Goal: Information Seeking & Learning: Learn about a topic

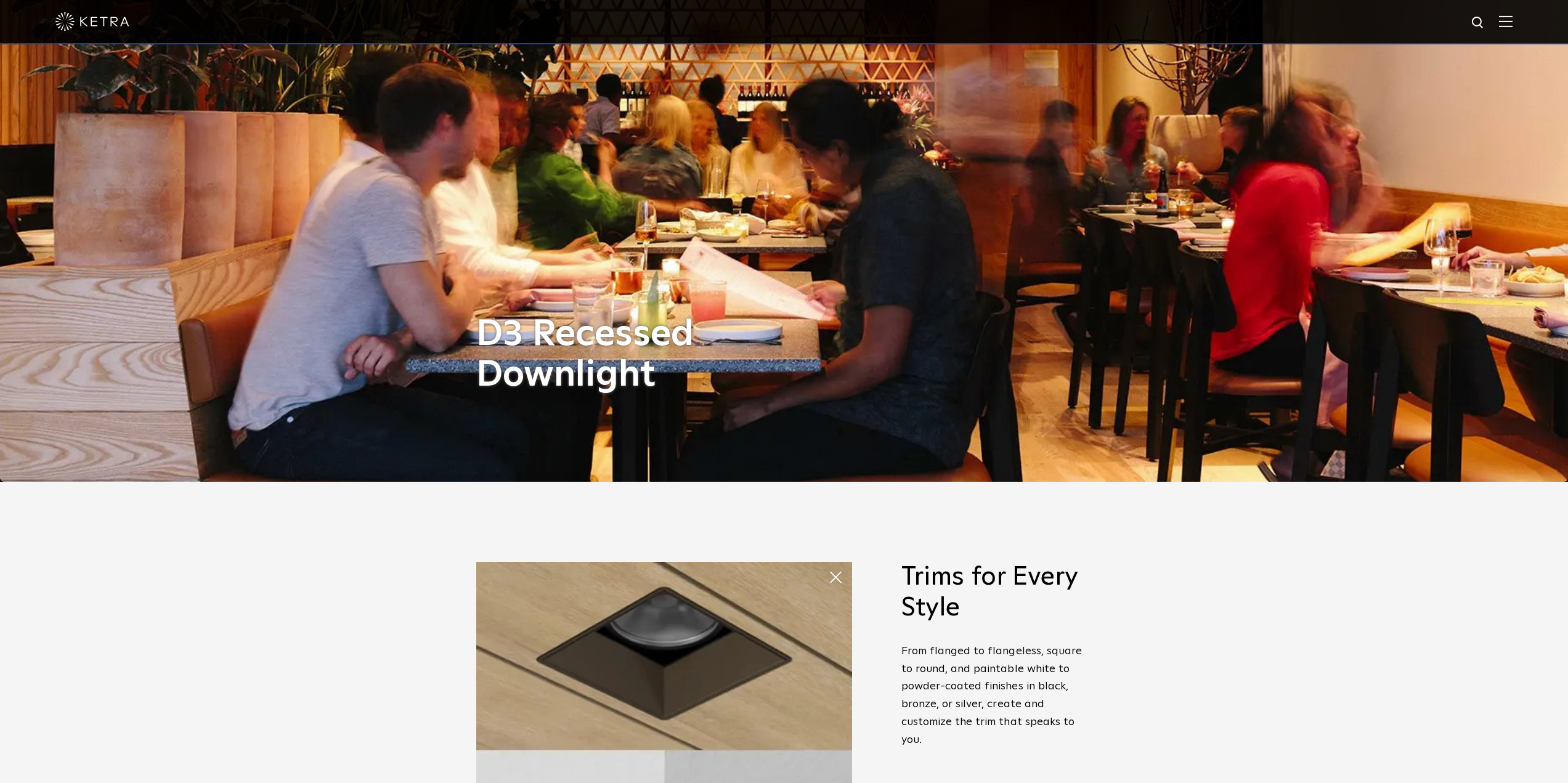
scroll to position [115, 0]
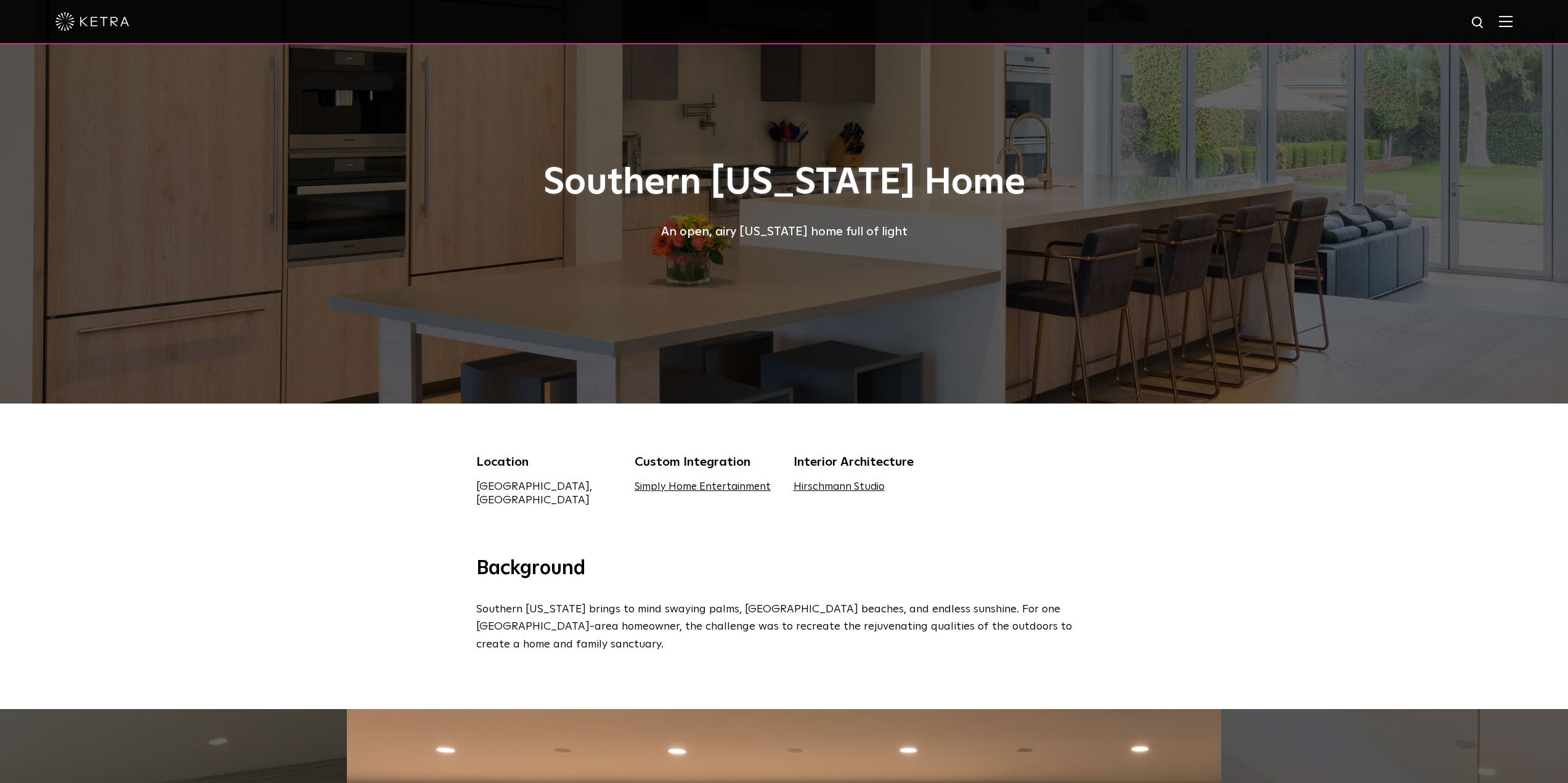
click at [1511, 18] on img at bounding box center [1505, 21] width 14 height 12
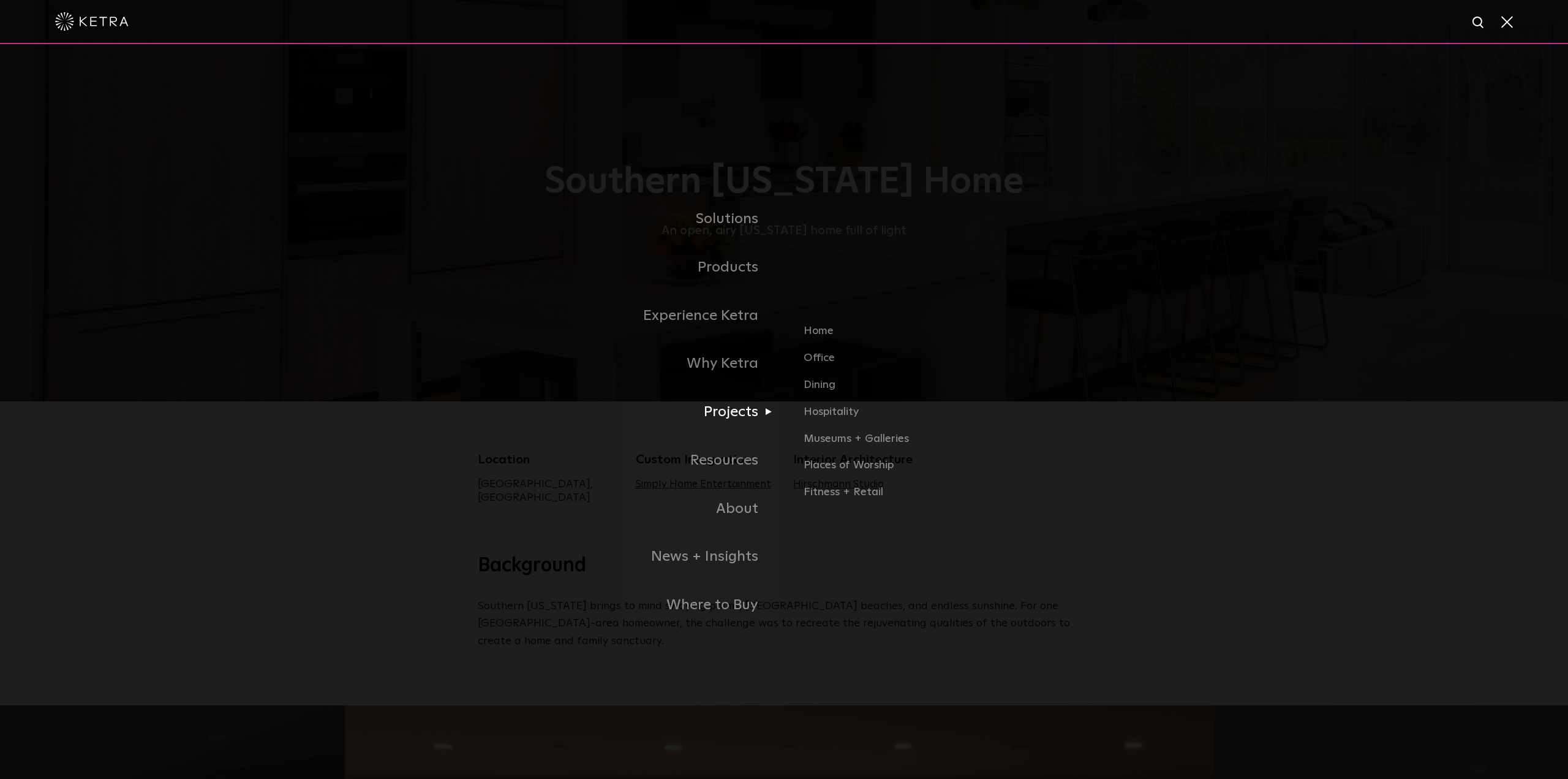
click at [739, 419] on link "Projects" at bounding box center [631, 412] width 306 height 49
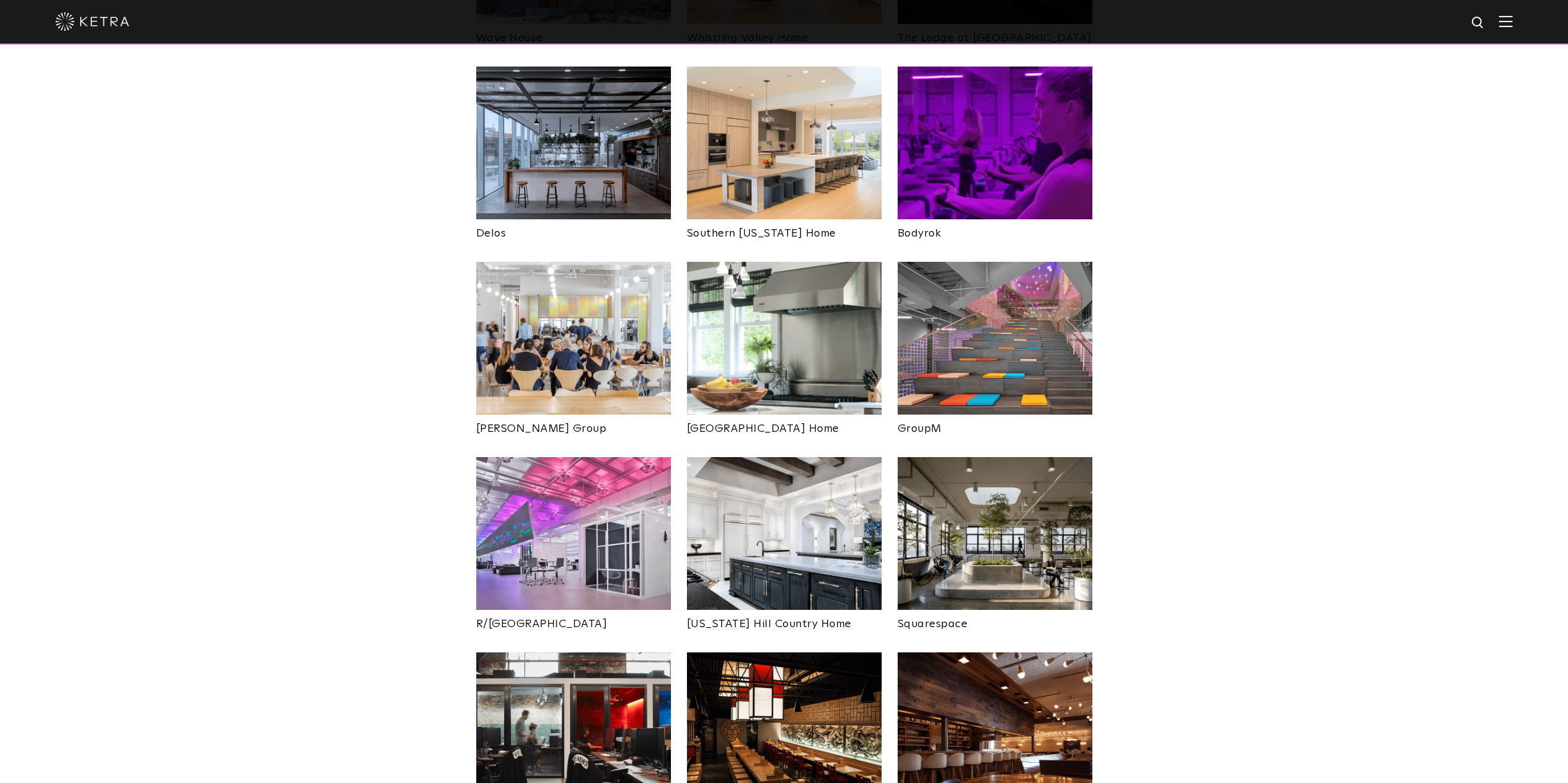
scroll to position [1909, 0]
click at [603, 459] on img at bounding box center [573, 533] width 195 height 153
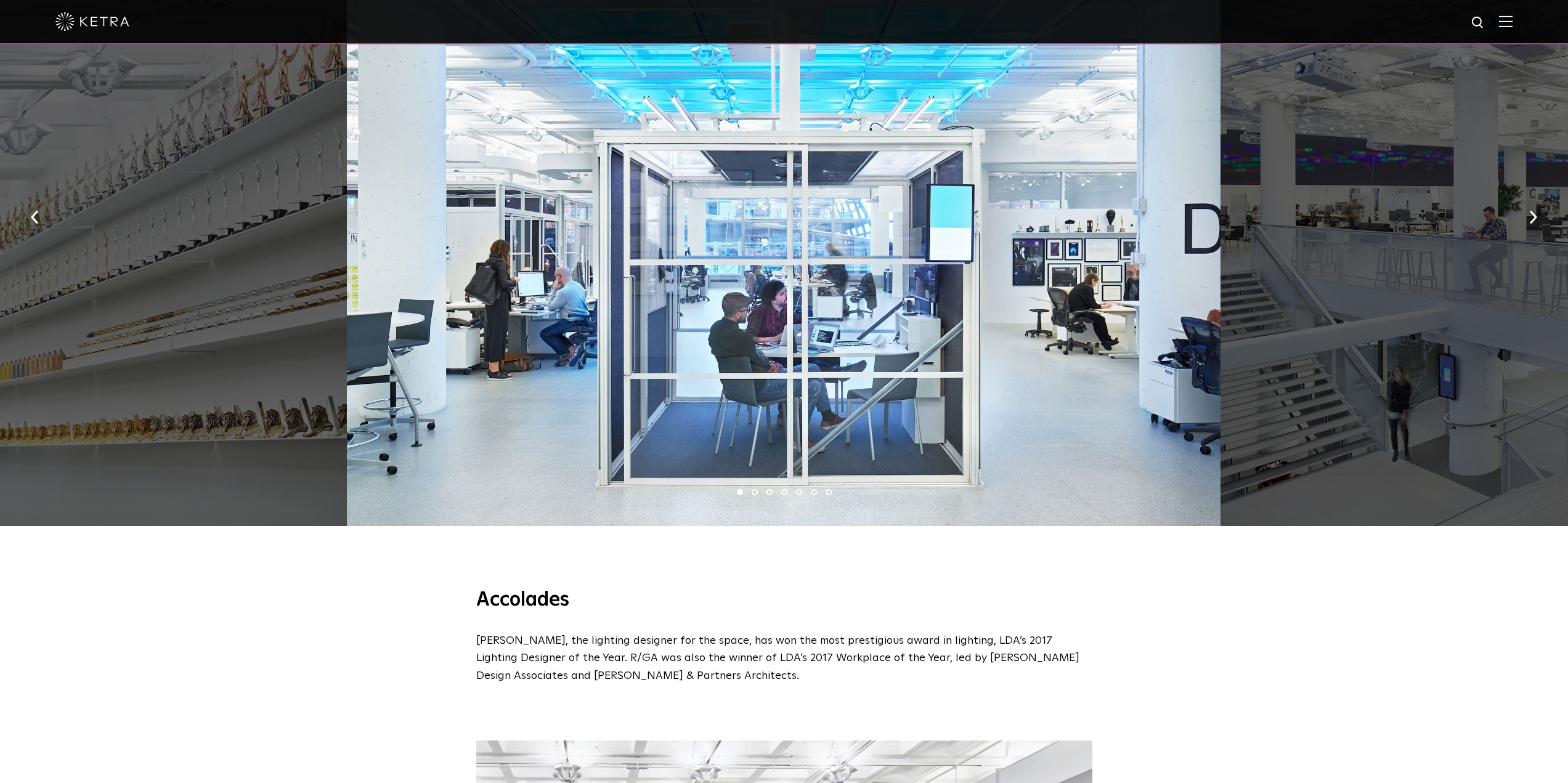
scroll to position [616, 0]
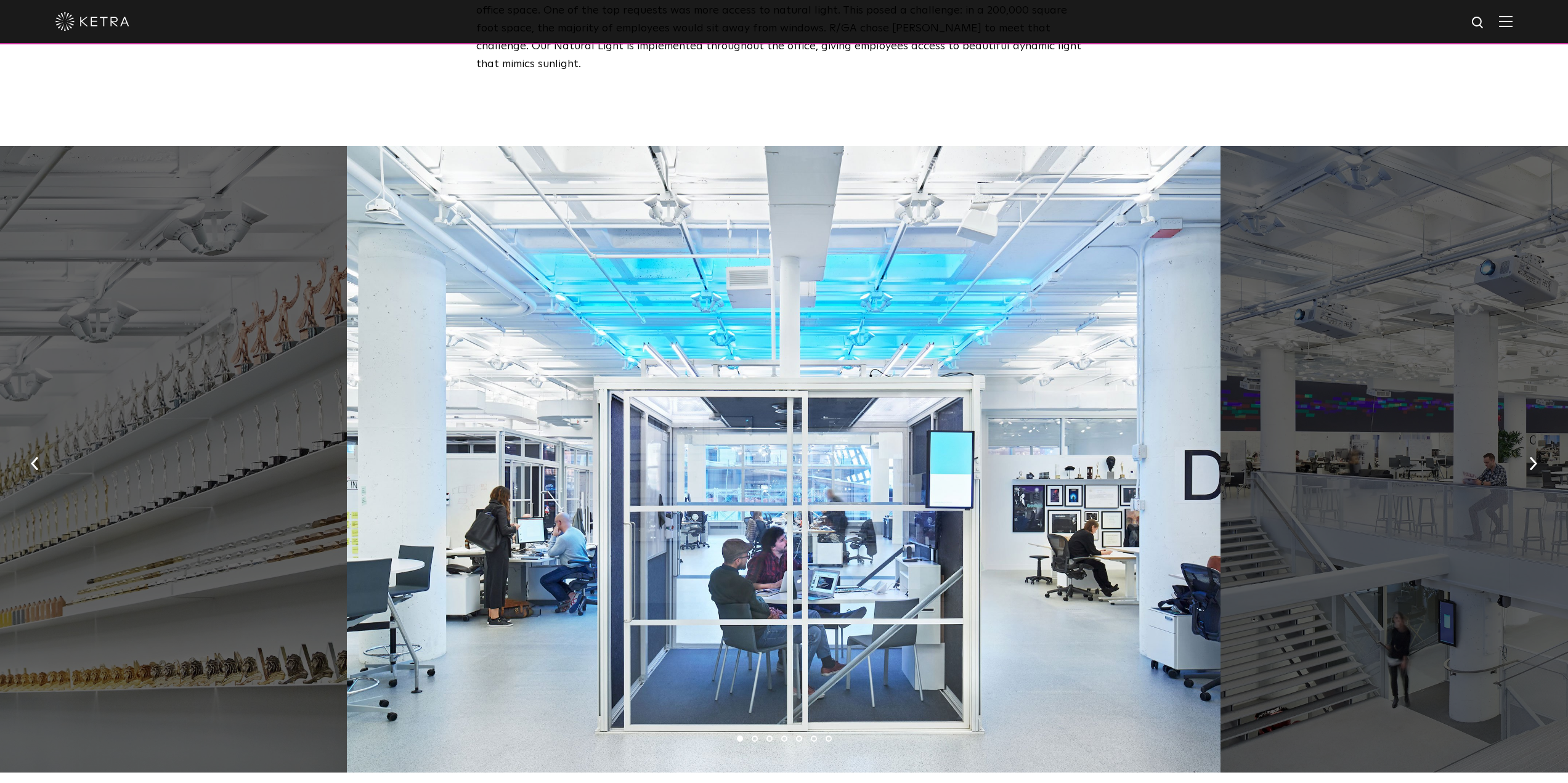
click at [754, 736] on li "2" at bounding box center [755, 739] width 6 height 6
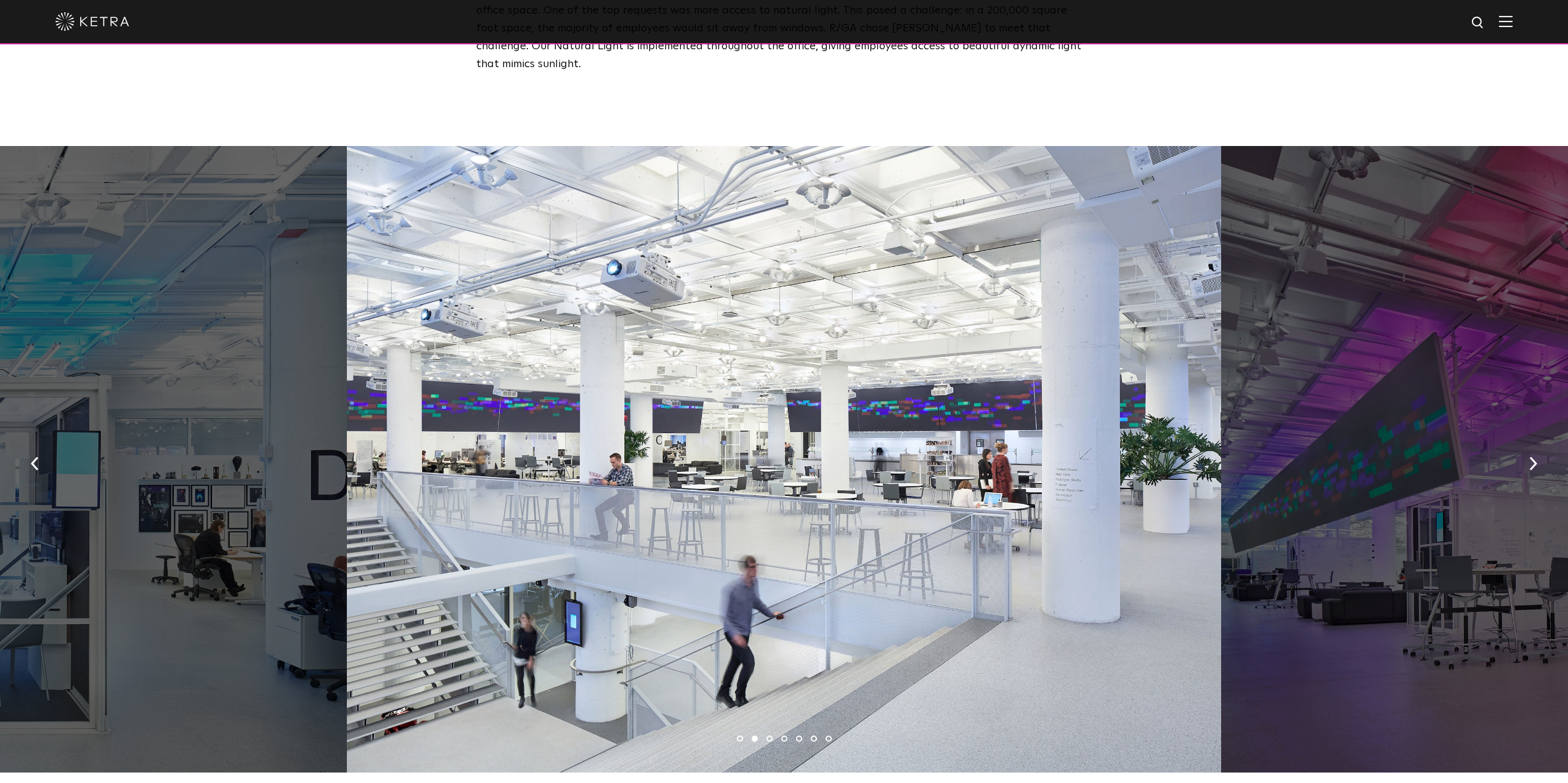
click at [770, 736] on li "3" at bounding box center [770, 739] width 6 height 6
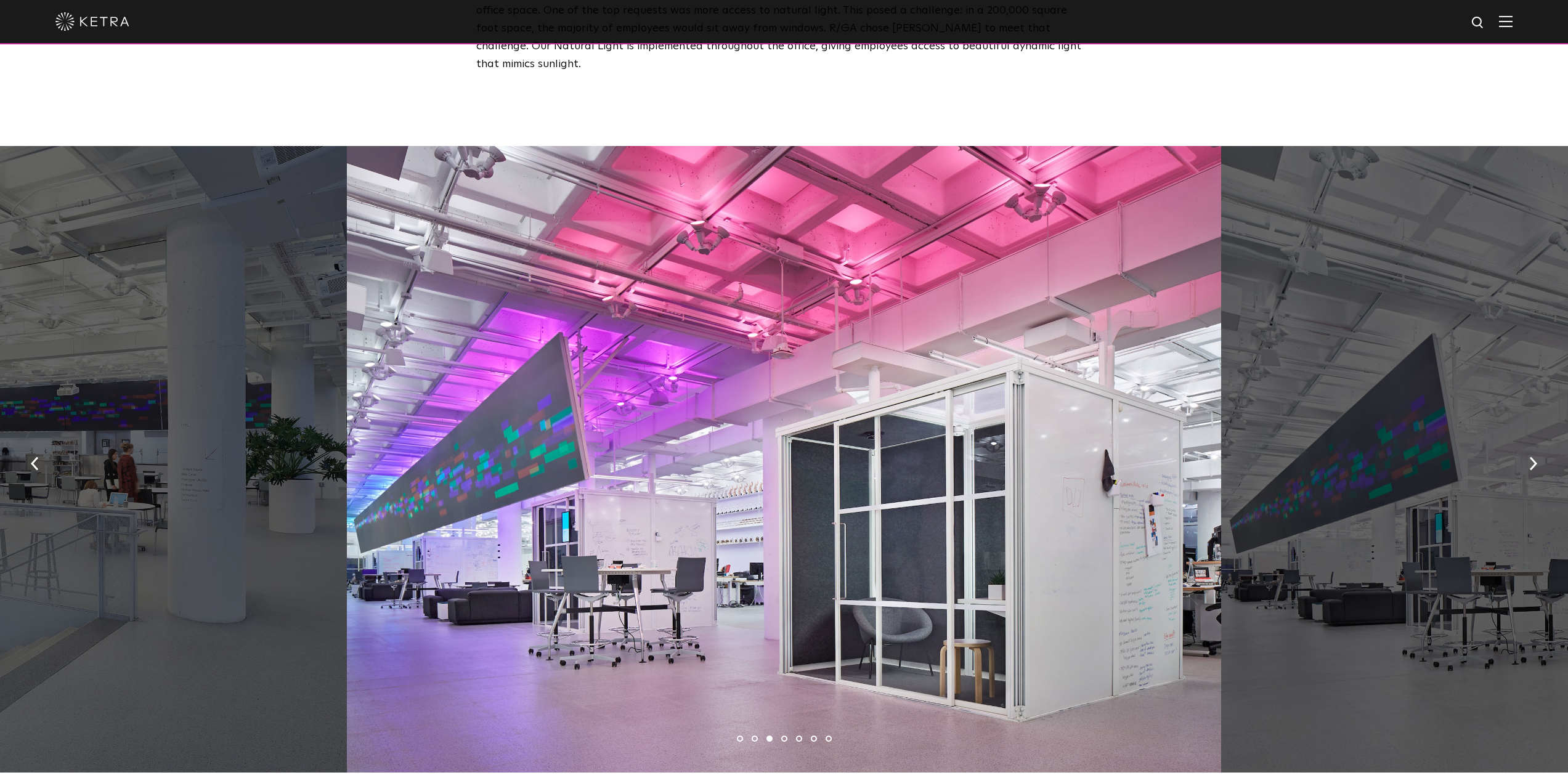
click at [786, 736] on li "4" at bounding box center [784, 739] width 6 height 6
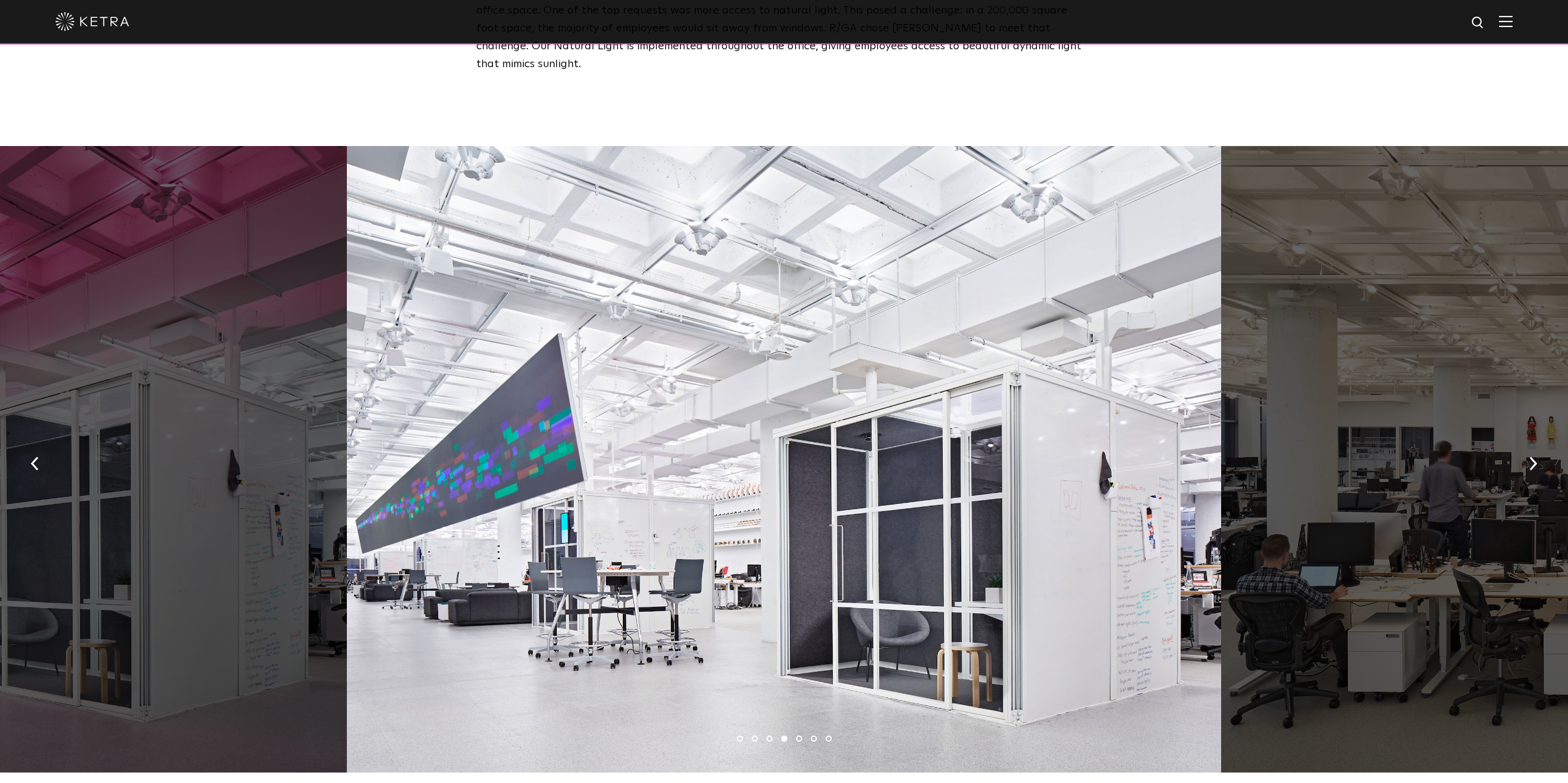
click at [799, 736] on li "5" at bounding box center [799, 739] width 6 height 6
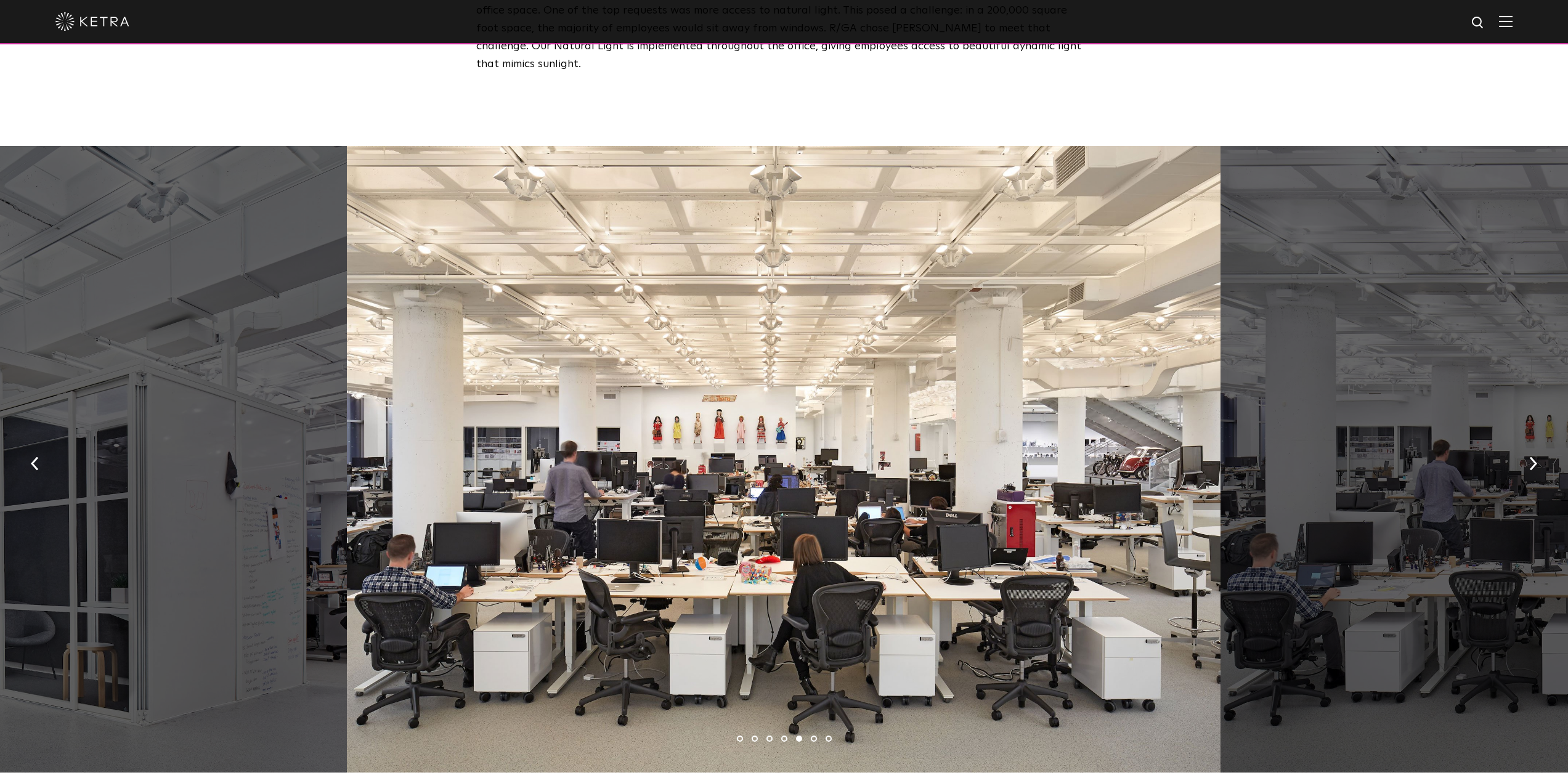
click at [813, 736] on li "6" at bounding box center [814, 739] width 6 height 6
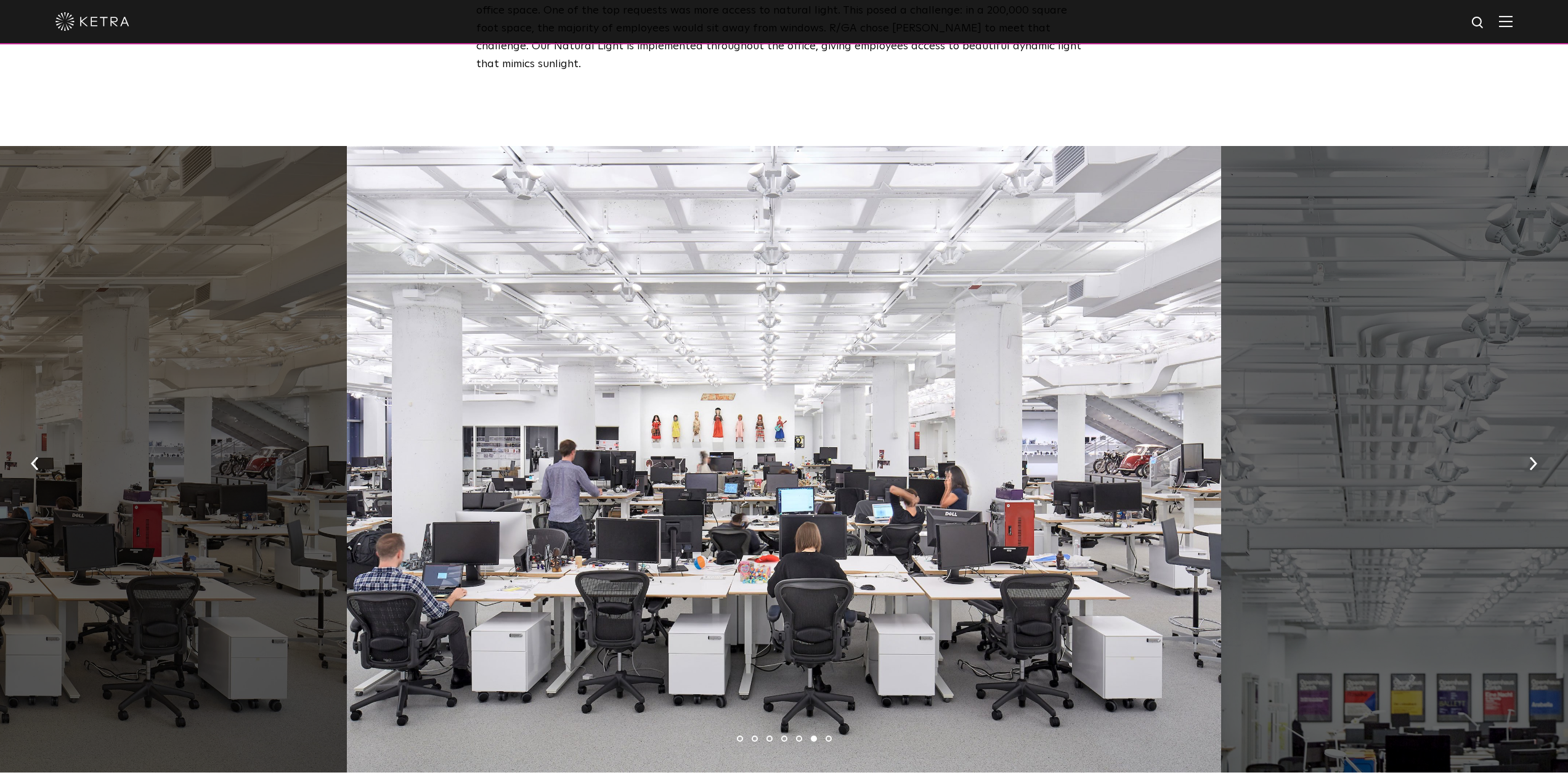
click at [830, 736] on li "7" at bounding box center [829, 739] width 6 height 6
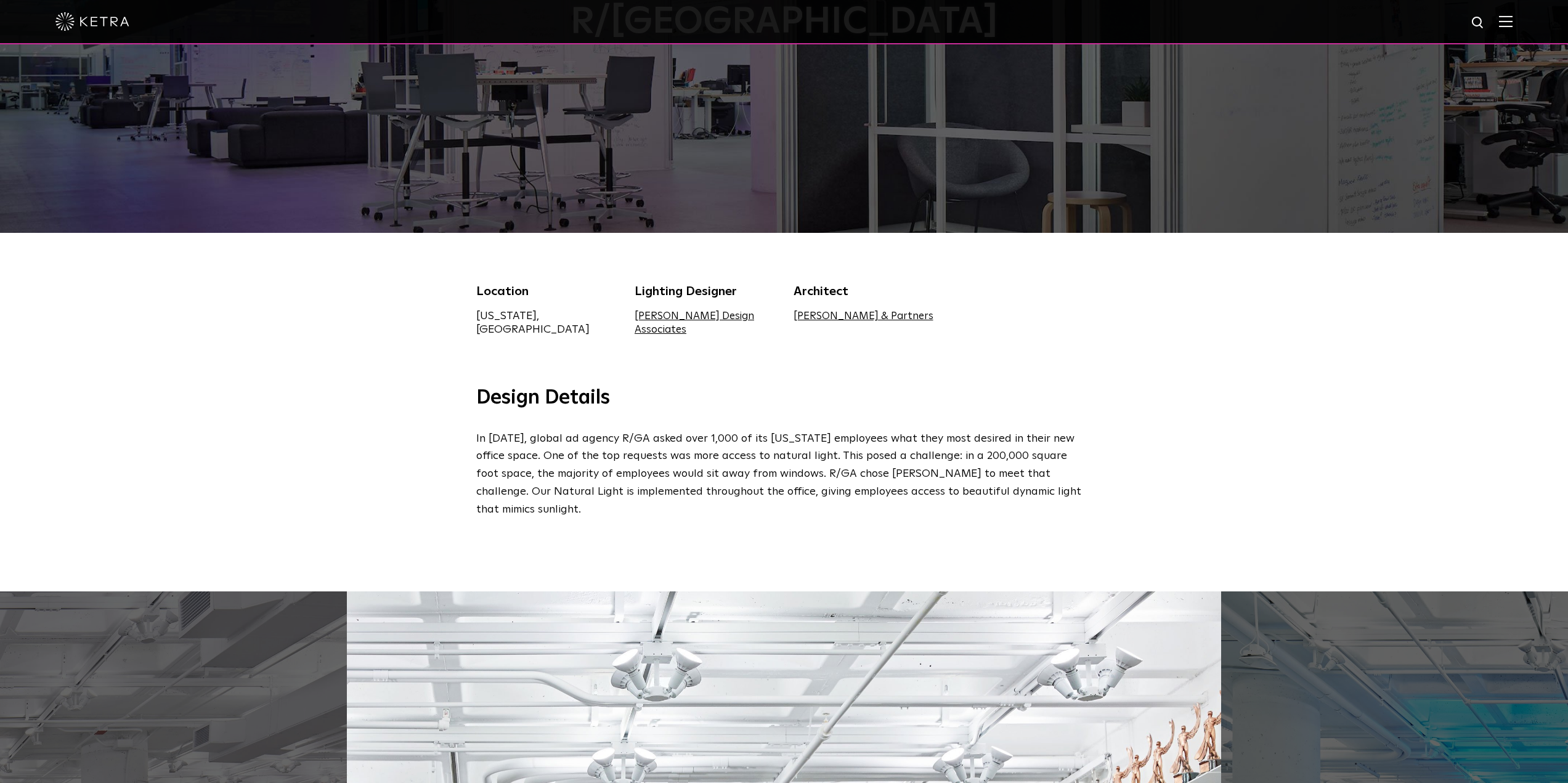
scroll to position [0, 0]
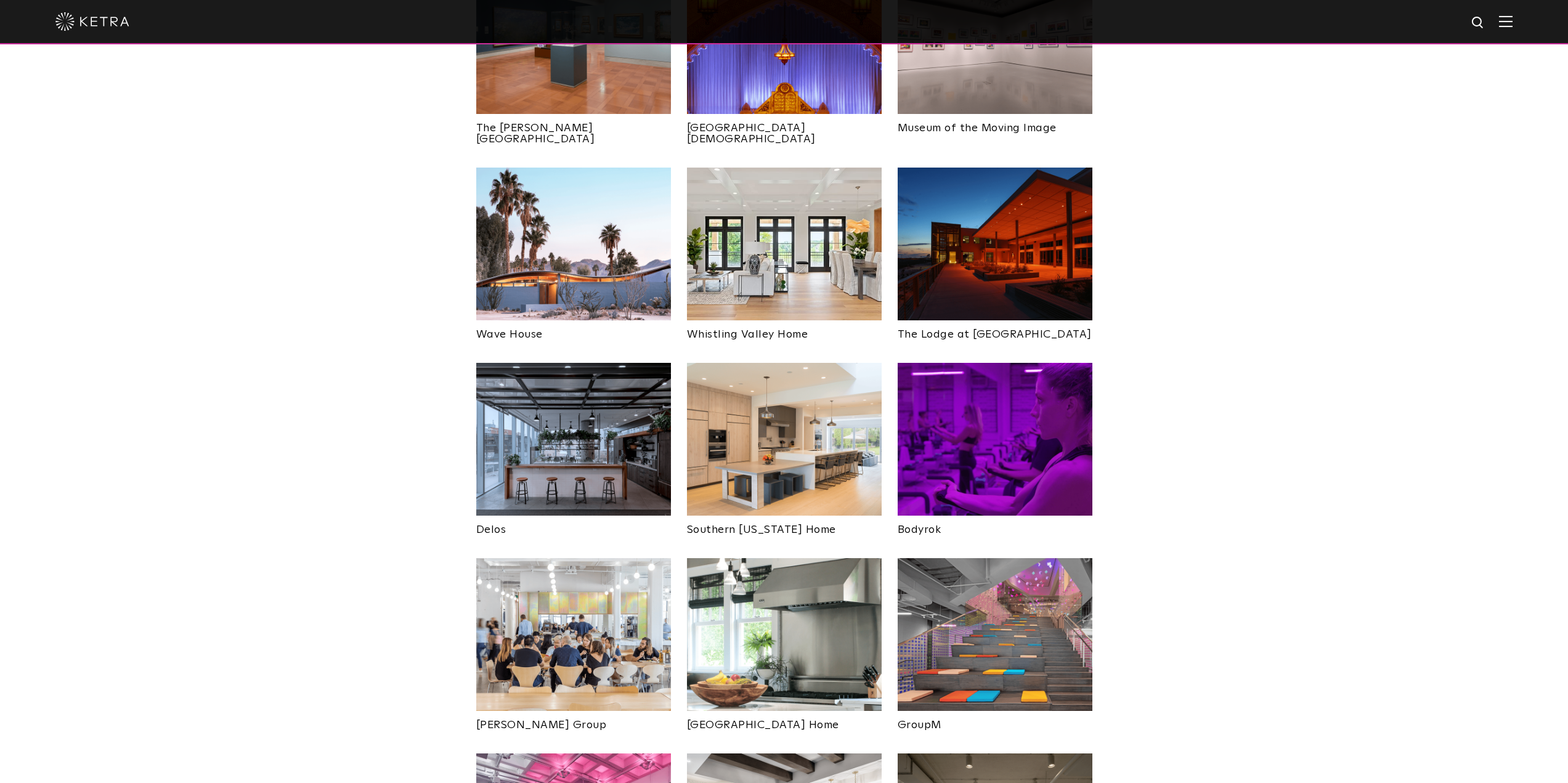
scroll to position [1539, 0]
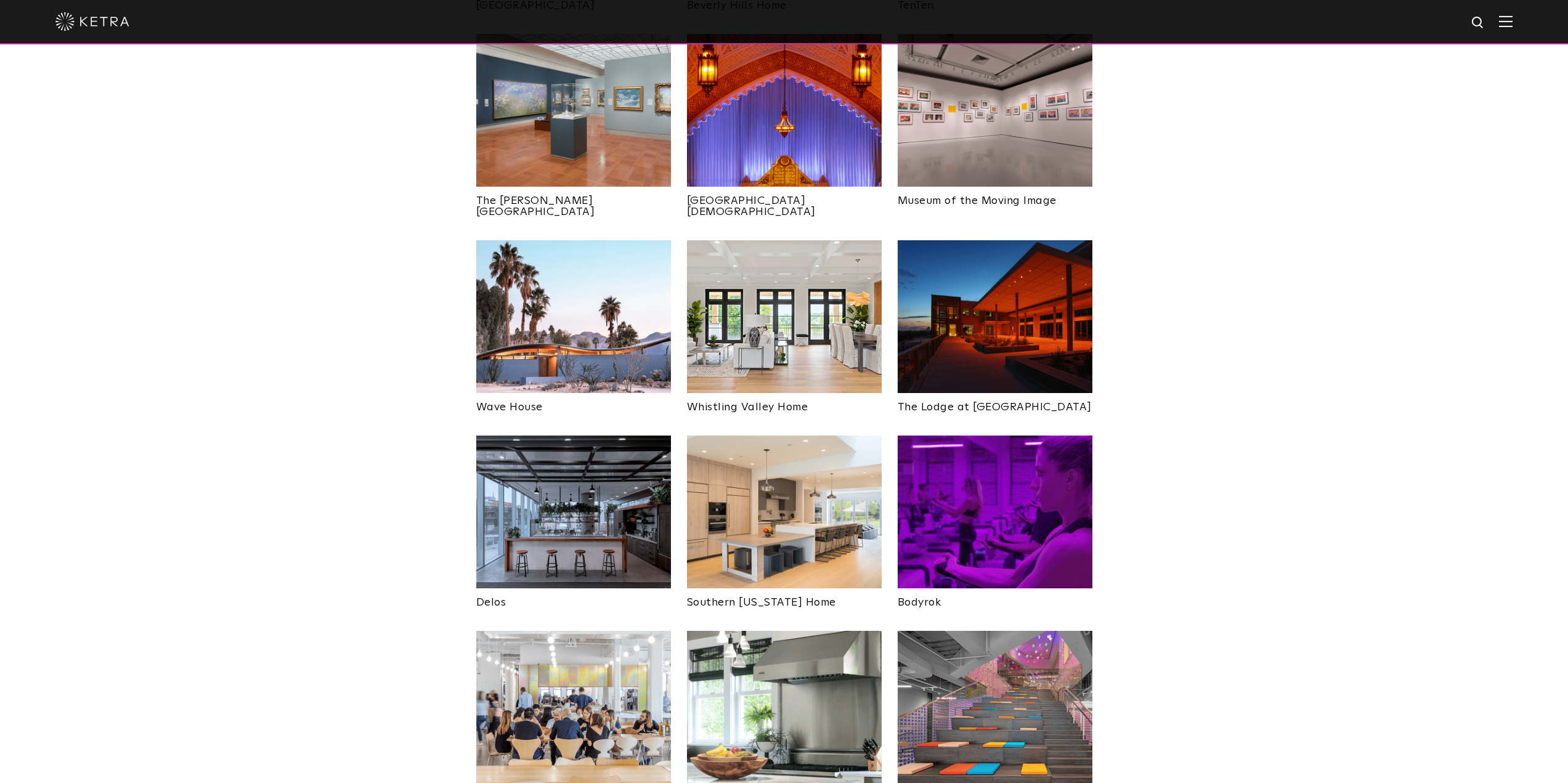
click at [598, 296] on img at bounding box center [573, 317] width 195 height 153
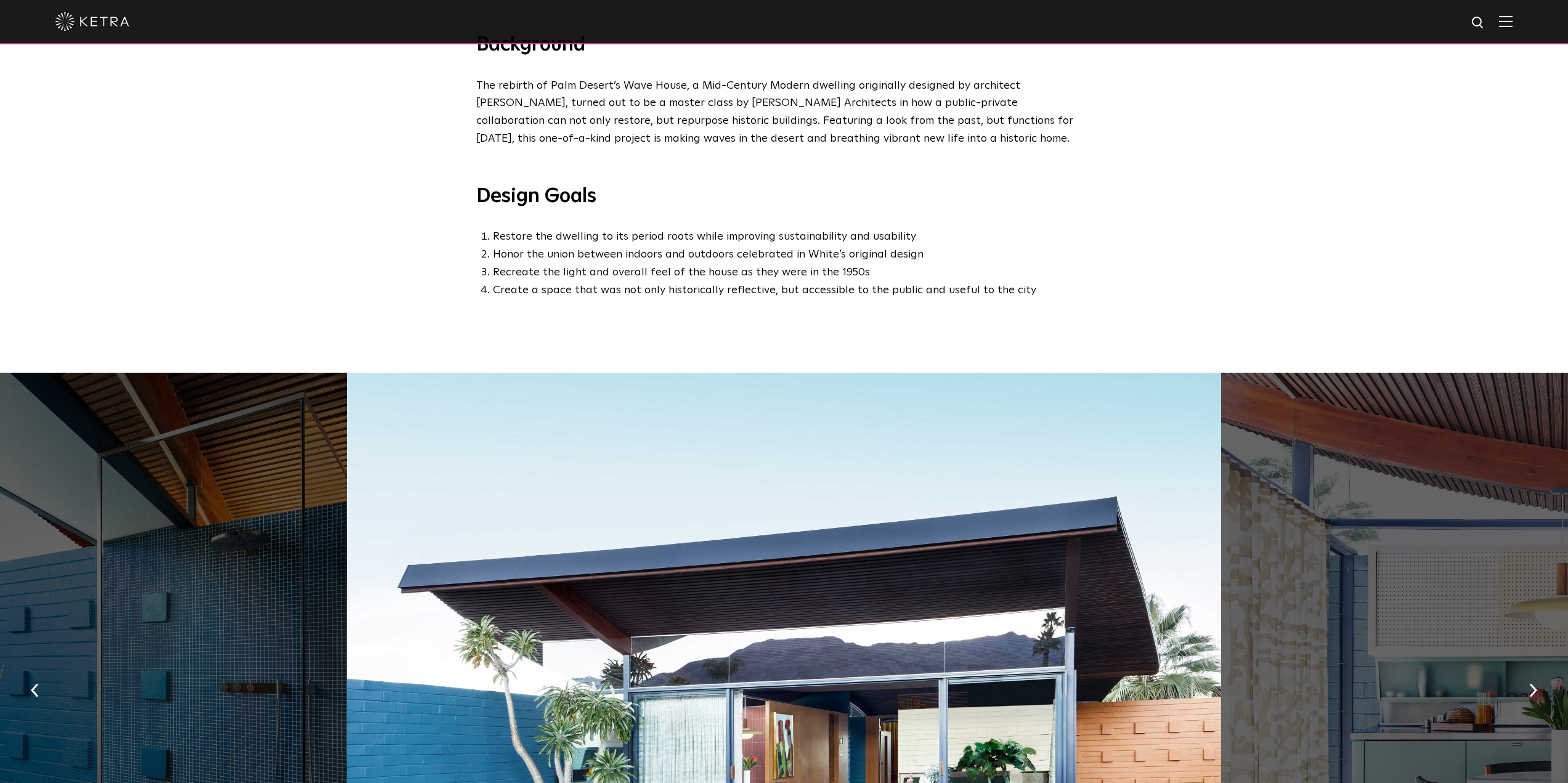
scroll to position [801, 0]
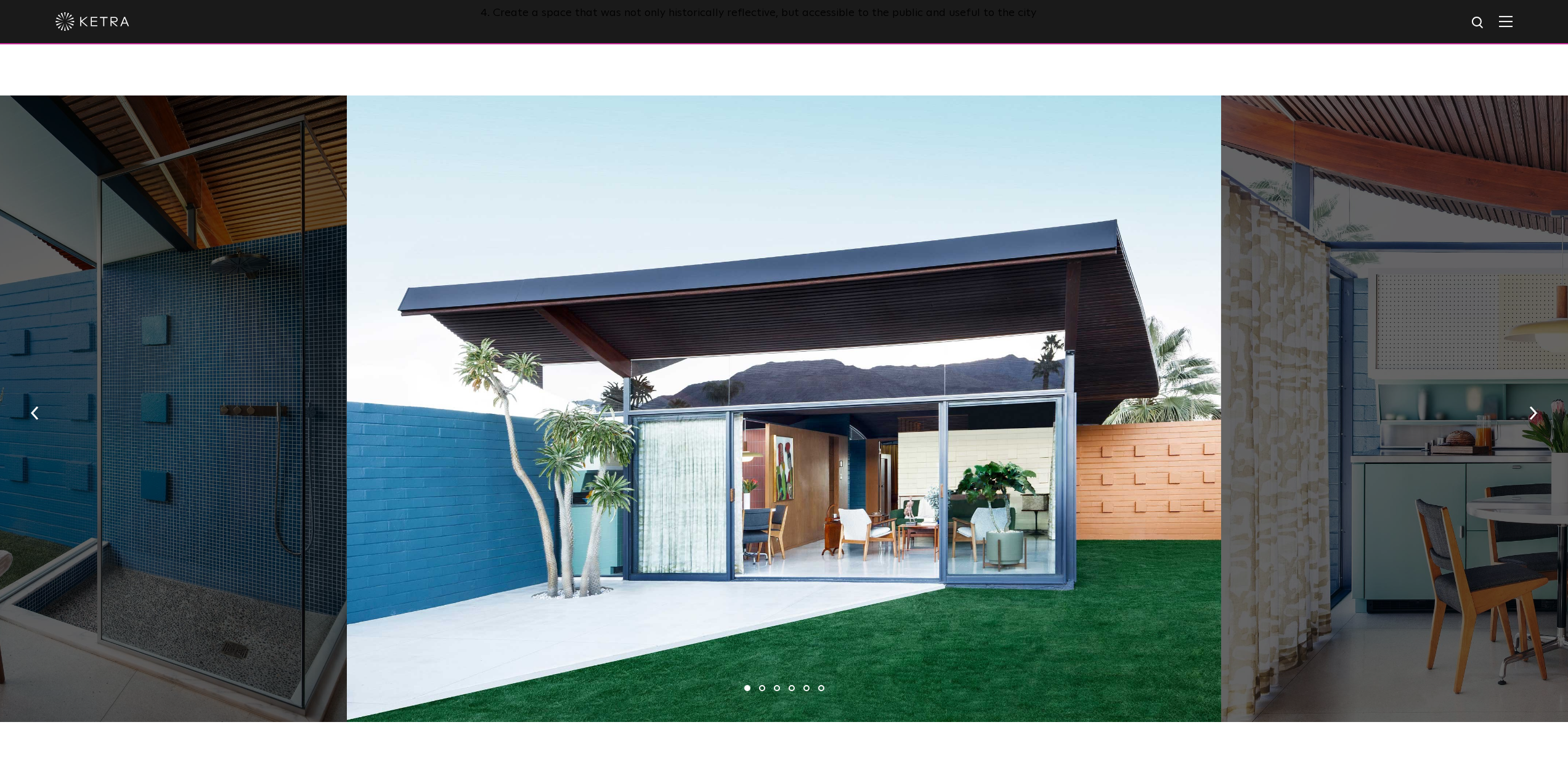
click at [761, 685] on li "2" at bounding box center [762, 688] width 6 height 6
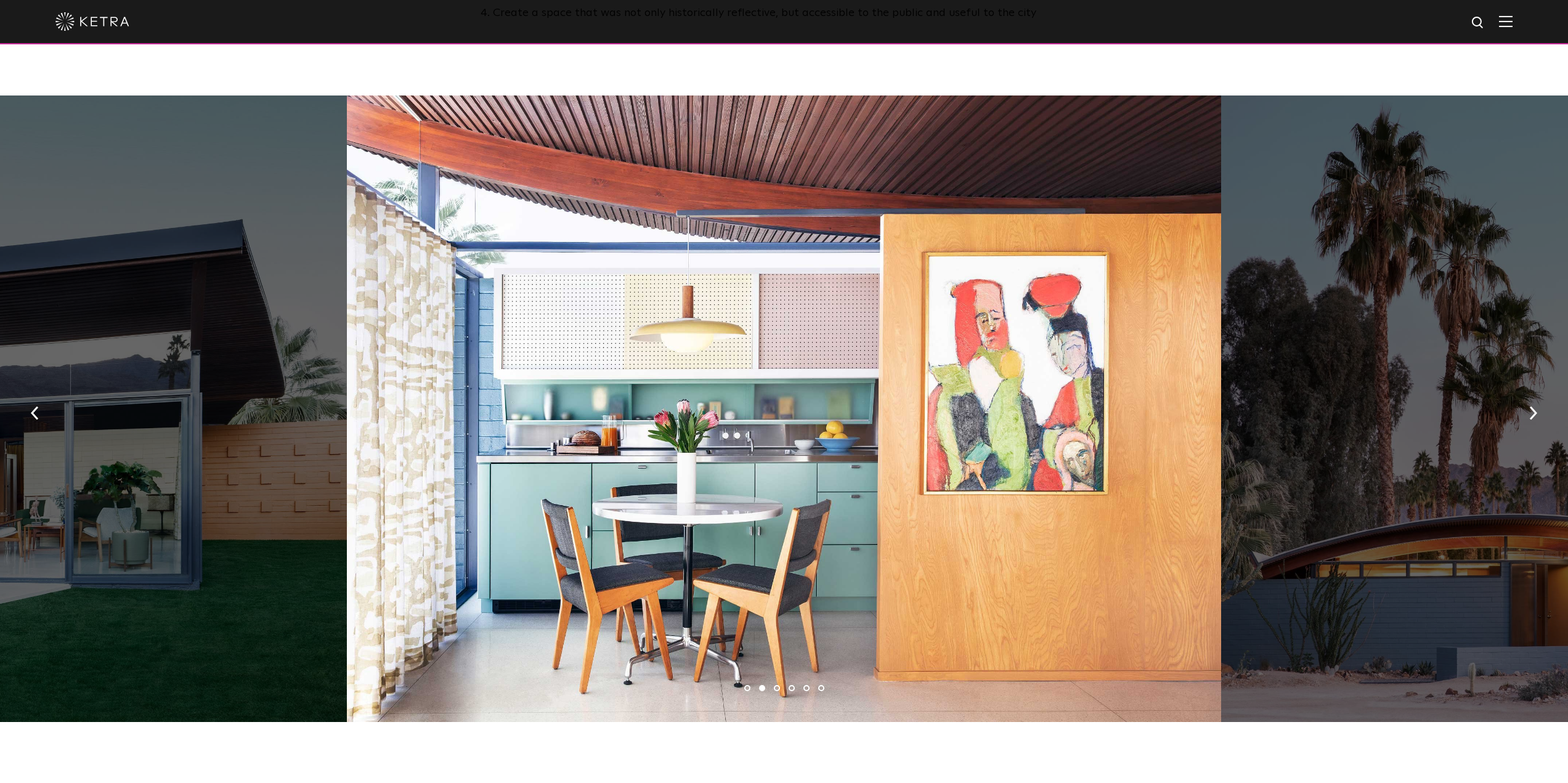
click at [777, 685] on li "3" at bounding box center [777, 688] width 6 height 6
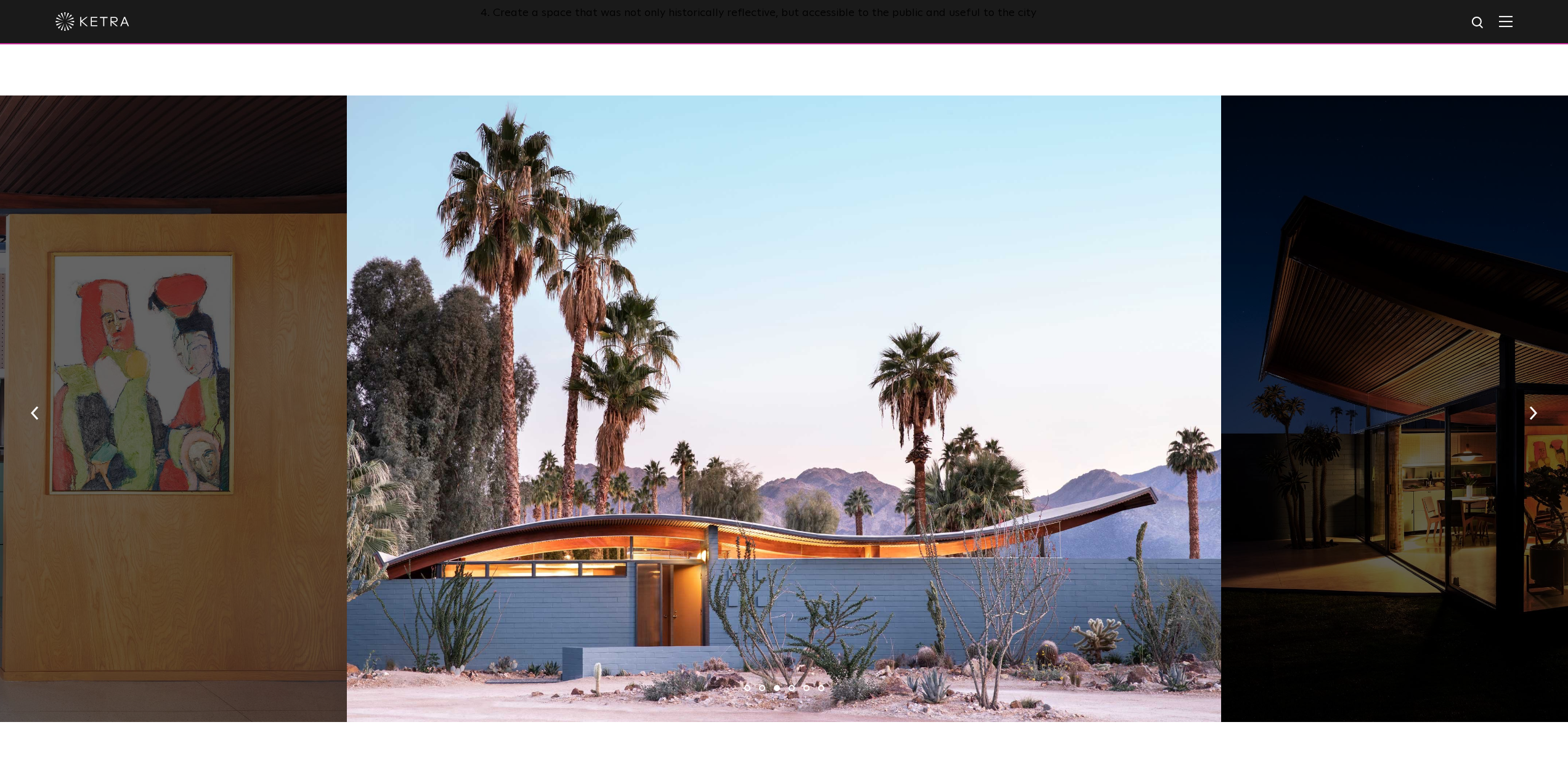
click at [790, 685] on li "4" at bounding box center [792, 688] width 6 height 6
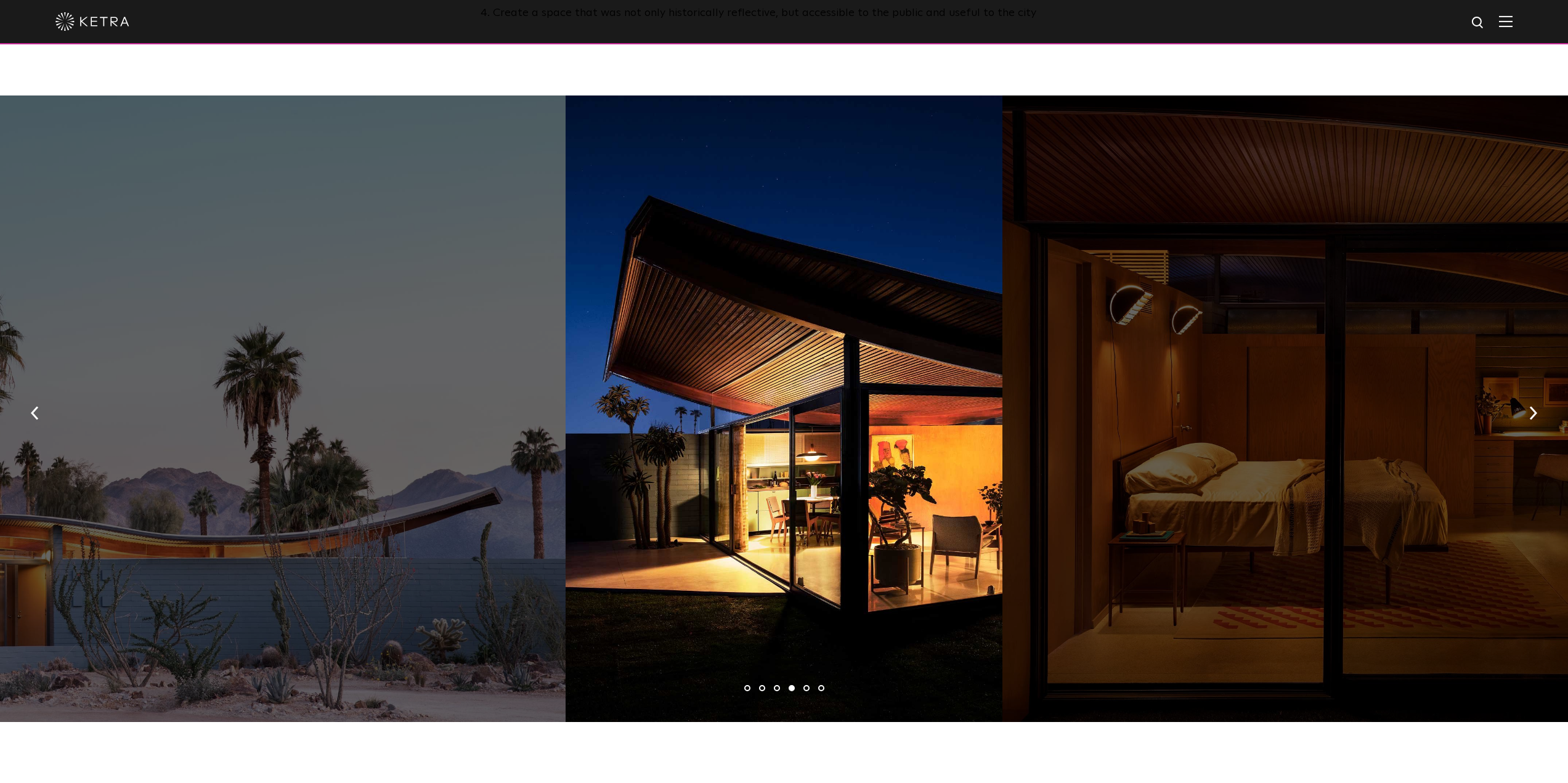
click at [805, 685] on li "5" at bounding box center [807, 688] width 6 height 6
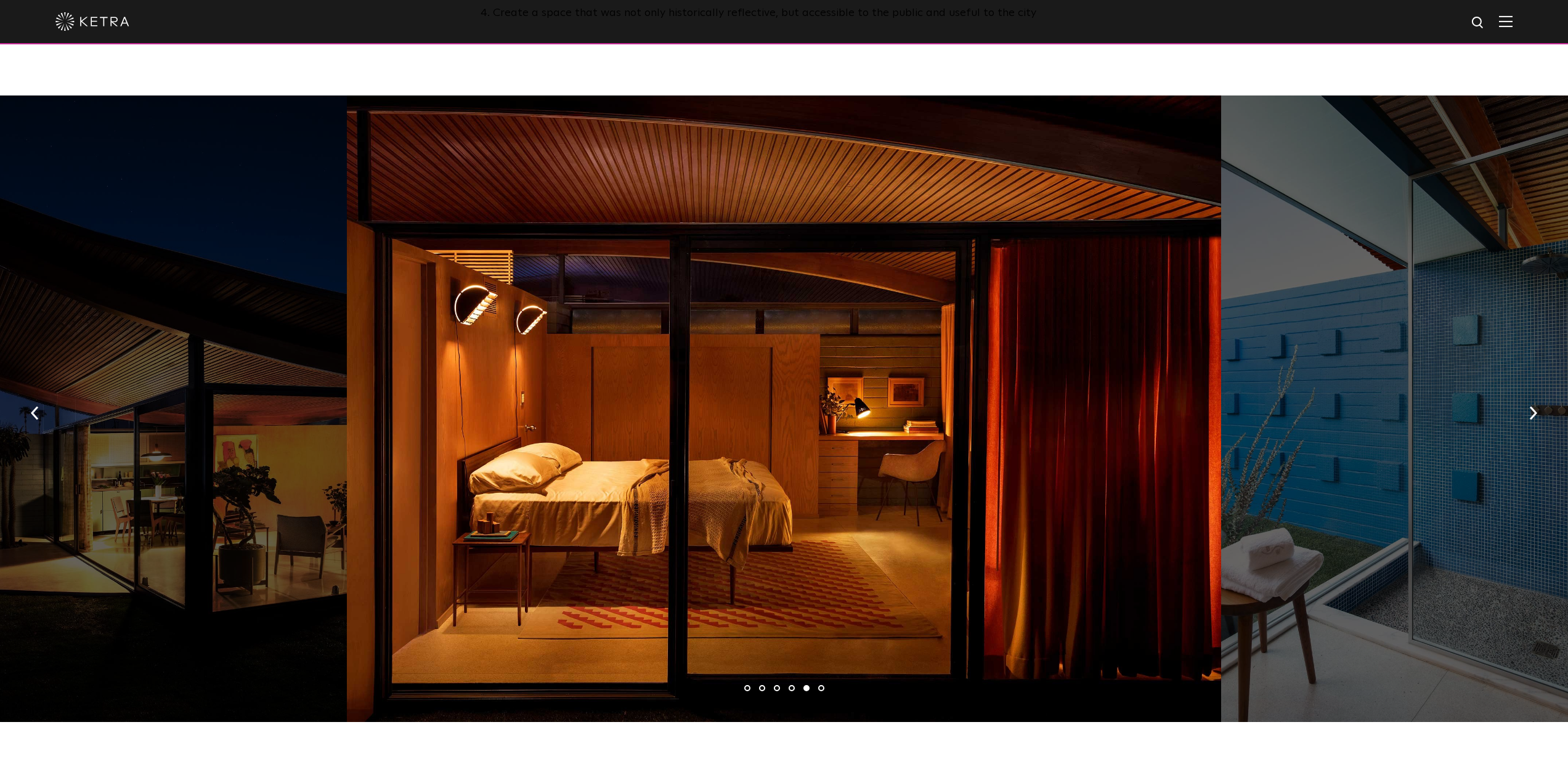
click at [819, 685] on li "6" at bounding box center [821, 688] width 6 height 6
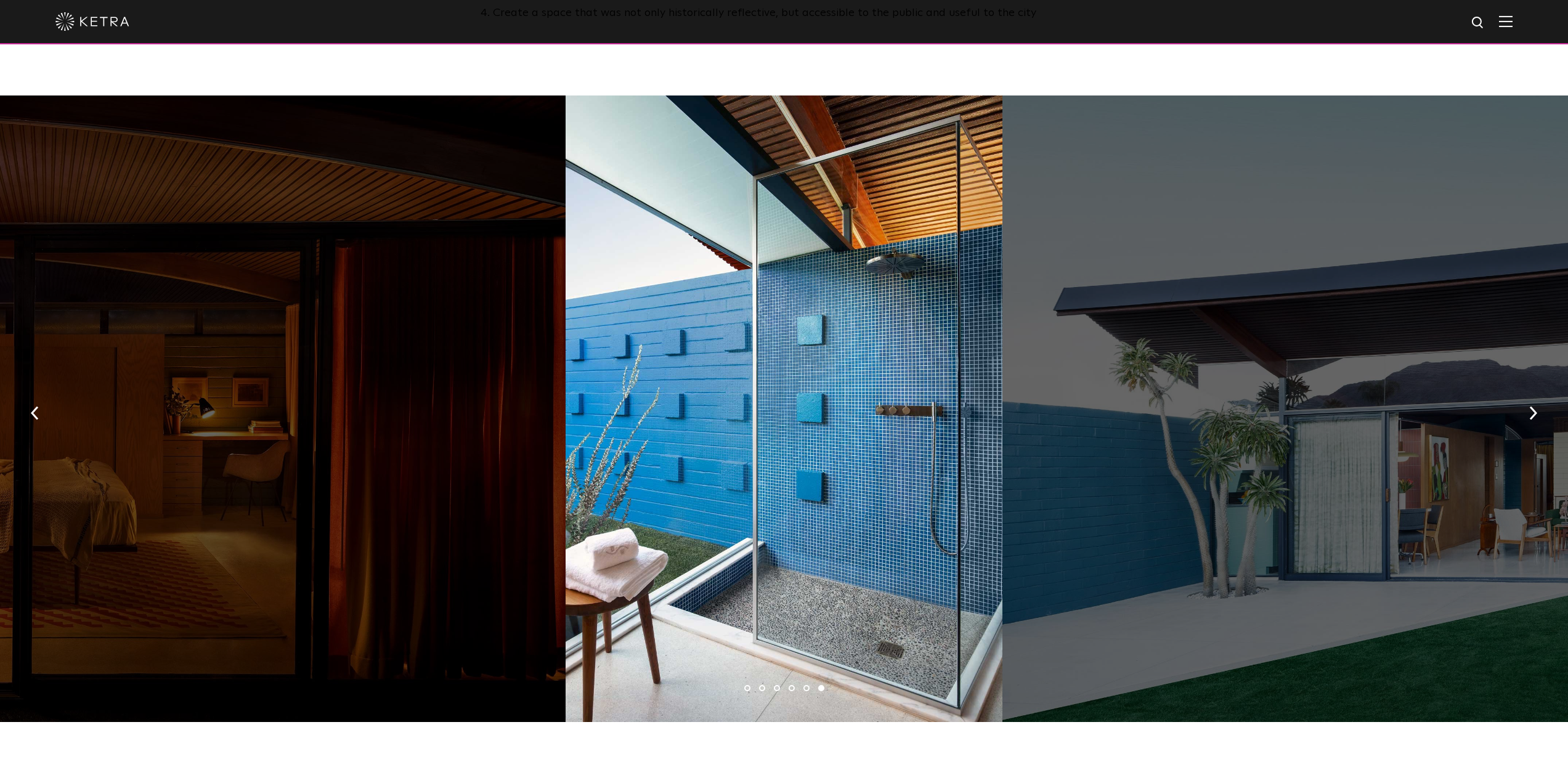
click at [409, 129] on div at bounding box center [128, 408] width 874 height 626
click at [306, 128] on div at bounding box center [128, 408] width 874 height 626
click at [376, 220] on div at bounding box center [128, 408] width 874 height 626
click at [673, 502] on div at bounding box center [783, 408] width 437 height 626
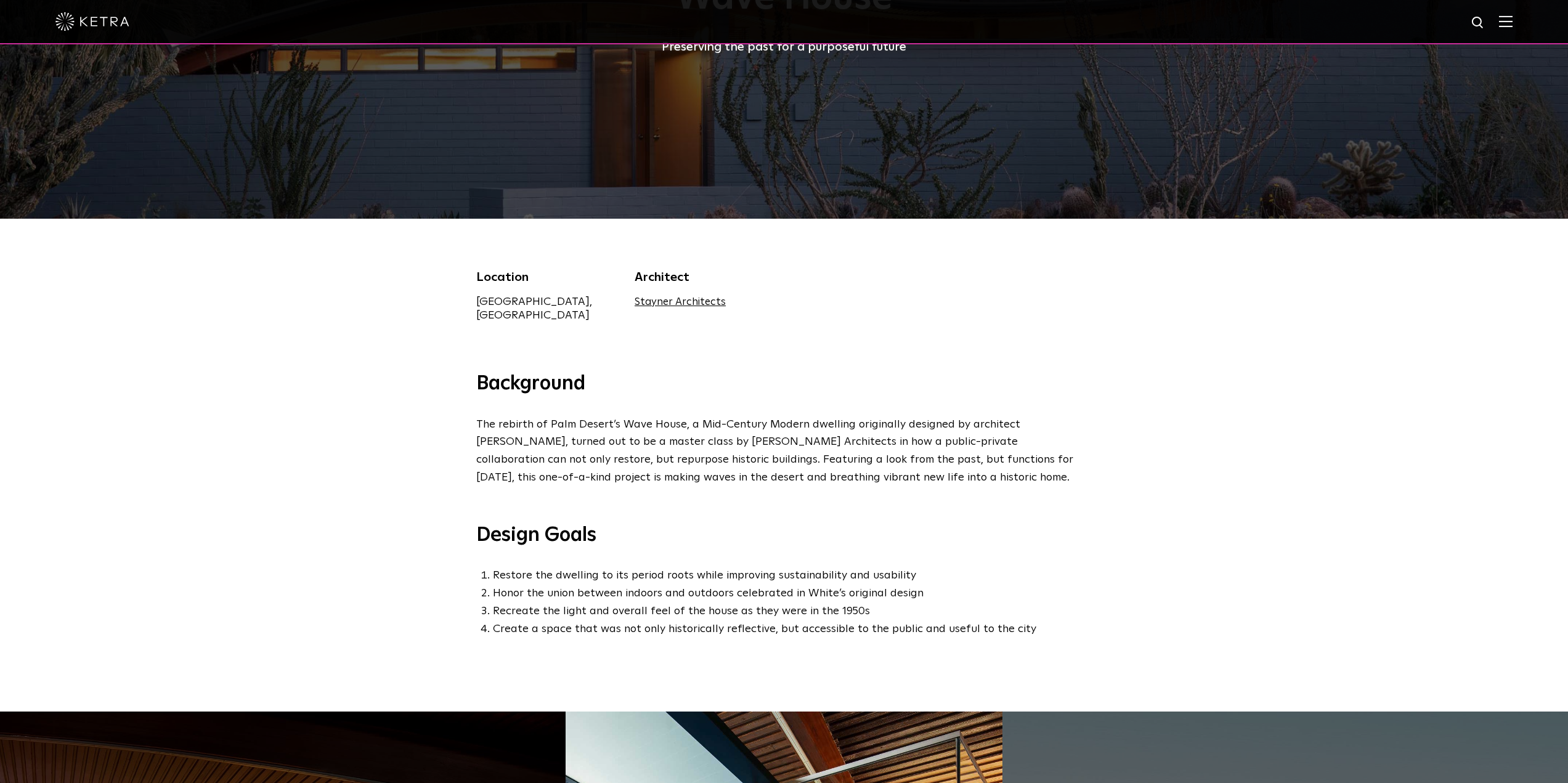
scroll to position [0, 0]
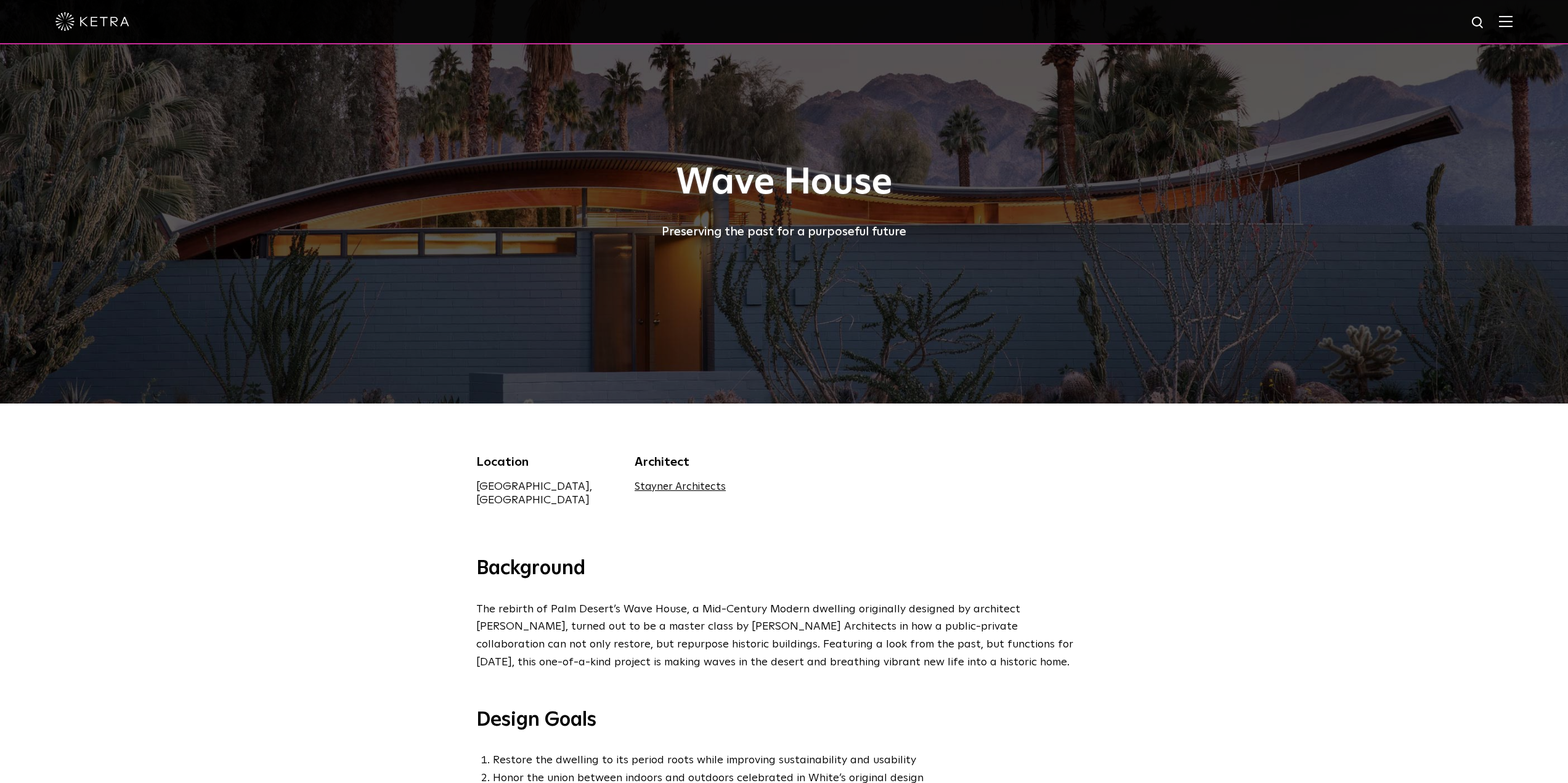
click at [1511, 27] on img at bounding box center [1505, 21] width 14 height 12
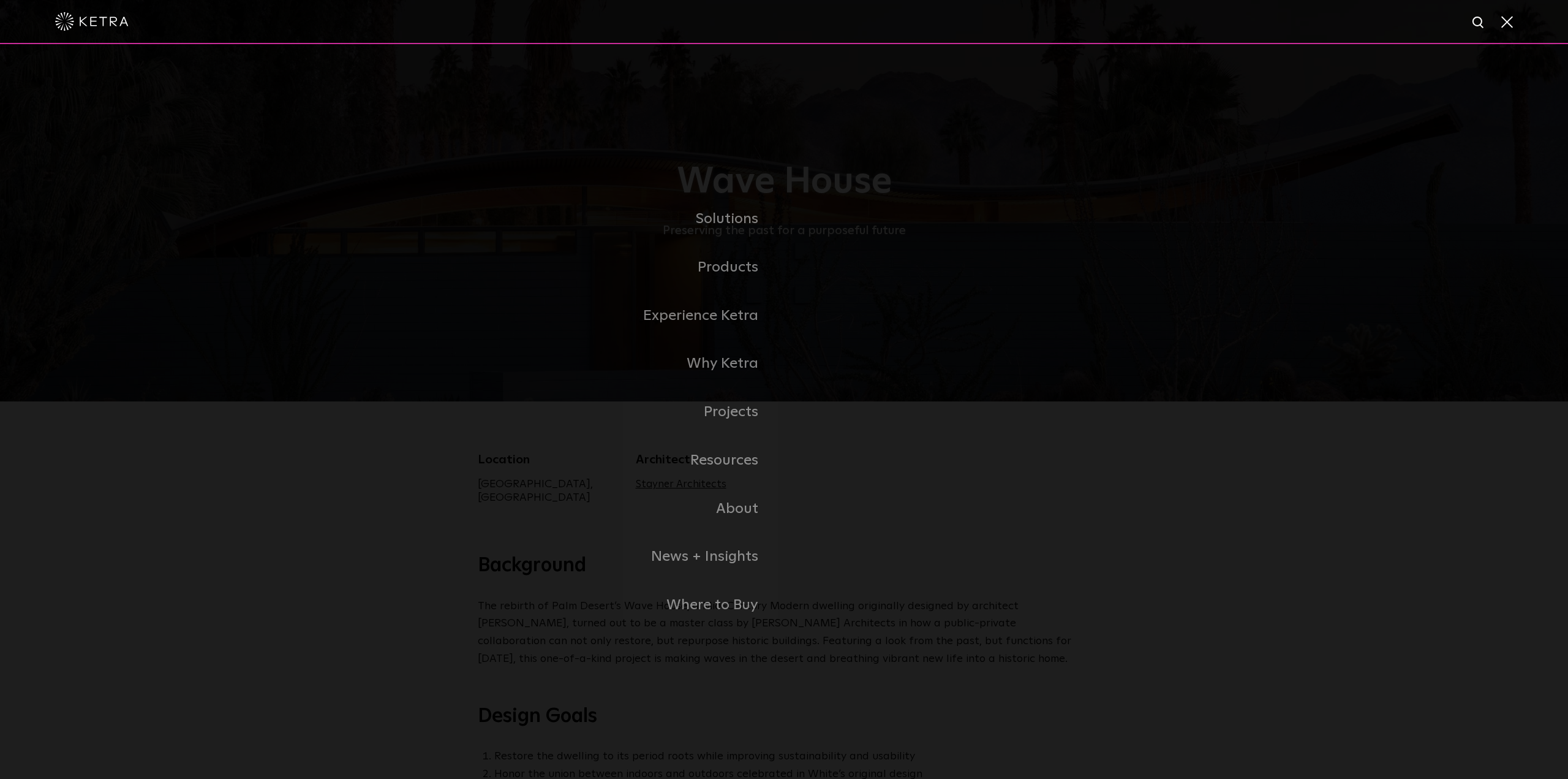
click at [1428, 134] on div "Solutions Commercial Residential Products Commercial Products Residential Produ…" at bounding box center [784, 412] width 1568 height 736
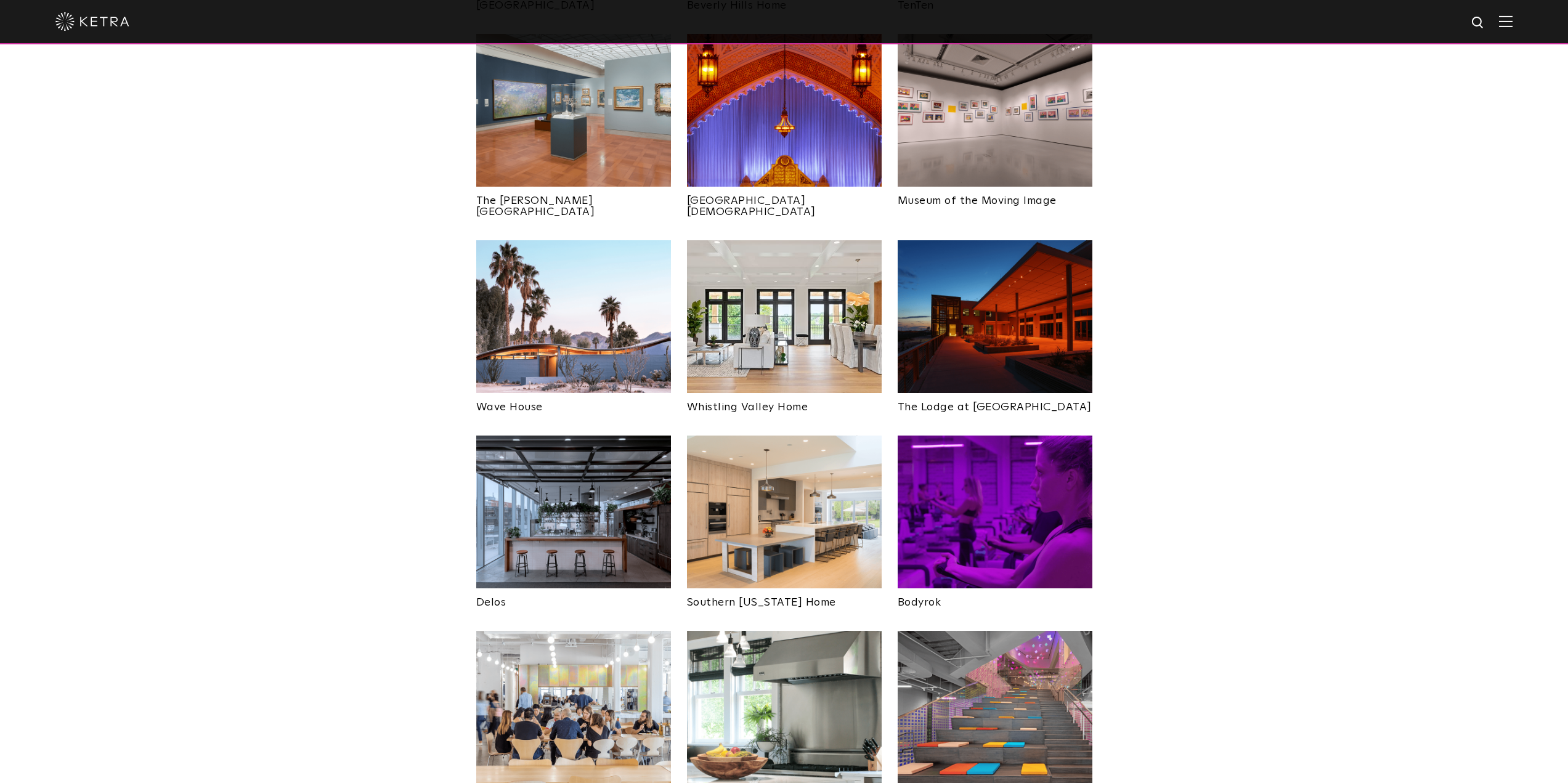
click at [838, 241] on img at bounding box center [784, 317] width 195 height 153
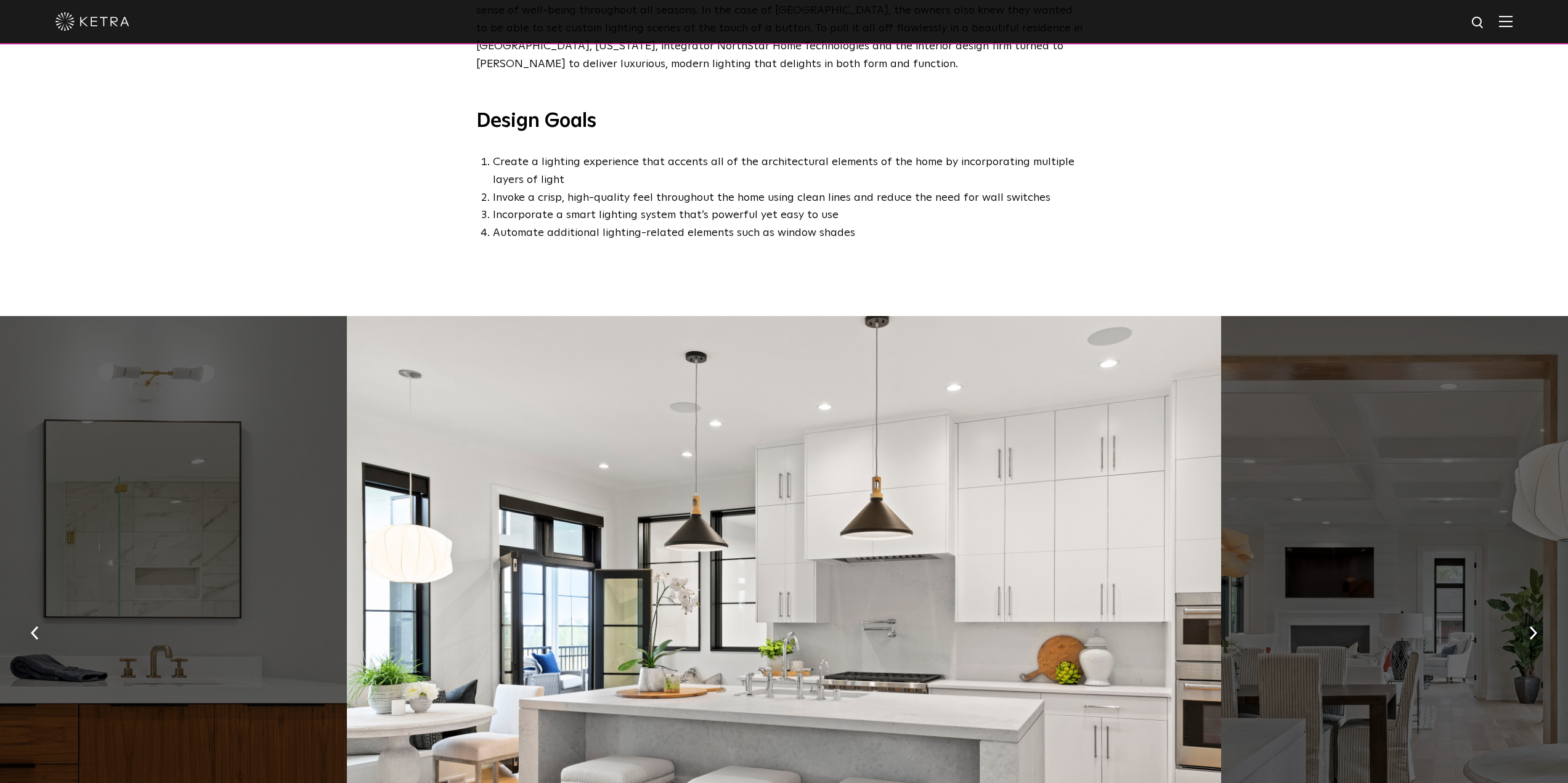
scroll to position [862, 0]
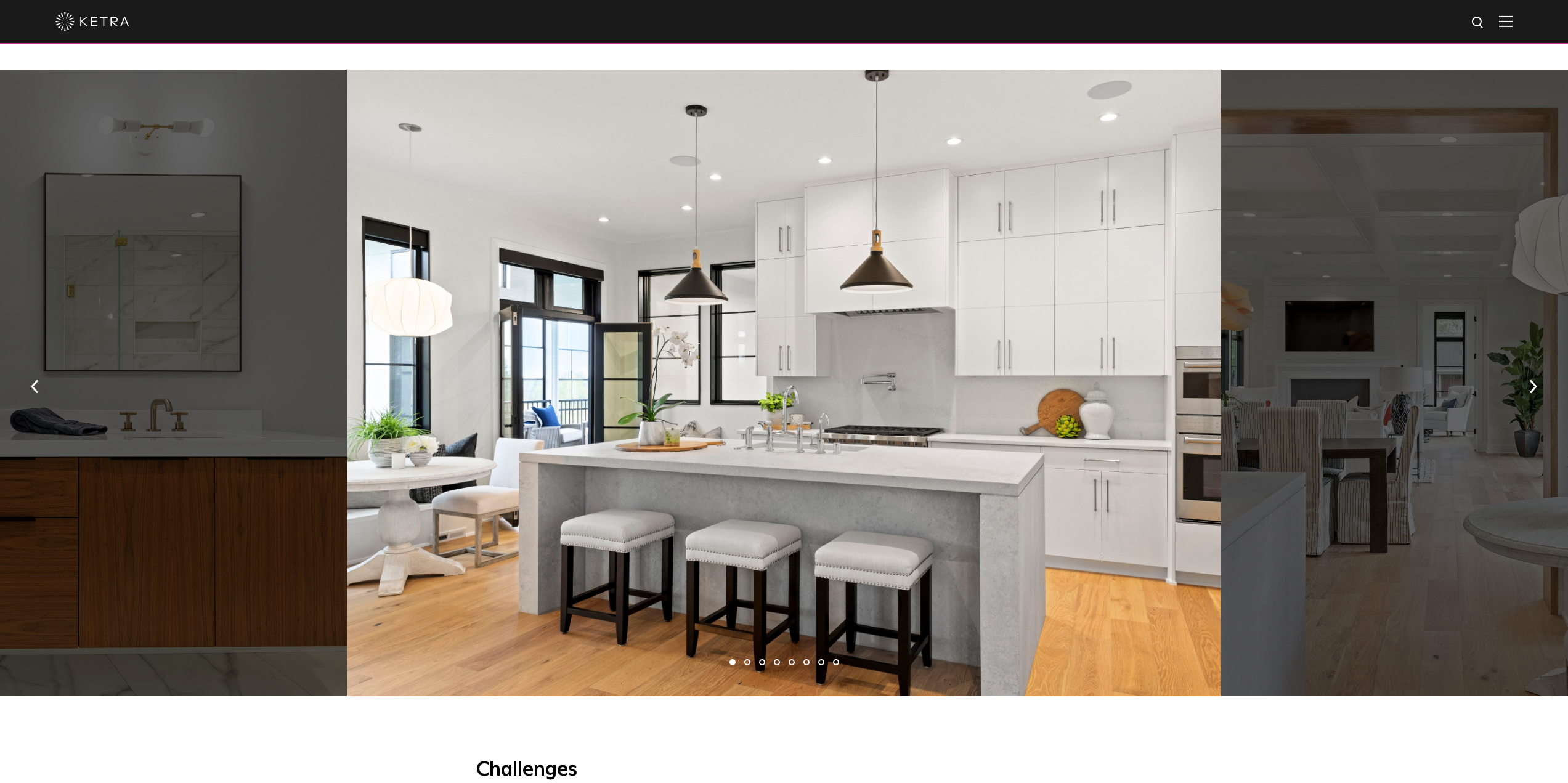
click at [748, 665] on li "2" at bounding box center [747, 662] width 6 height 6
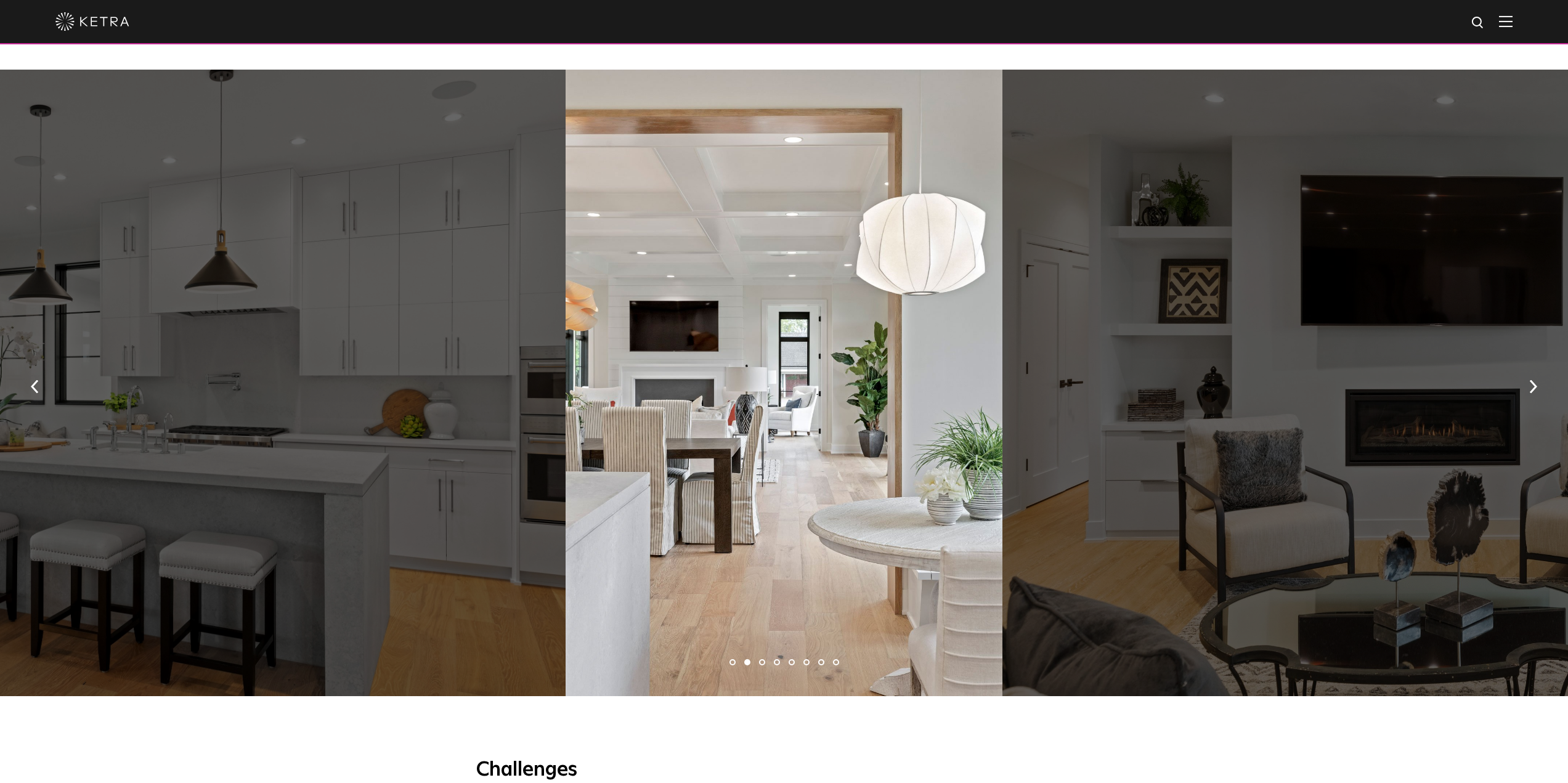
click at [764, 665] on li "3" at bounding box center [762, 662] width 6 height 6
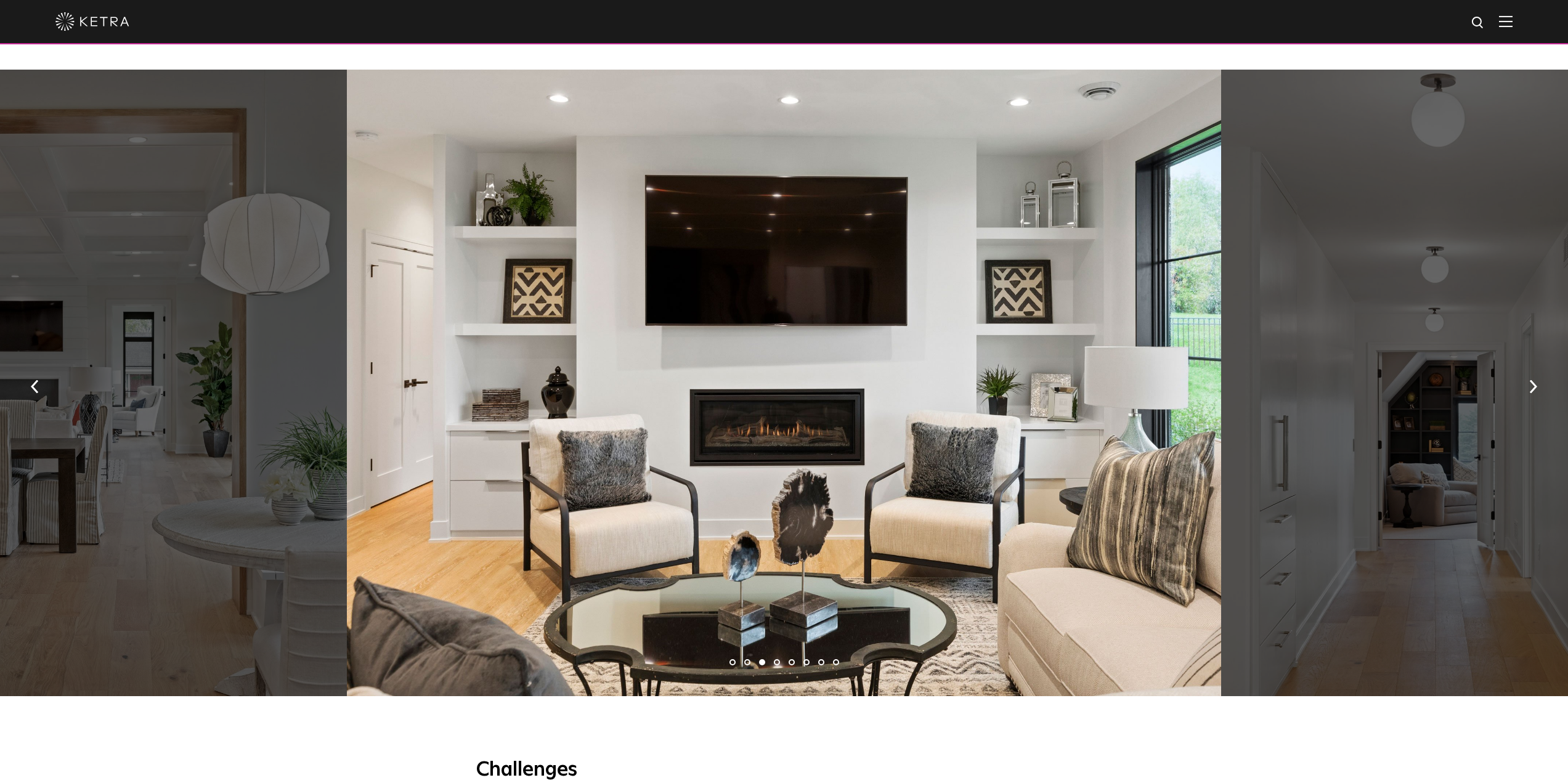
click at [774, 663] on li "4" at bounding box center [777, 662] width 6 height 6
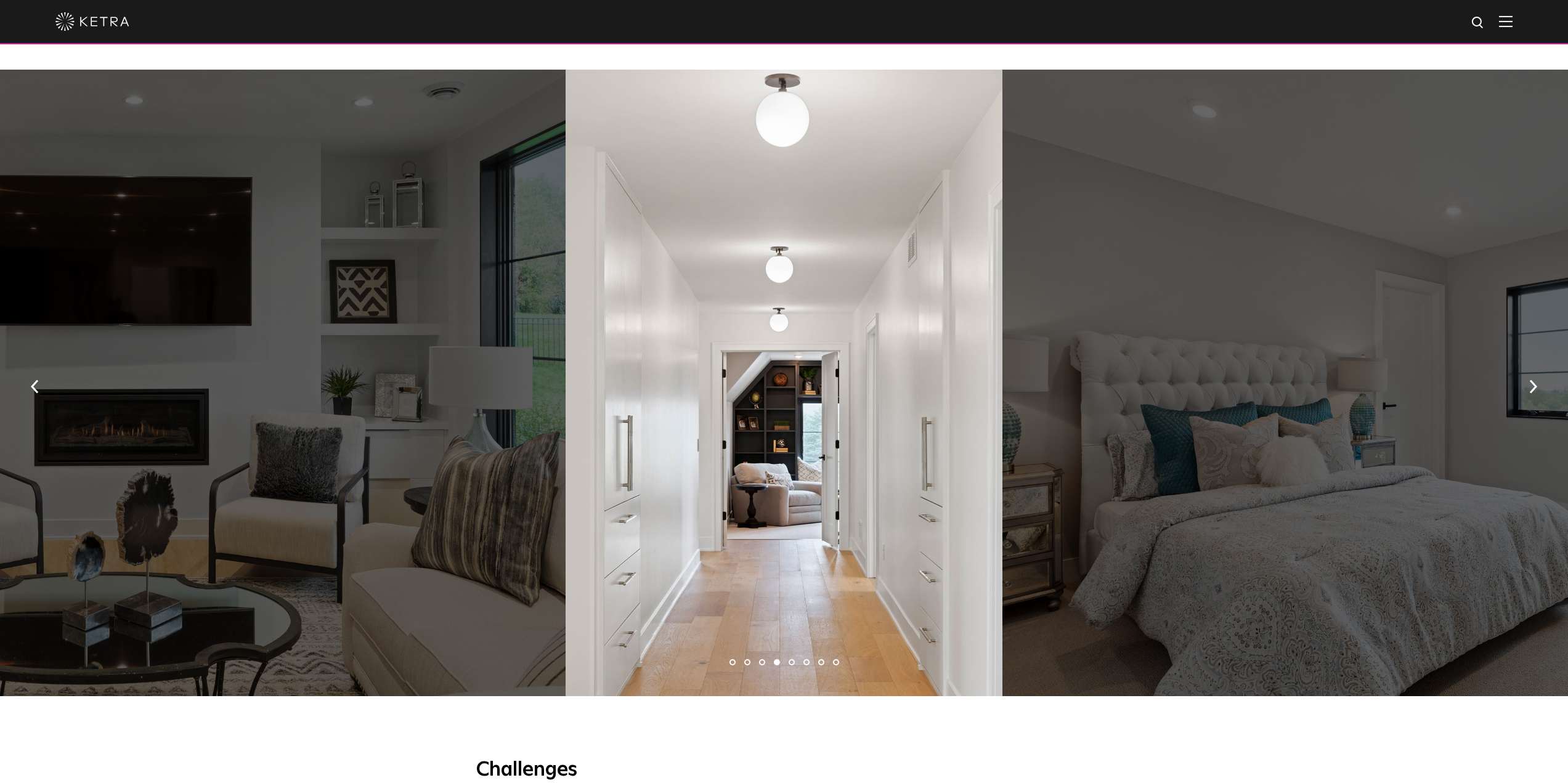
click at [792, 665] on li "5" at bounding box center [792, 662] width 6 height 6
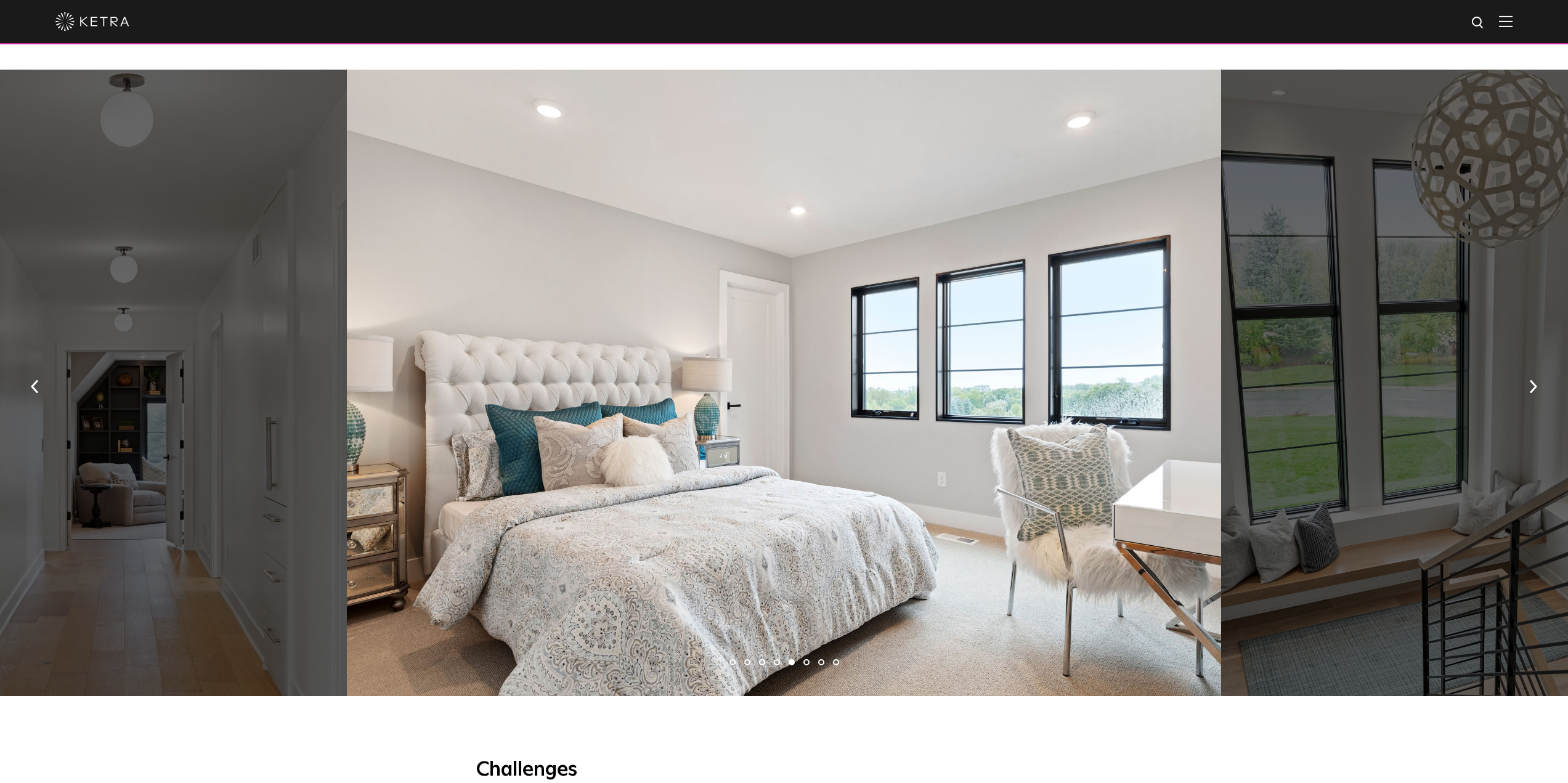
click at [806, 665] on li "6" at bounding box center [807, 662] width 6 height 6
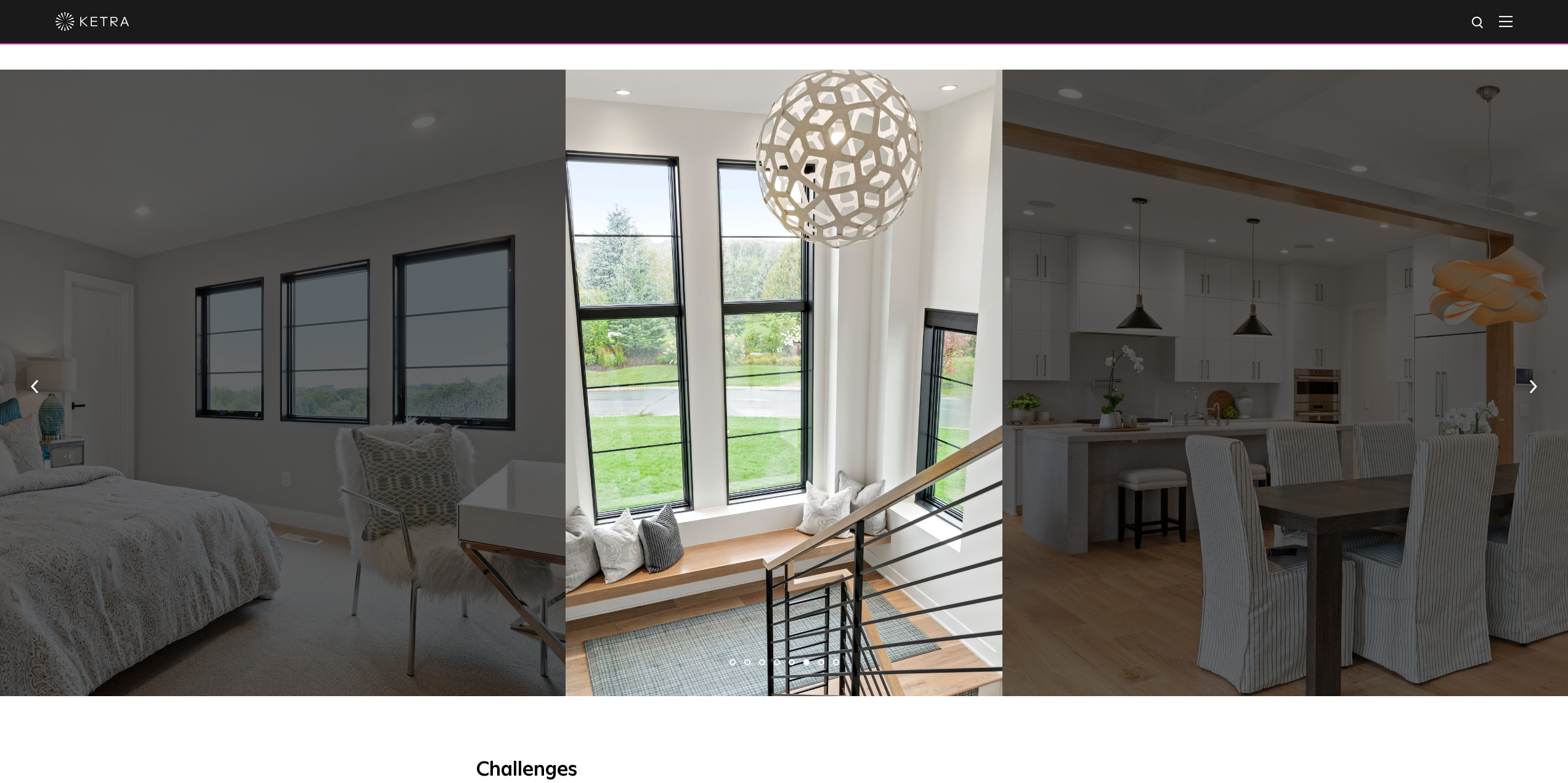
click at [822, 662] on li "7" at bounding box center [821, 662] width 6 height 6
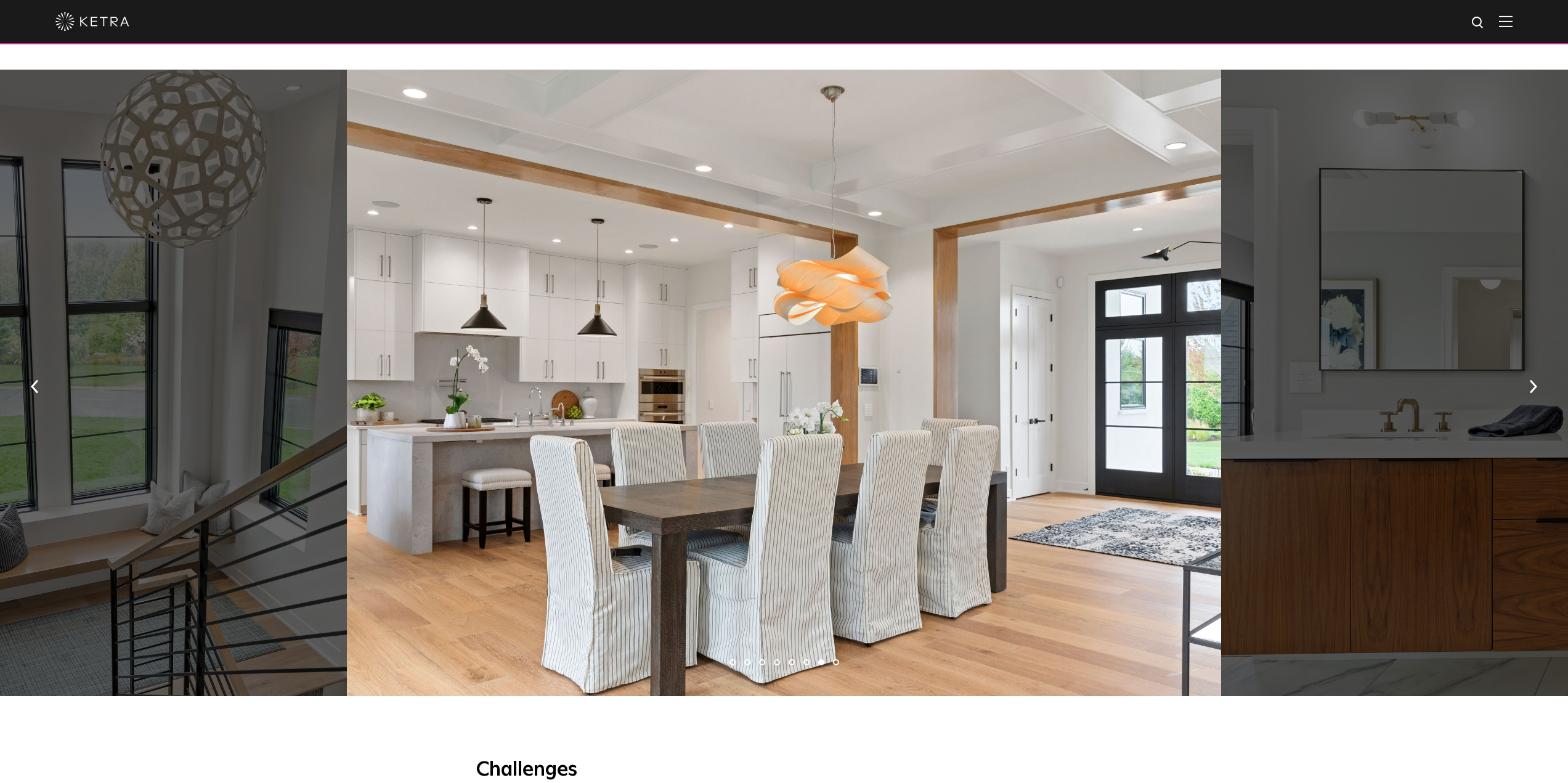
click at [833, 663] on li "8" at bounding box center [836, 662] width 6 height 6
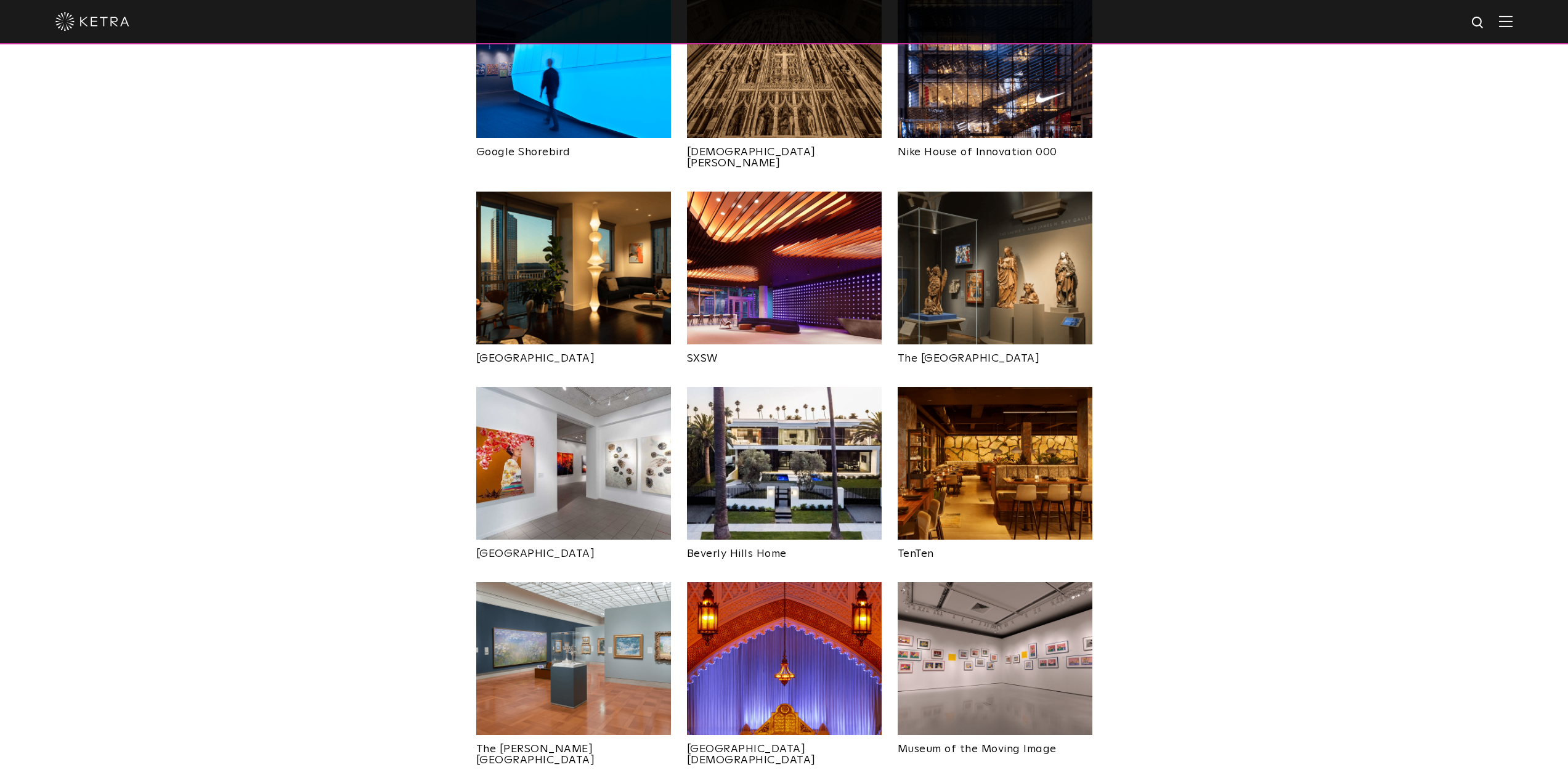
scroll to position [986, 0]
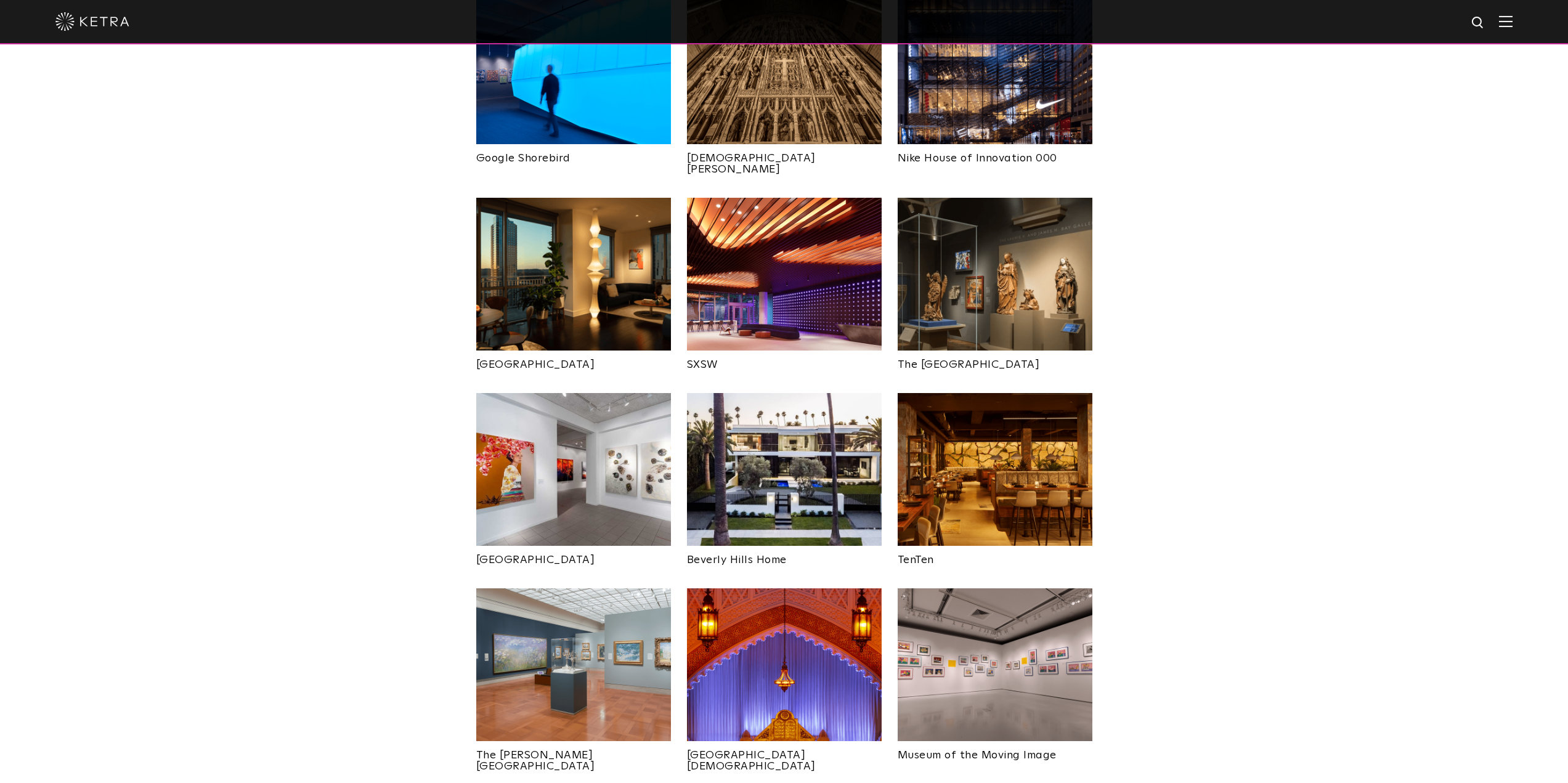
click at [817, 401] on img at bounding box center [784, 469] width 195 height 153
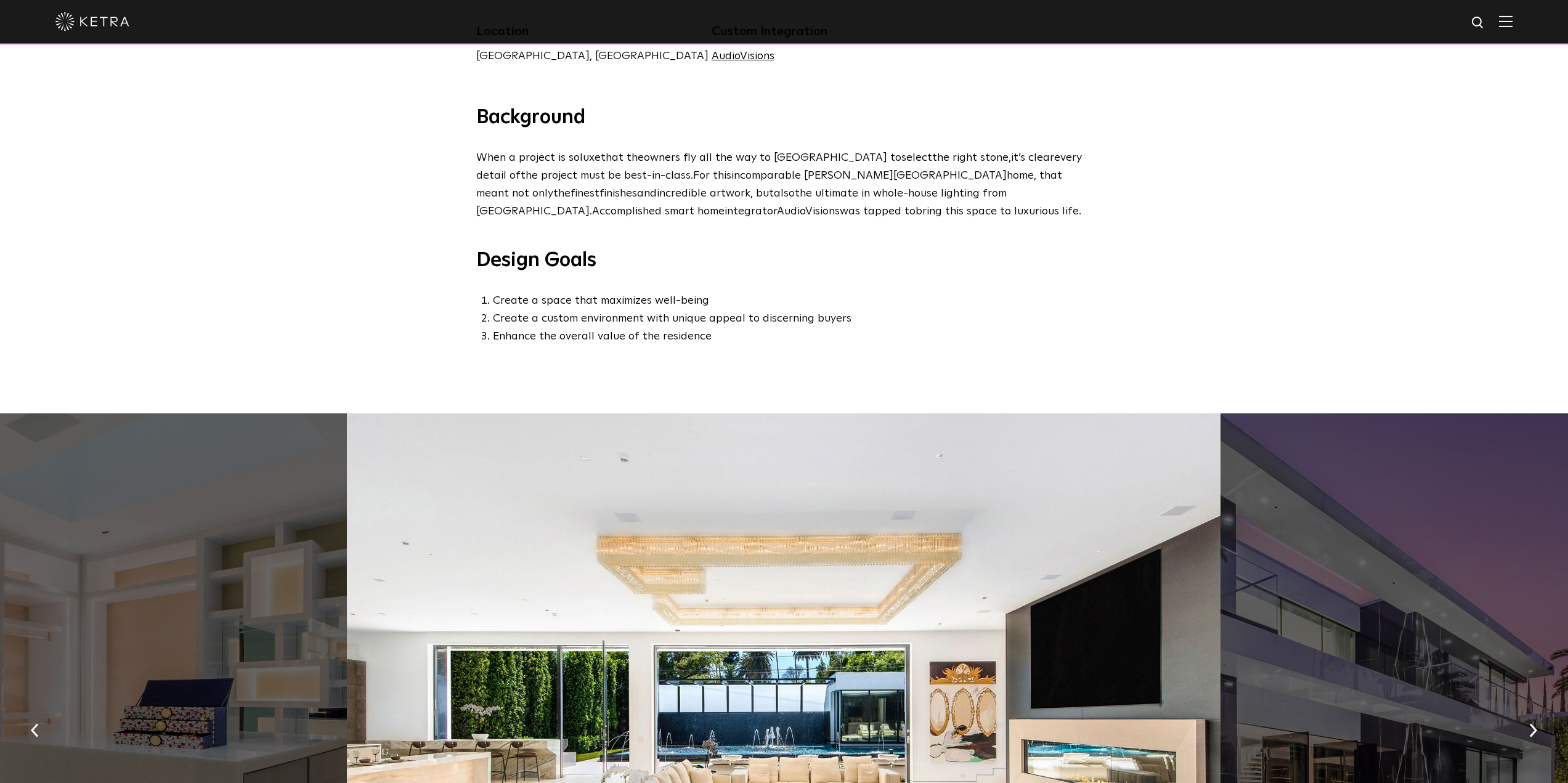
scroll to position [801, 0]
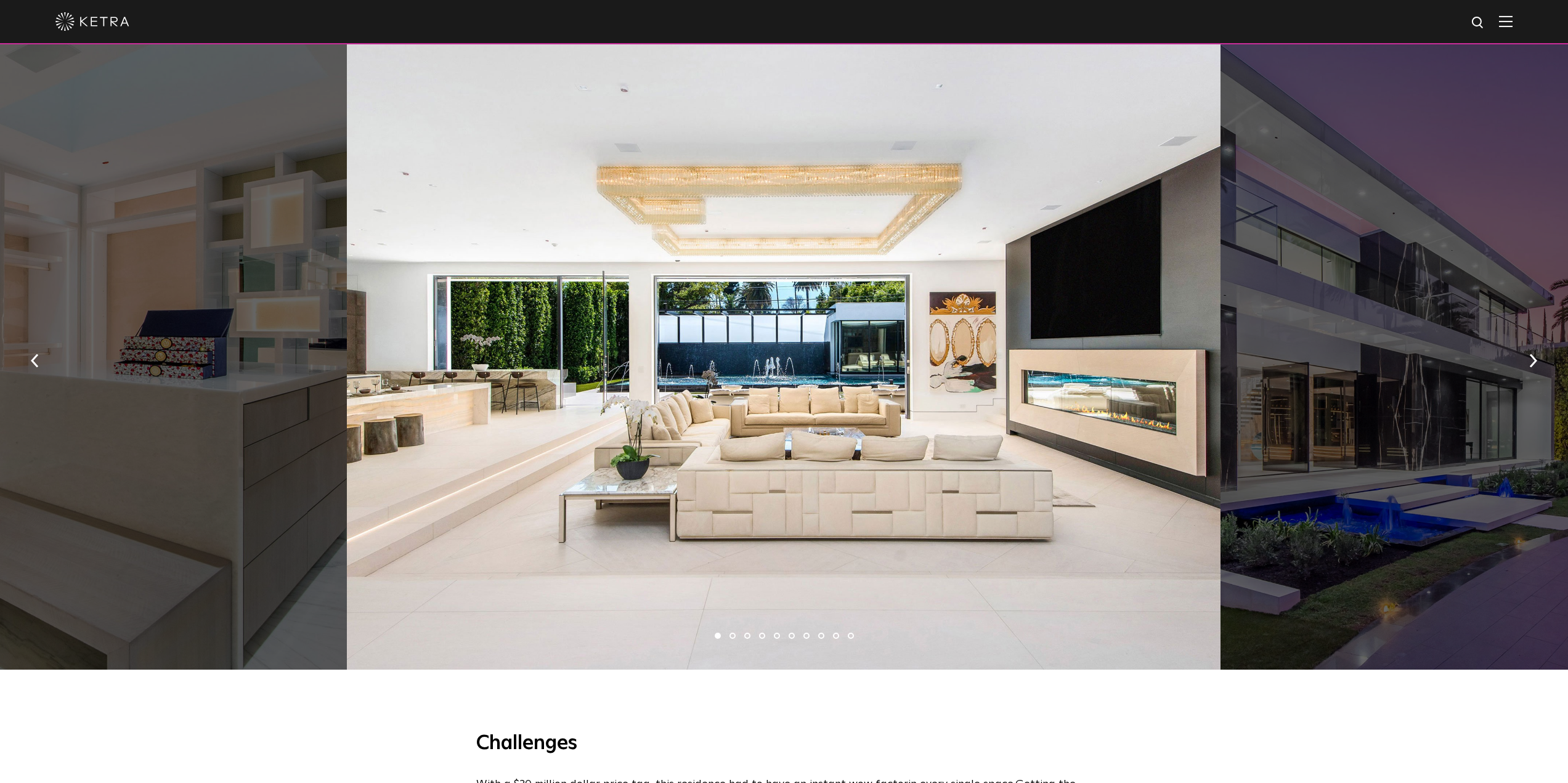
click at [733, 634] on li "2" at bounding box center [733, 636] width 6 height 6
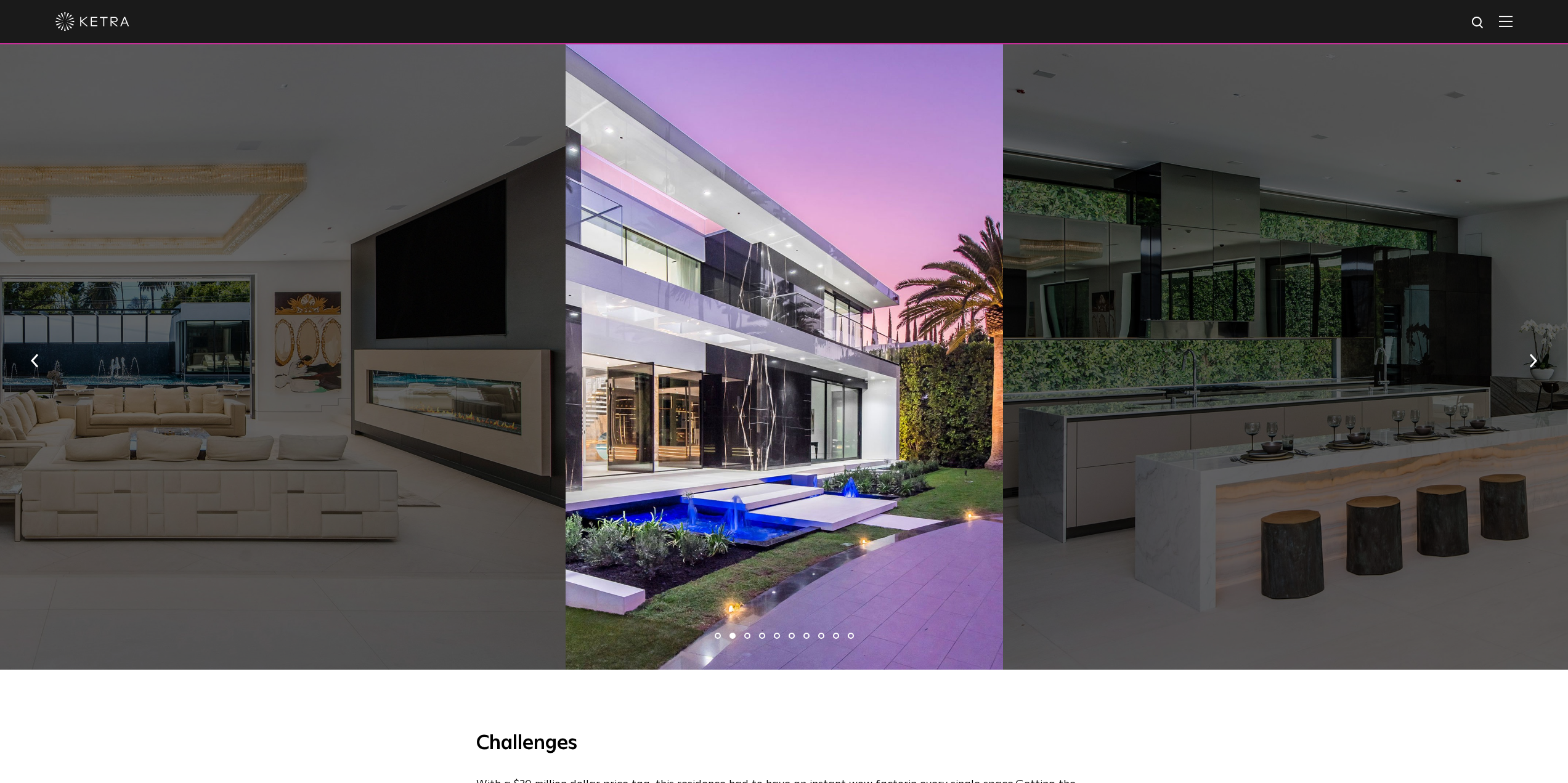
click at [745, 633] on li "3" at bounding box center [747, 636] width 6 height 6
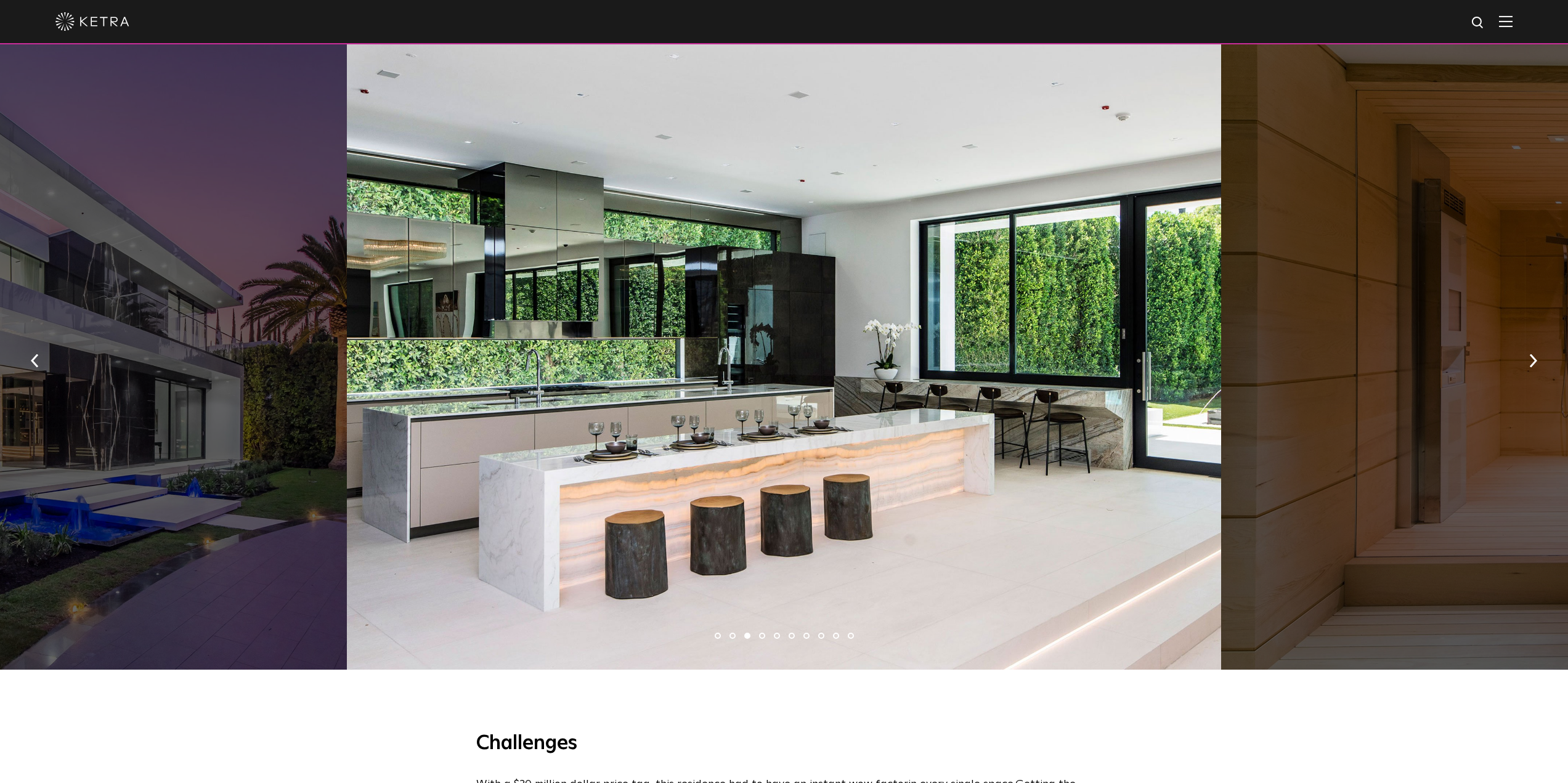
click at [762, 635] on li "4" at bounding box center [762, 636] width 6 height 6
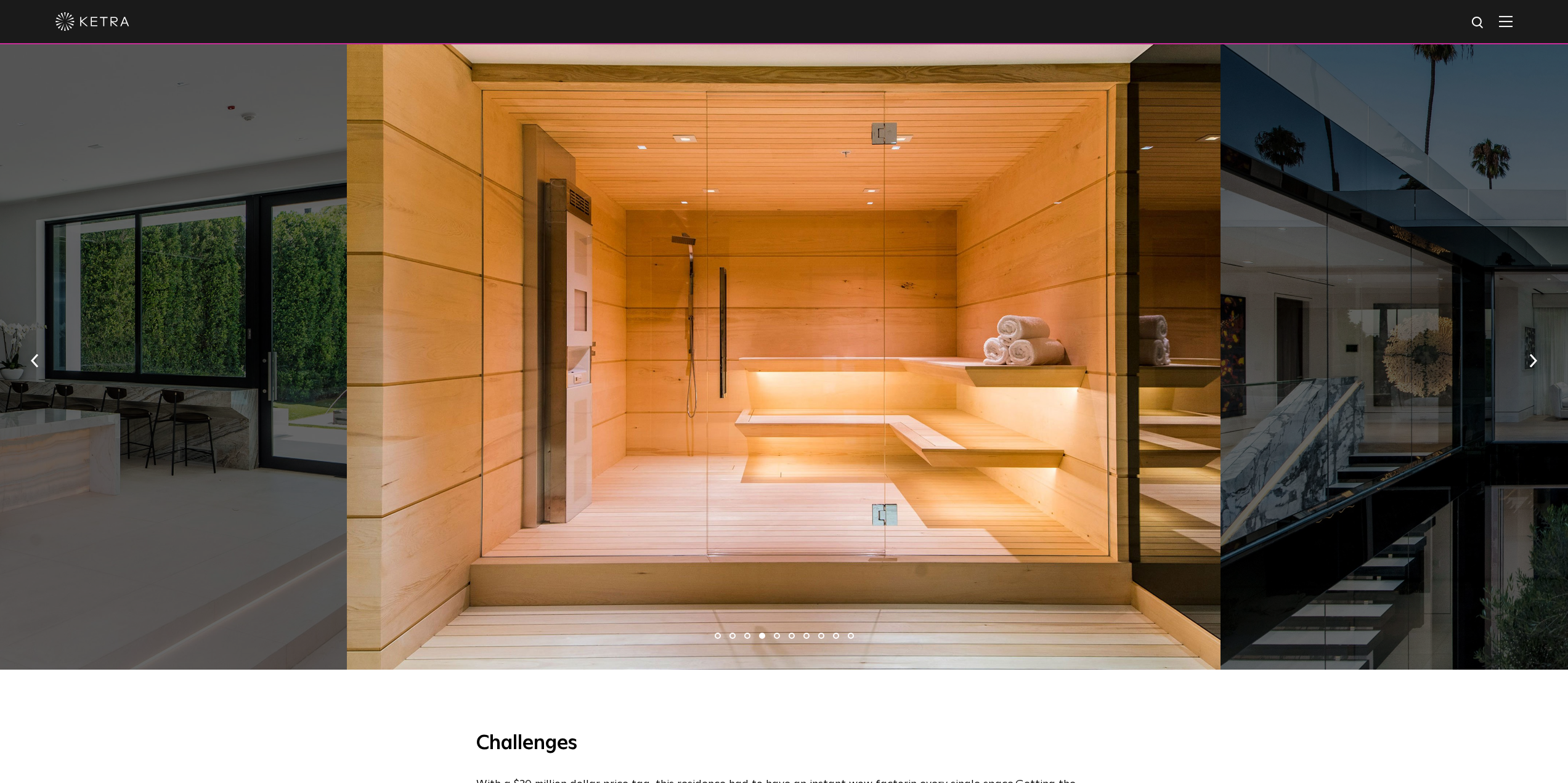
click at [776, 633] on li "5" at bounding box center [777, 636] width 6 height 6
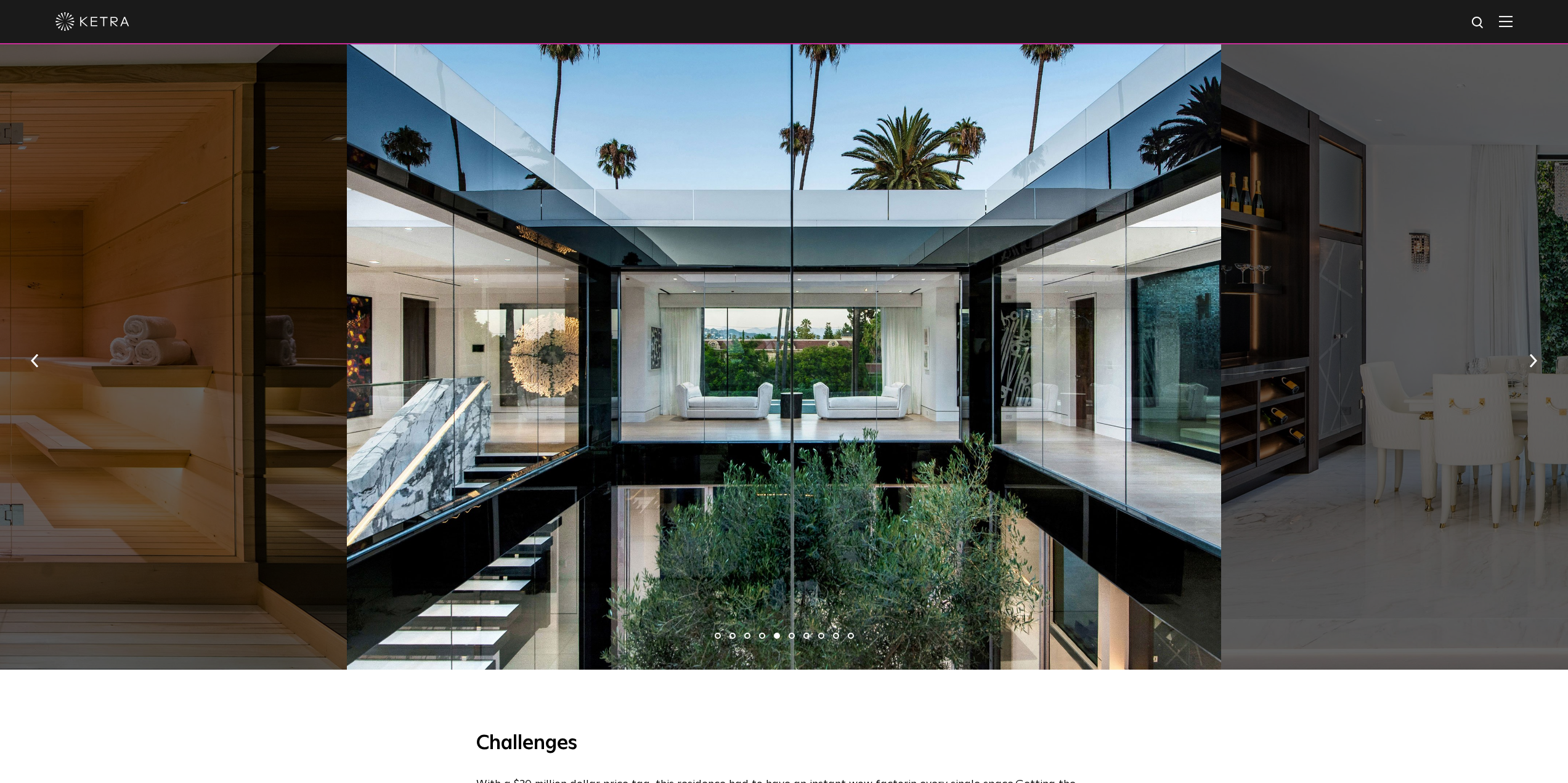
click at [790, 635] on li "6" at bounding box center [792, 636] width 6 height 6
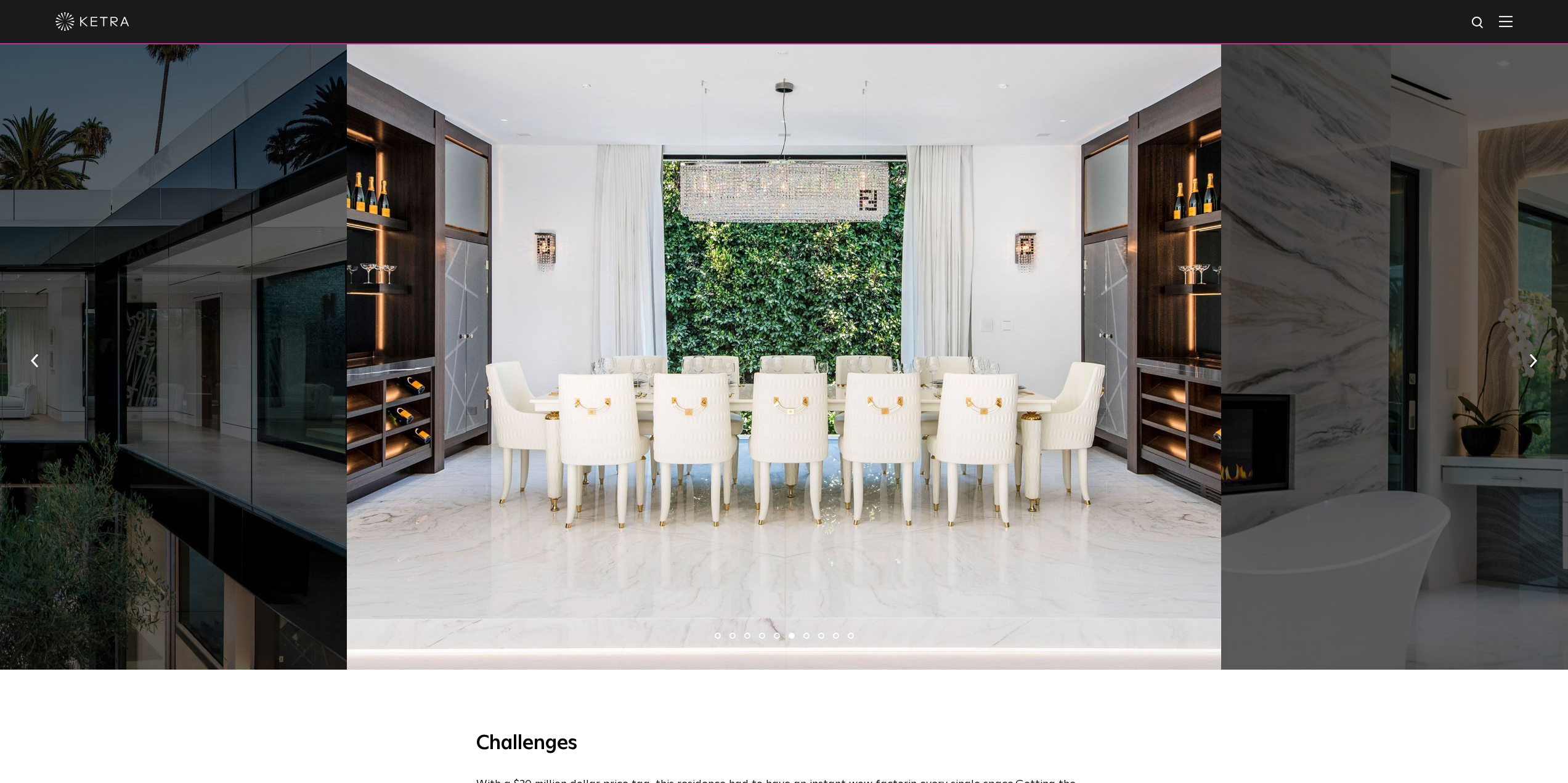
click at [806, 635] on li "7" at bounding box center [807, 636] width 6 height 6
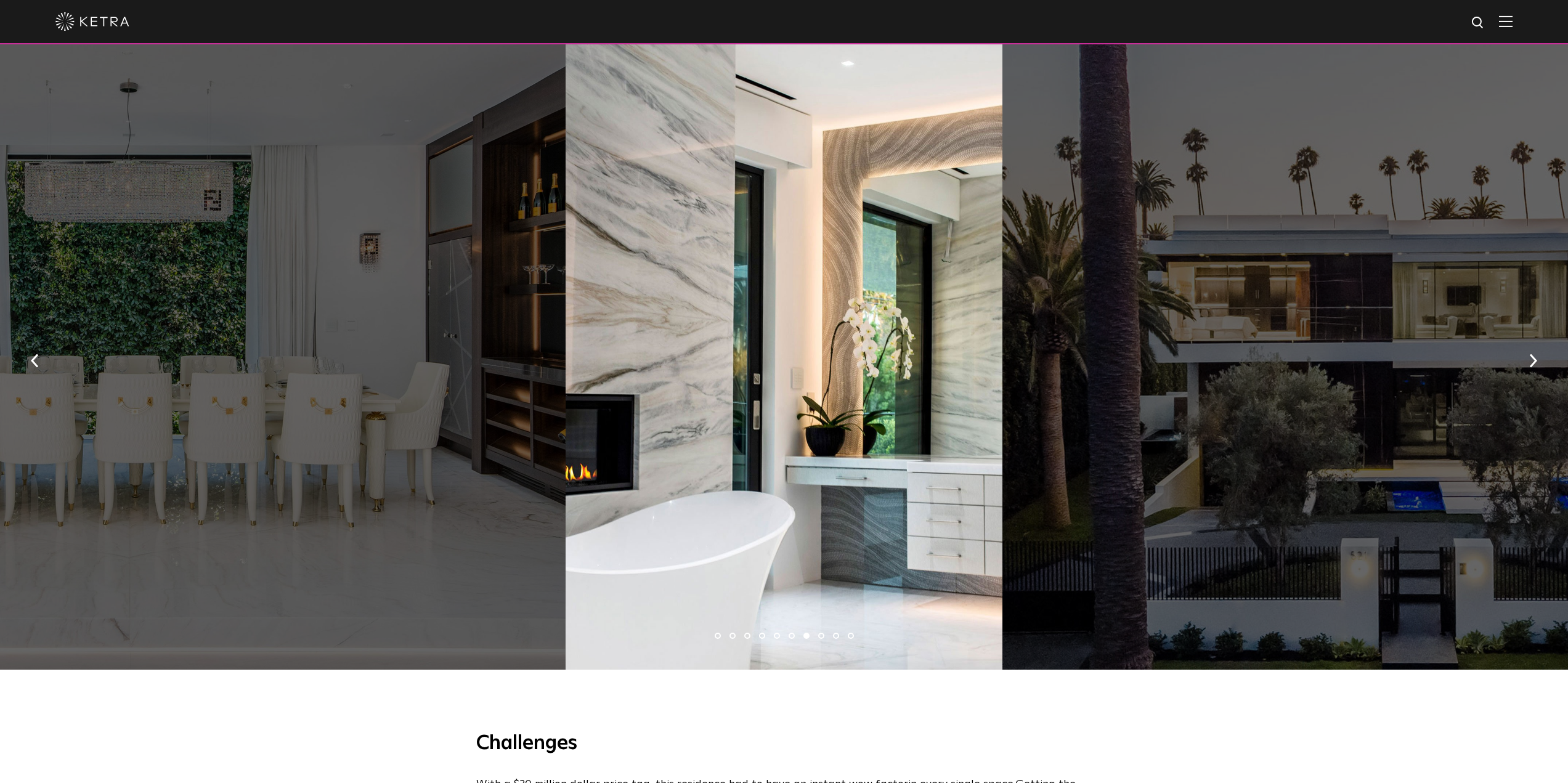
click at [820, 634] on li "8" at bounding box center [821, 636] width 6 height 6
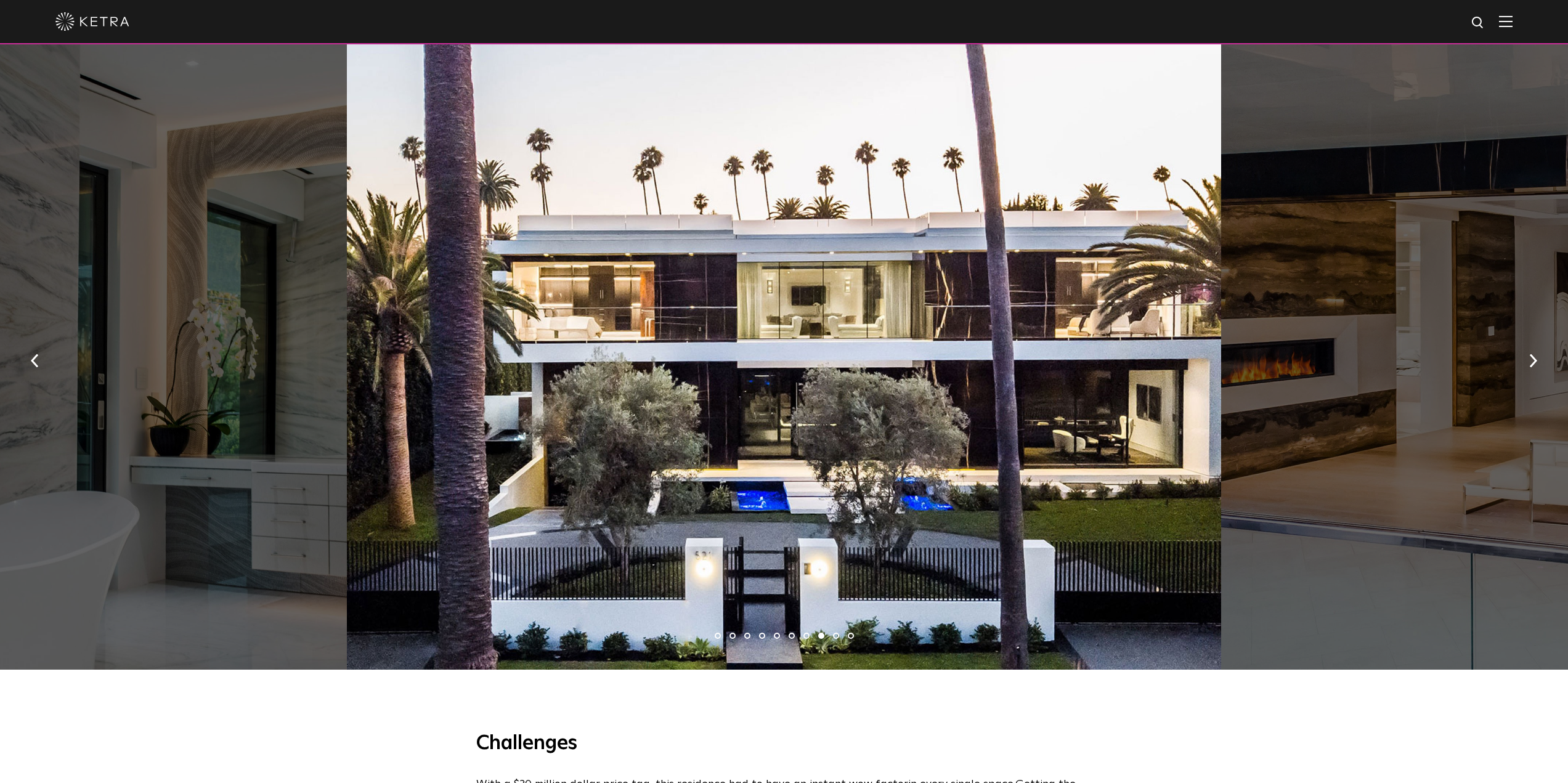
click at [837, 636] on li "9" at bounding box center [836, 636] width 6 height 6
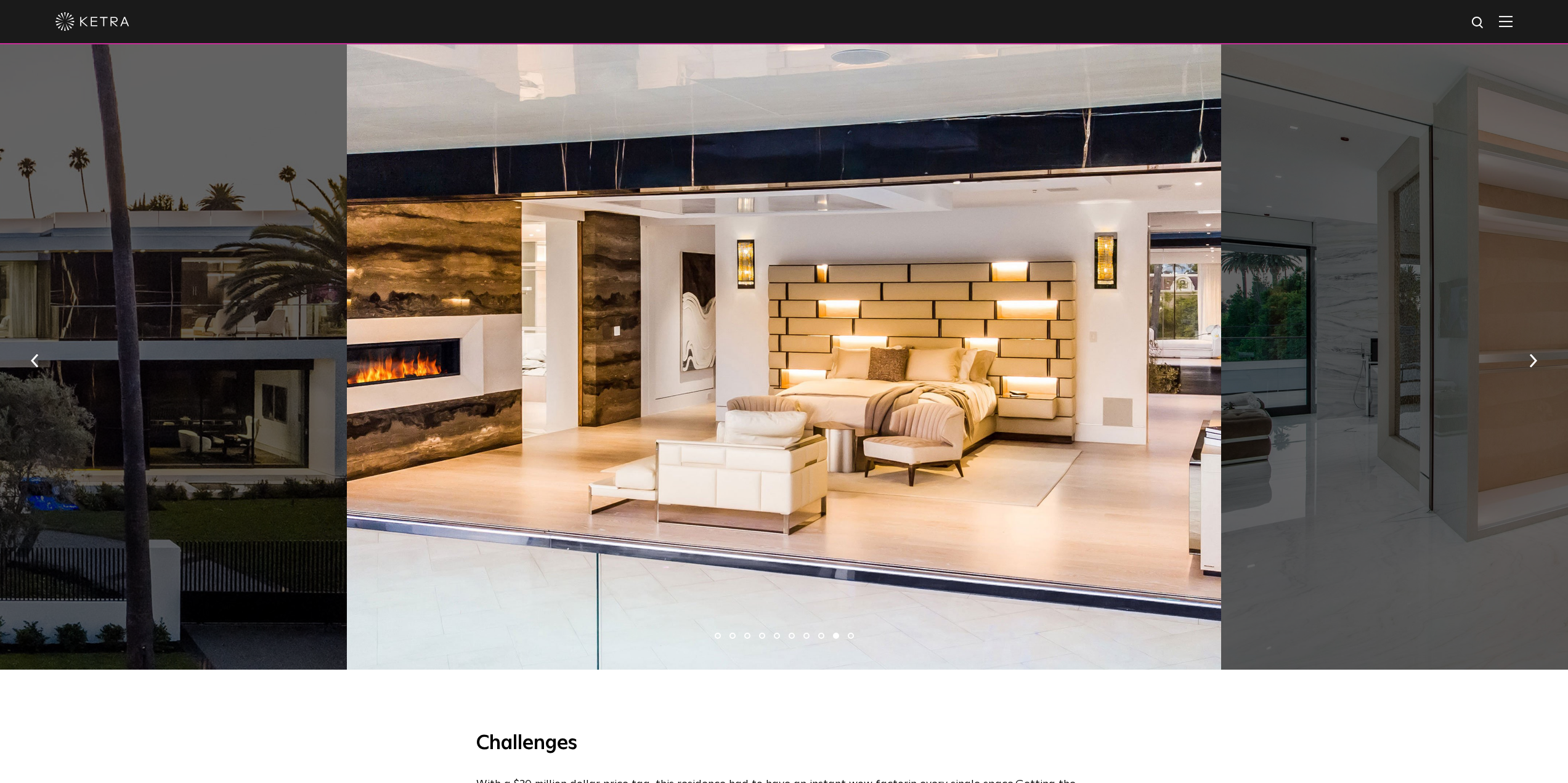
click at [852, 636] on li "10" at bounding box center [851, 636] width 6 height 6
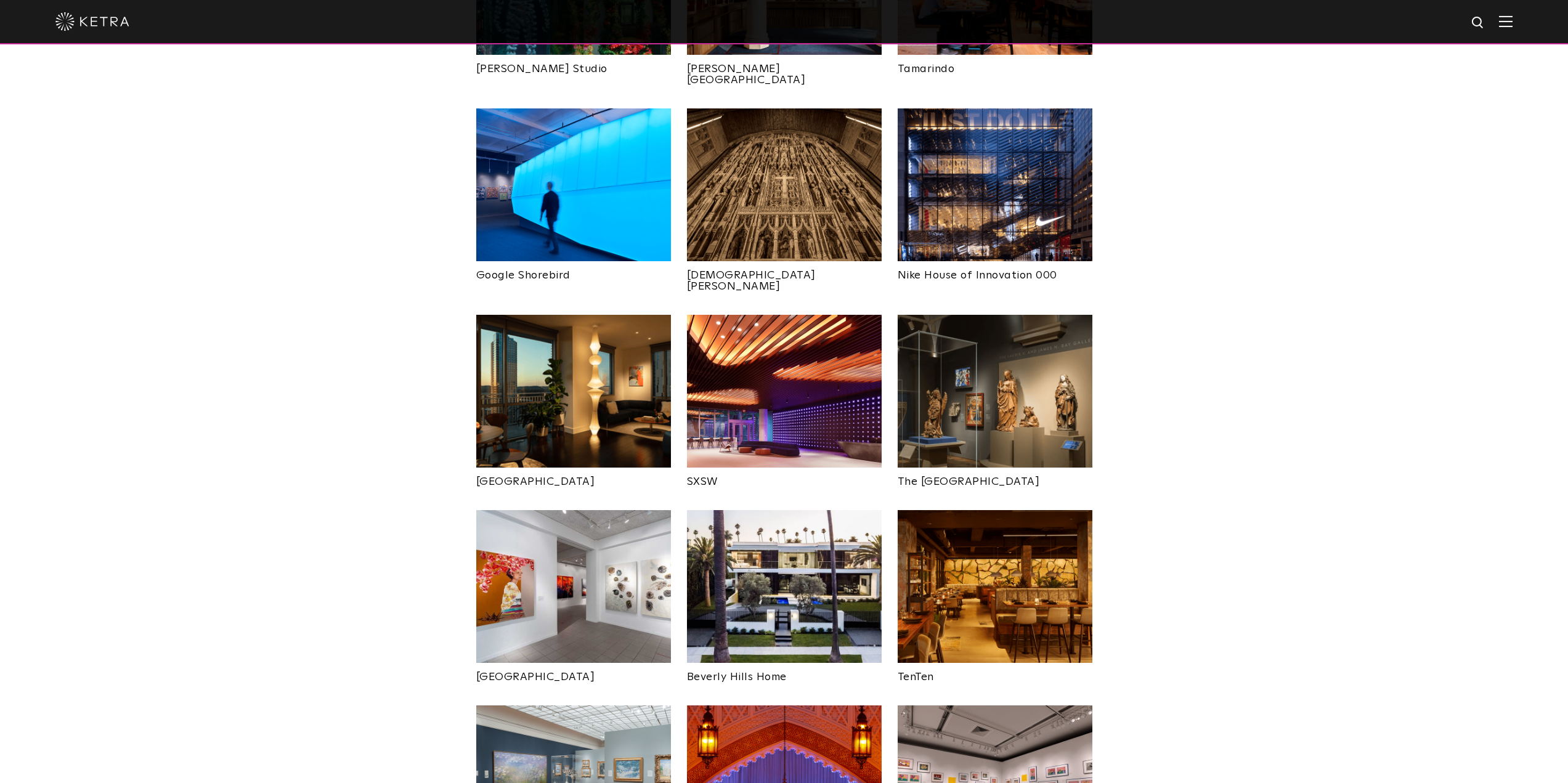
scroll to position [862, 0]
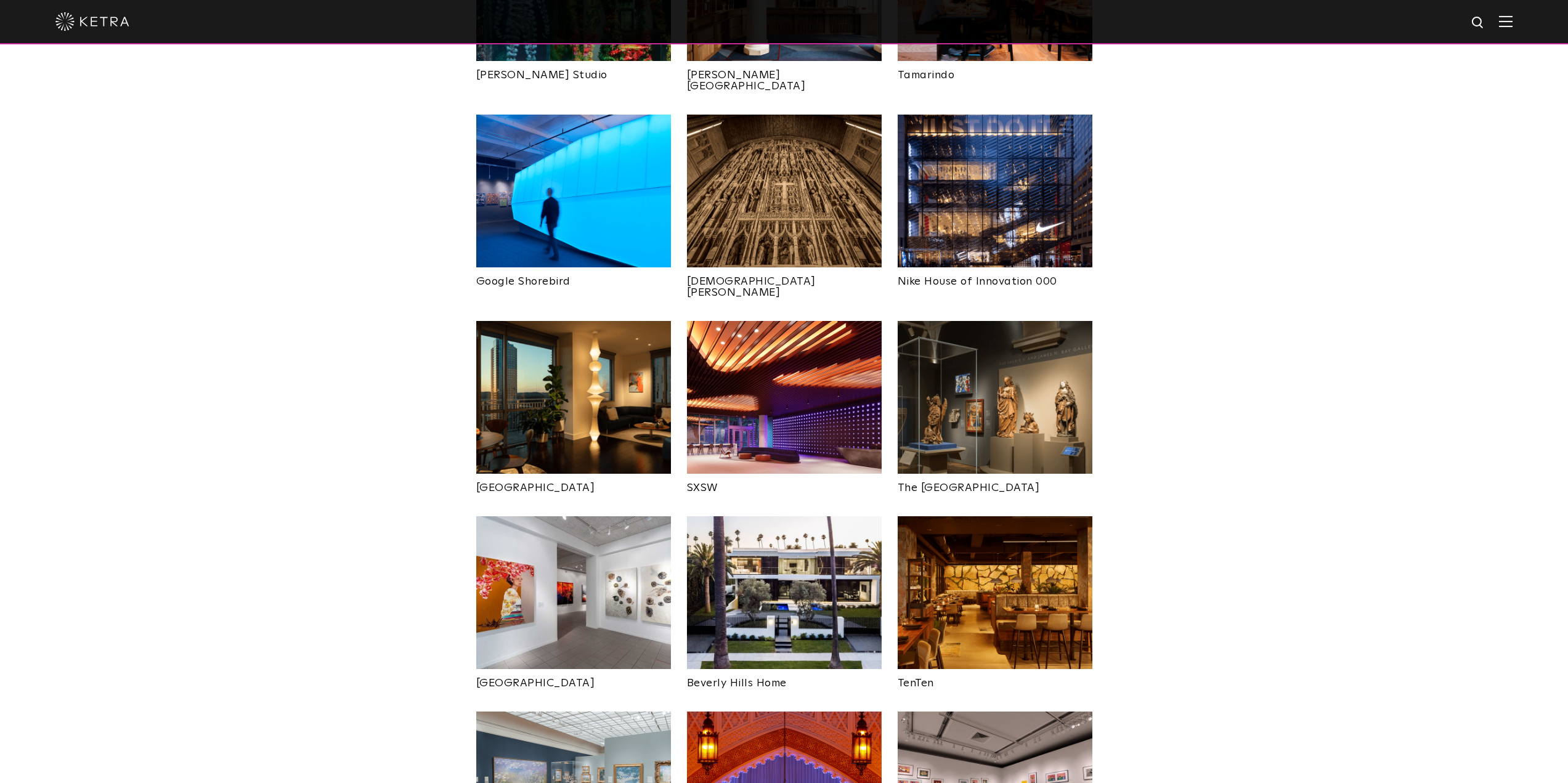
click at [612, 353] on img at bounding box center [573, 397] width 195 height 153
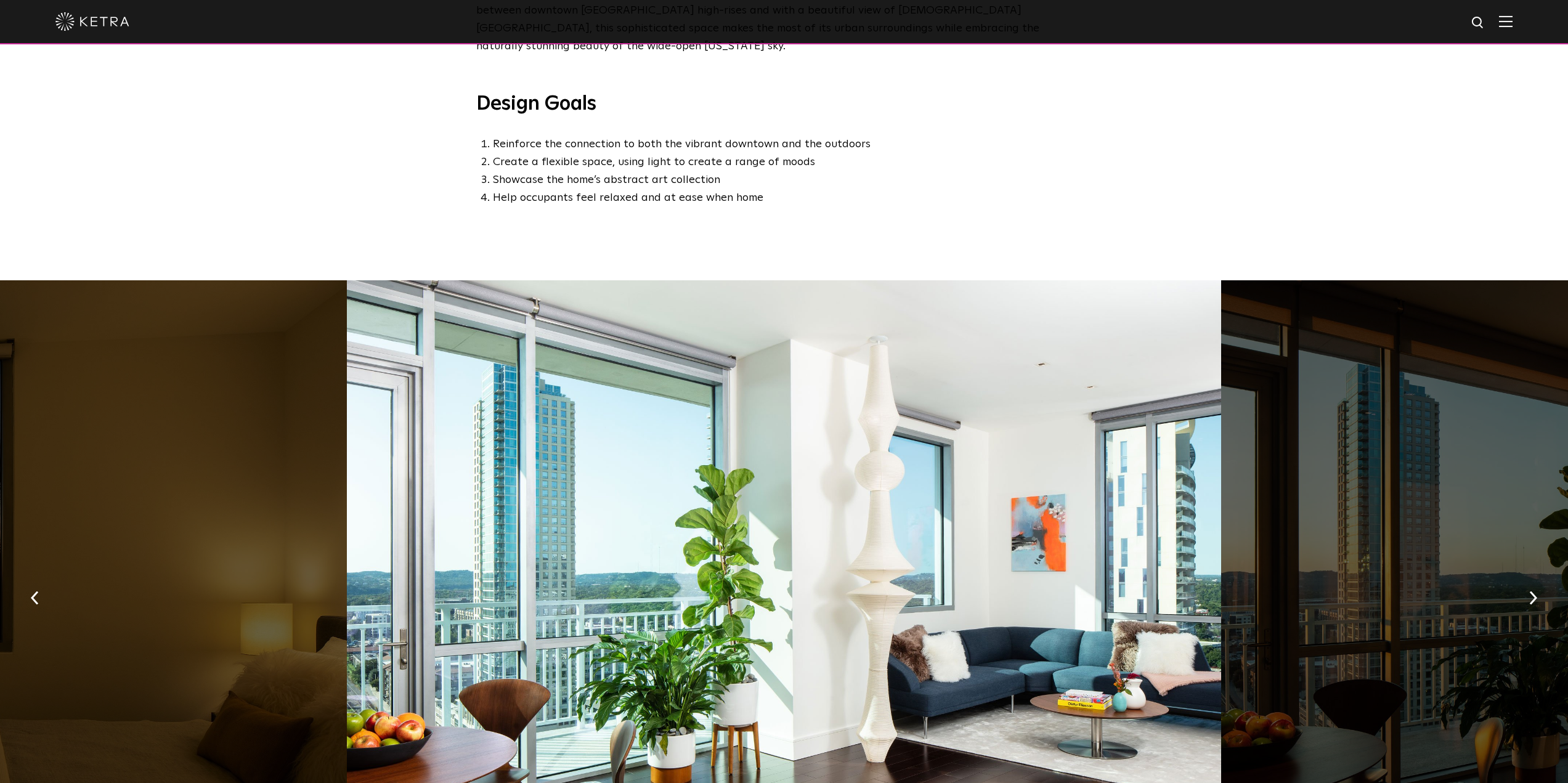
scroll to position [862, 0]
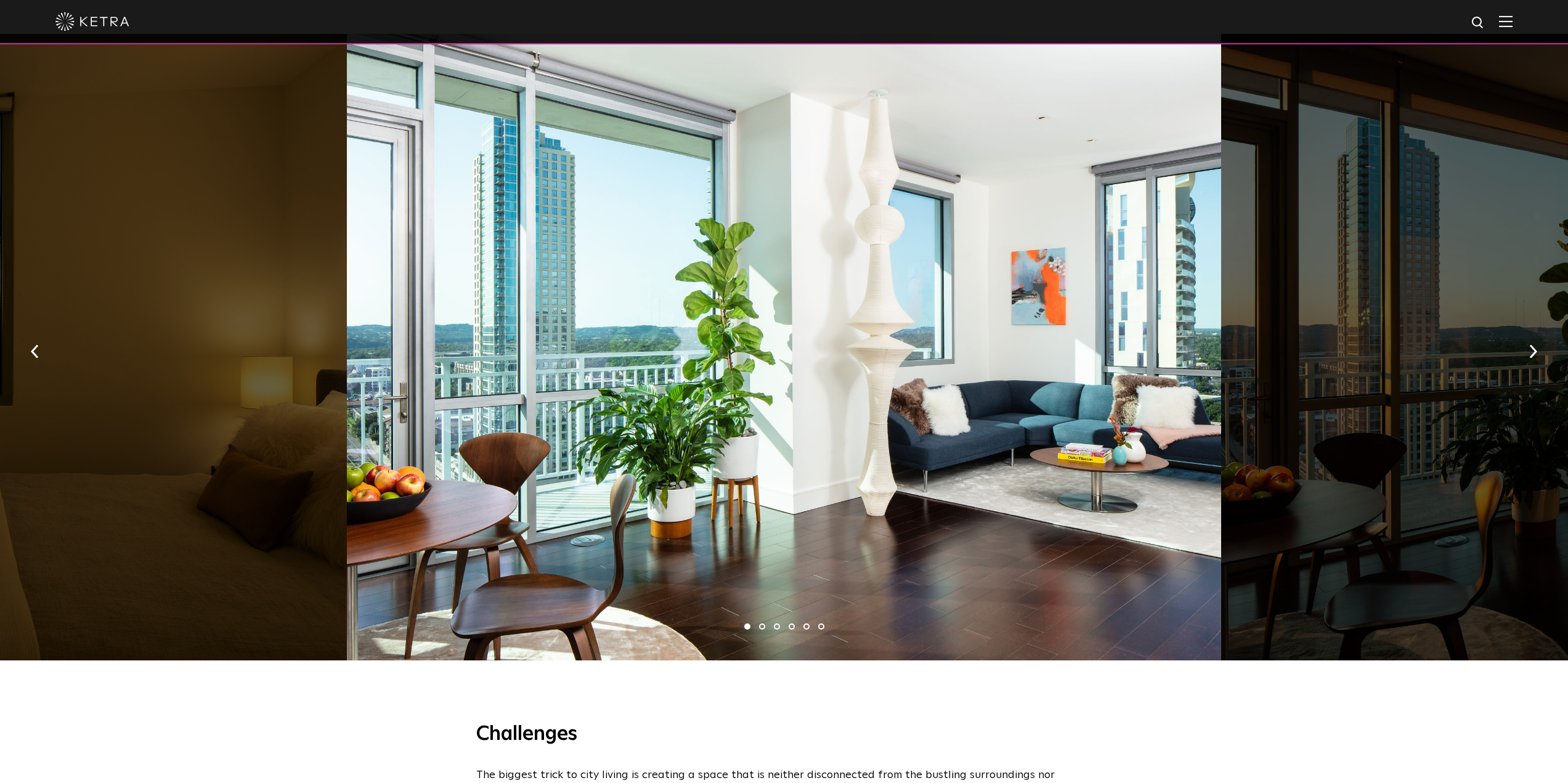
click at [762, 623] on li "2" at bounding box center [762, 626] width 6 height 6
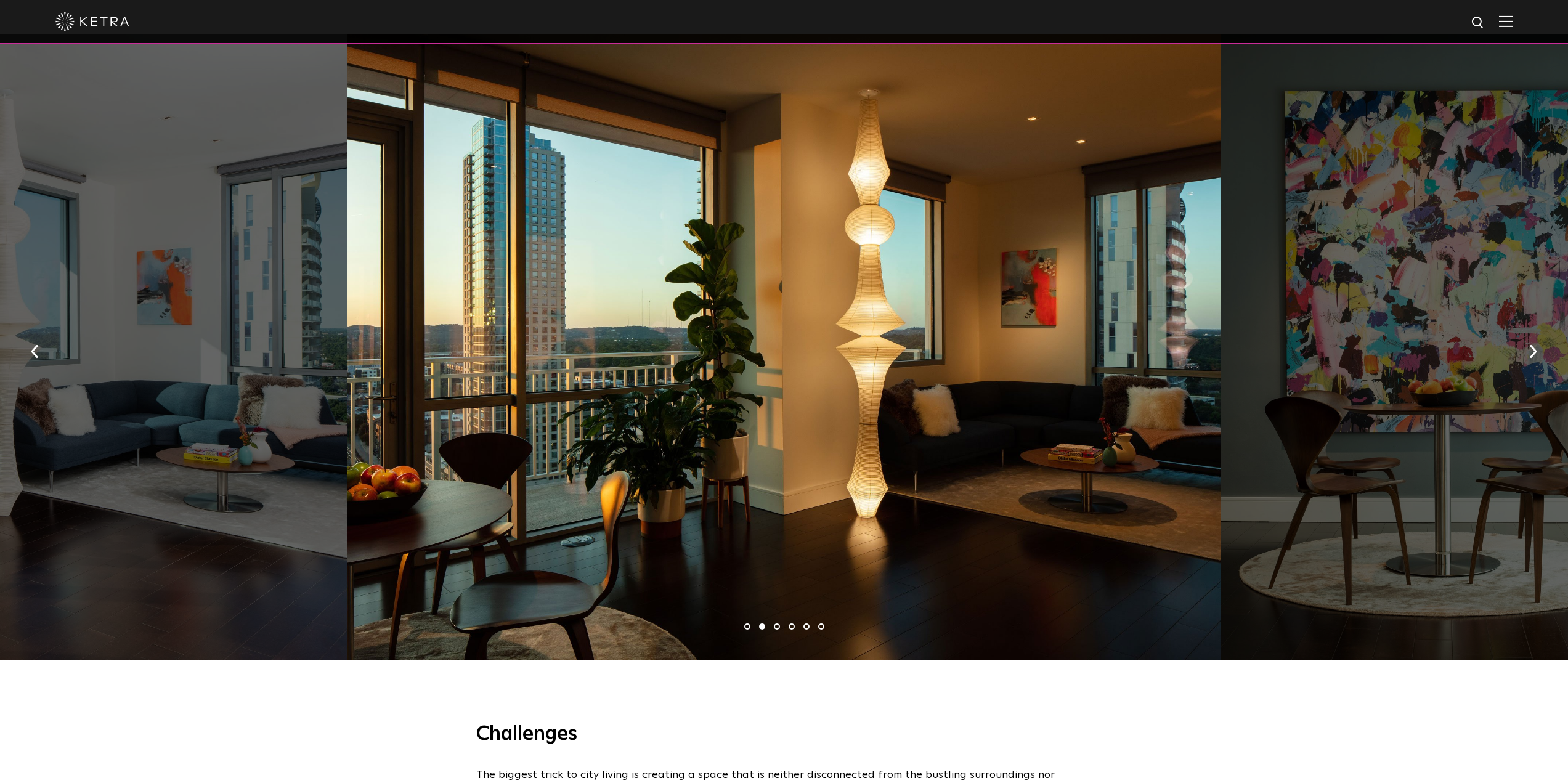
click at [778, 617] on ul "1 2 3 4 5 6" at bounding box center [784, 626] width 1568 height 18
click at [778, 623] on li "3" at bounding box center [777, 626] width 6 height 6
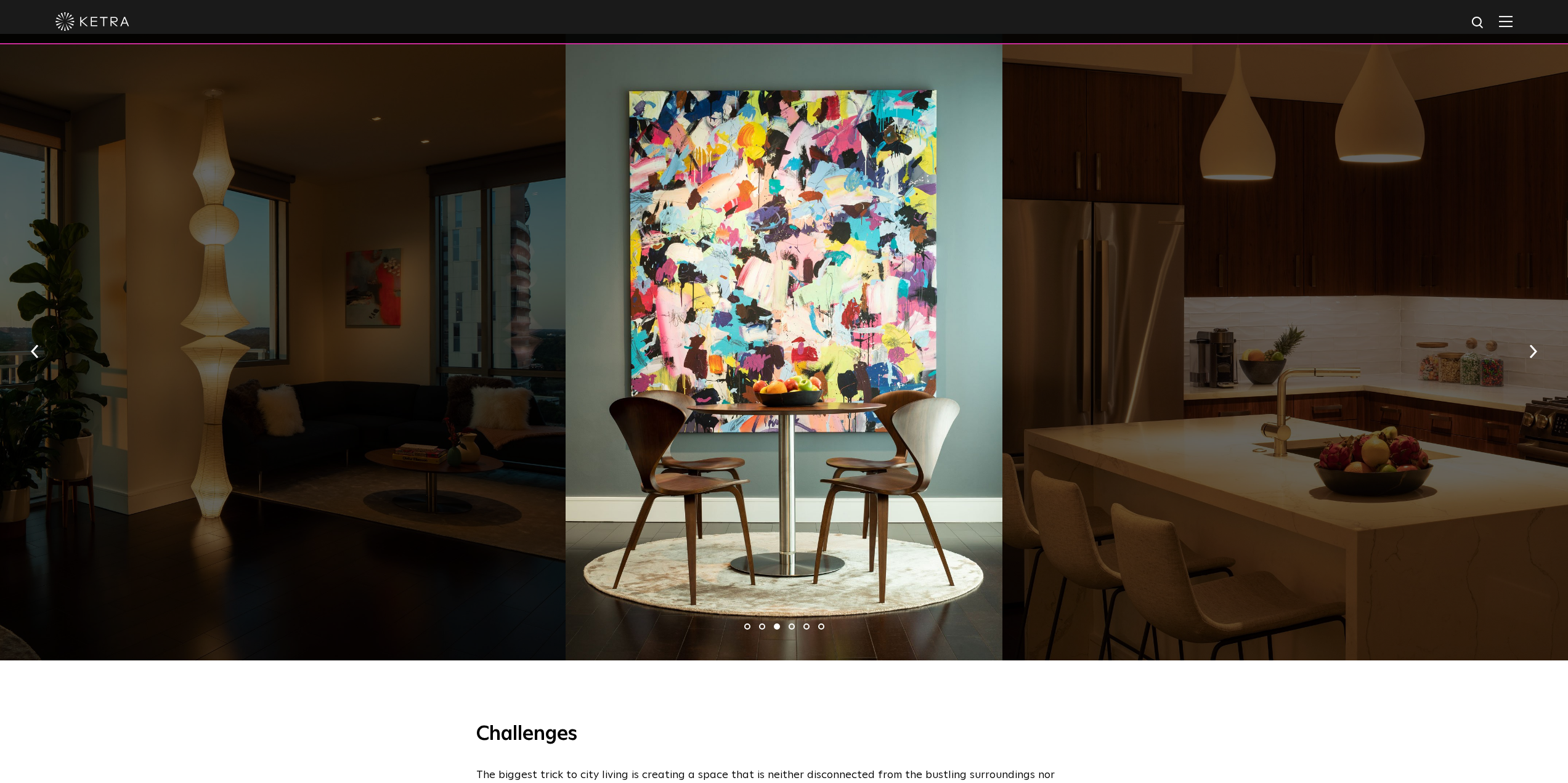
click at [794, 623] on li "4" at bounding box center [792, 626] width 6 height 6
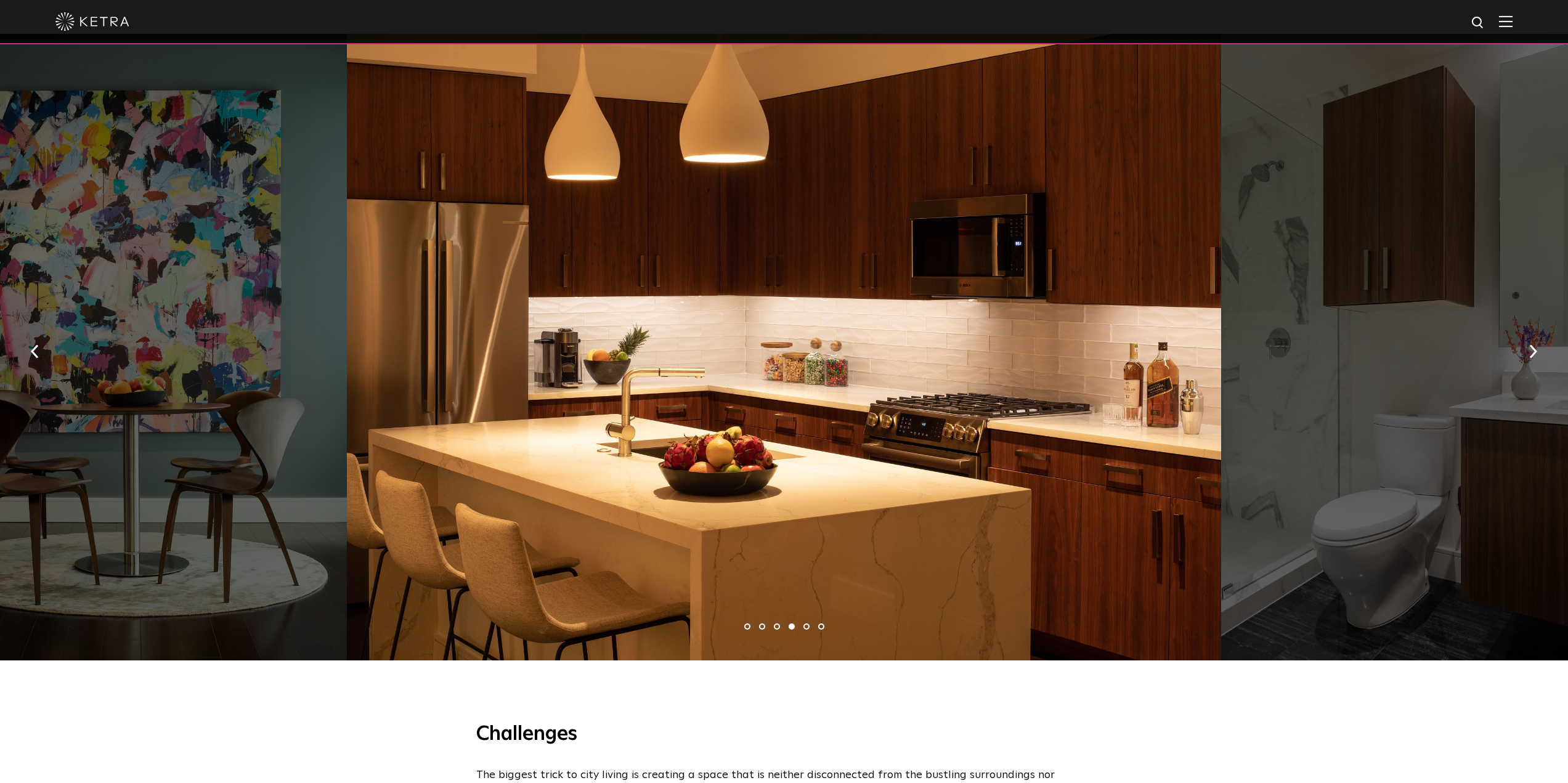
click at [807, 623] on li "5" at bounding box center [807, 626] width 6 height 6
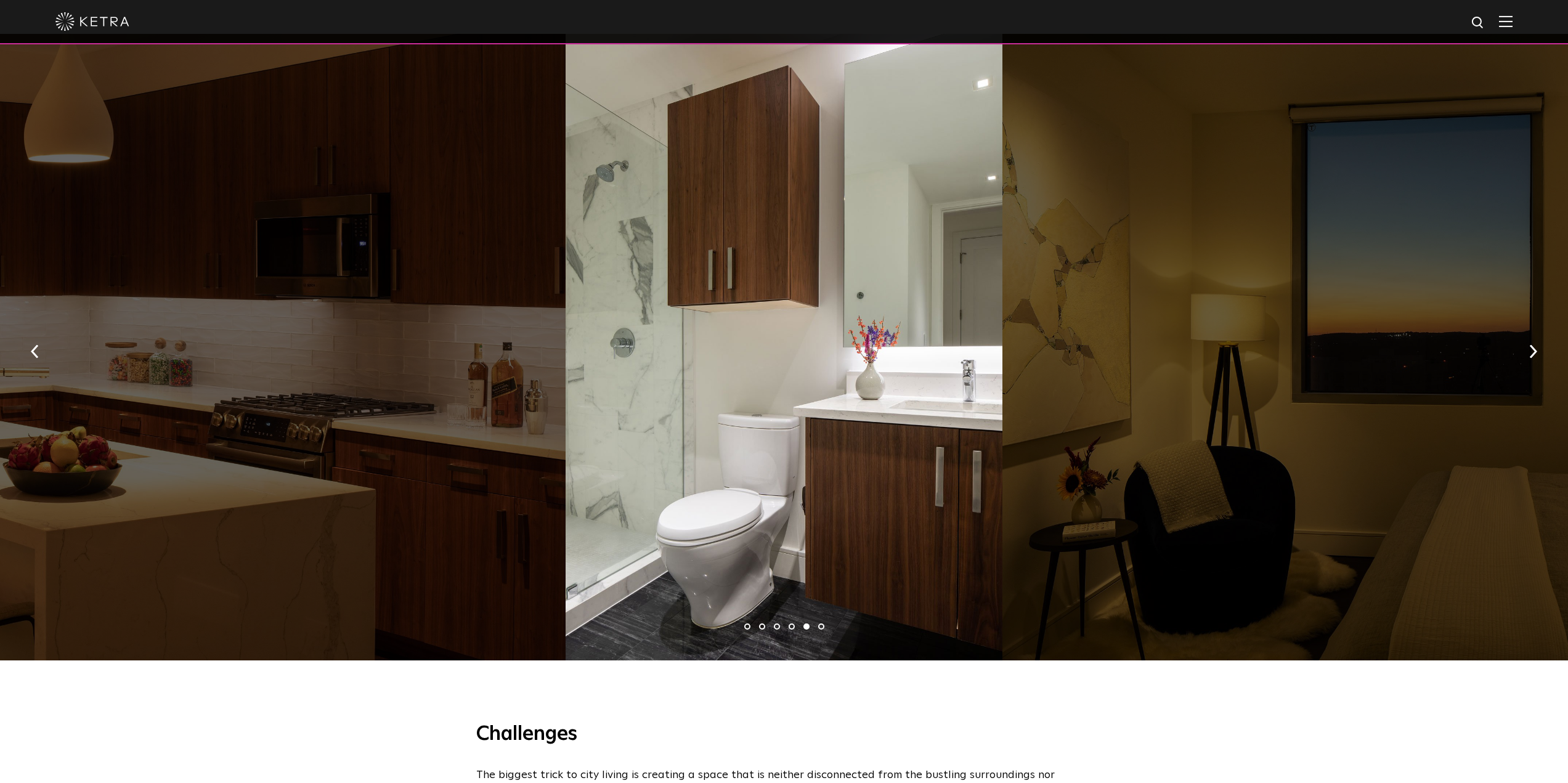
click at [819, 623] on li "6" at bounding box center [821, 626] width 6 height 6
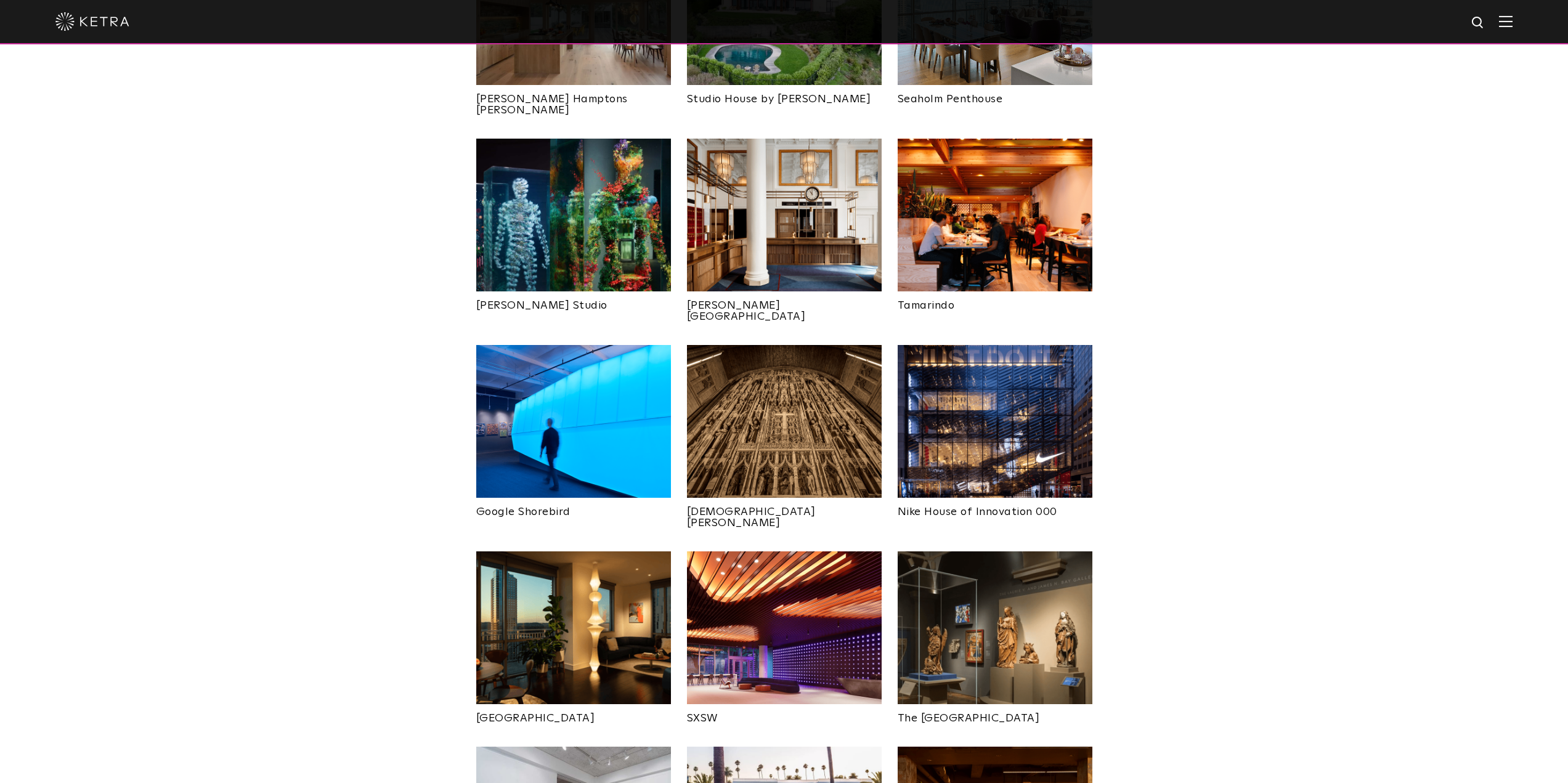
scroll to position [616, 0]
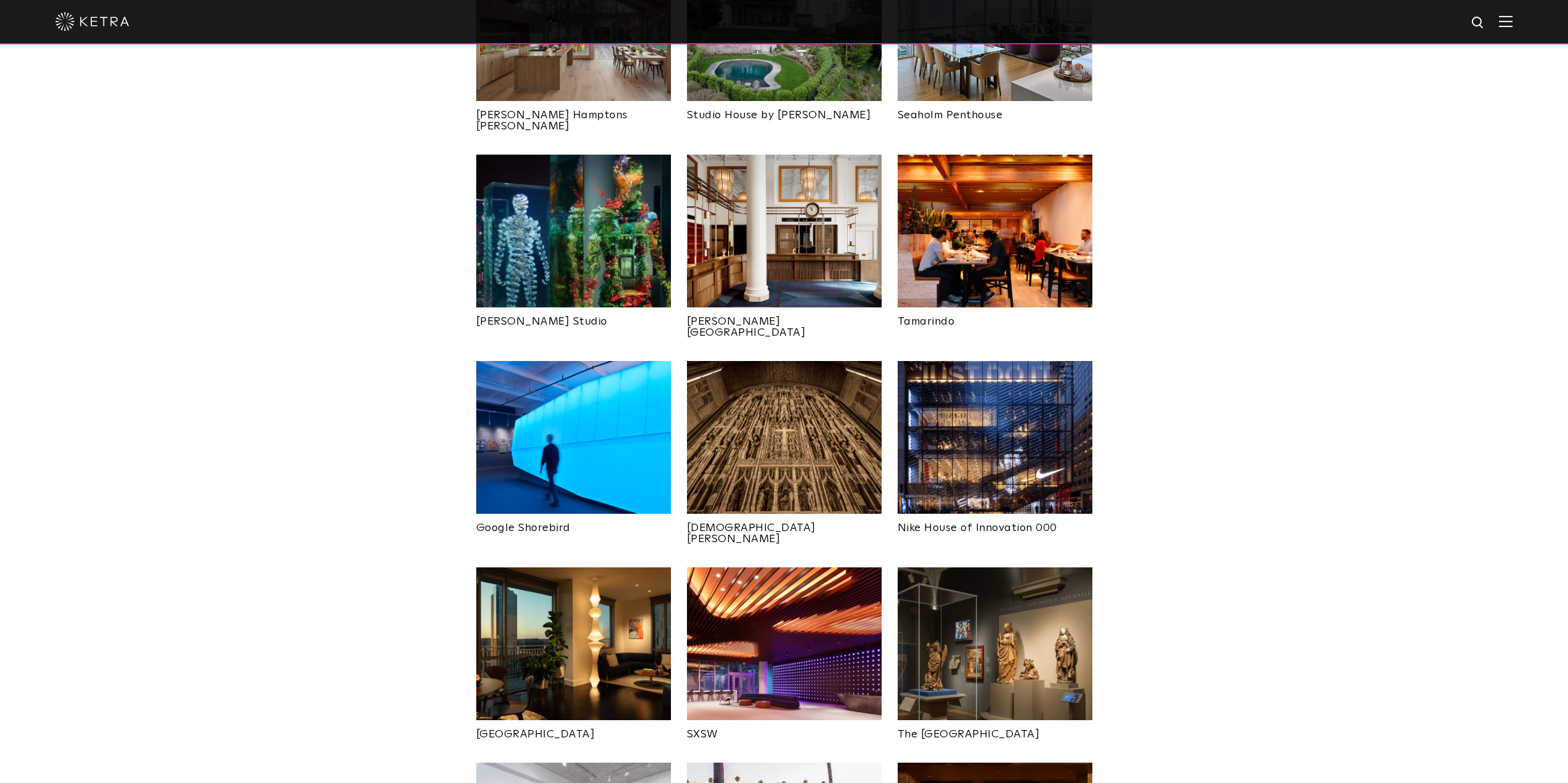
click at [601, 412] on img at bounding box center [573, 437] width 195 height 153
click at [565, 394] on img at bounding box center [573, 437] width 195 height 153
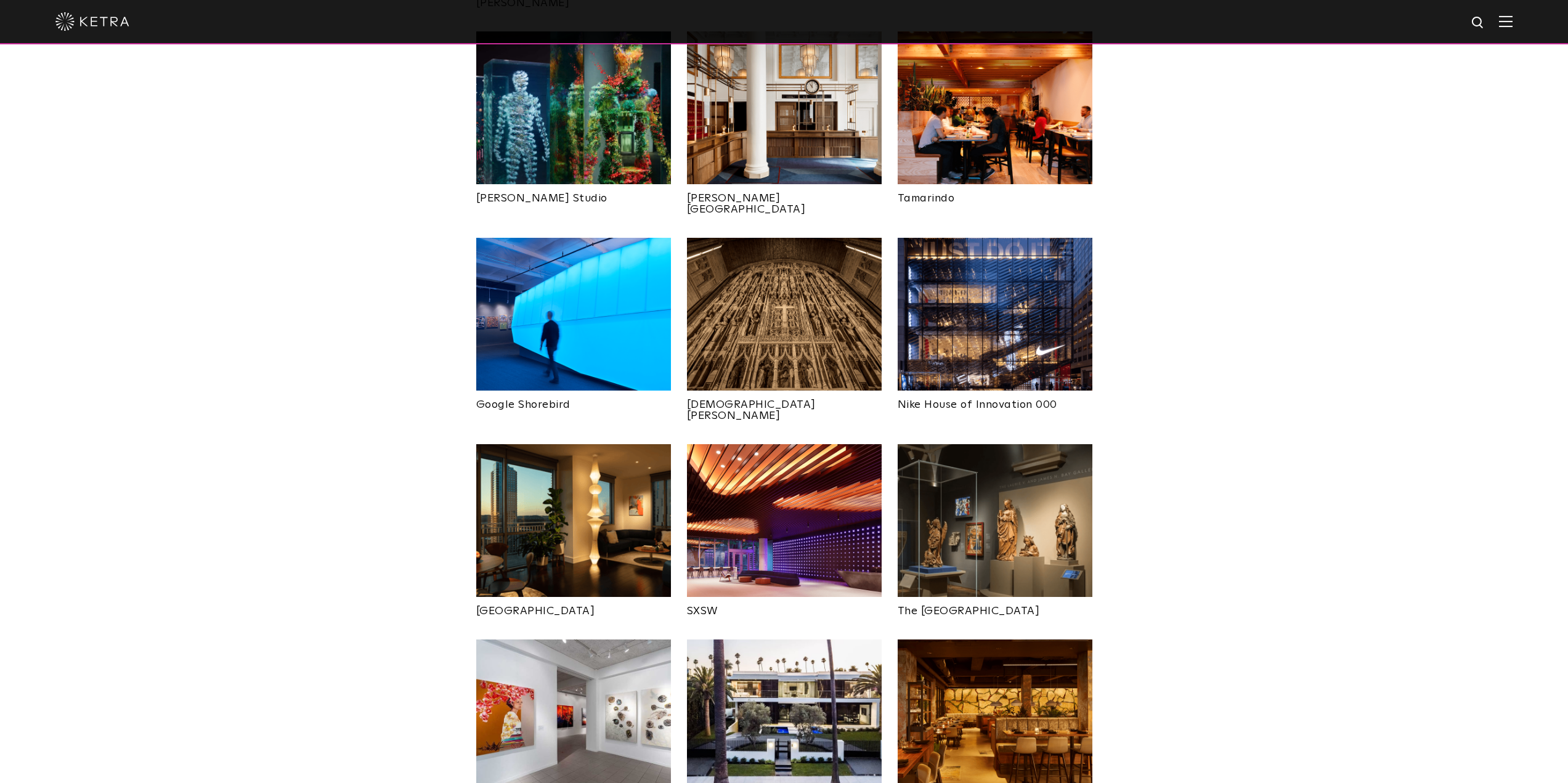
scroll to position [801, 0]
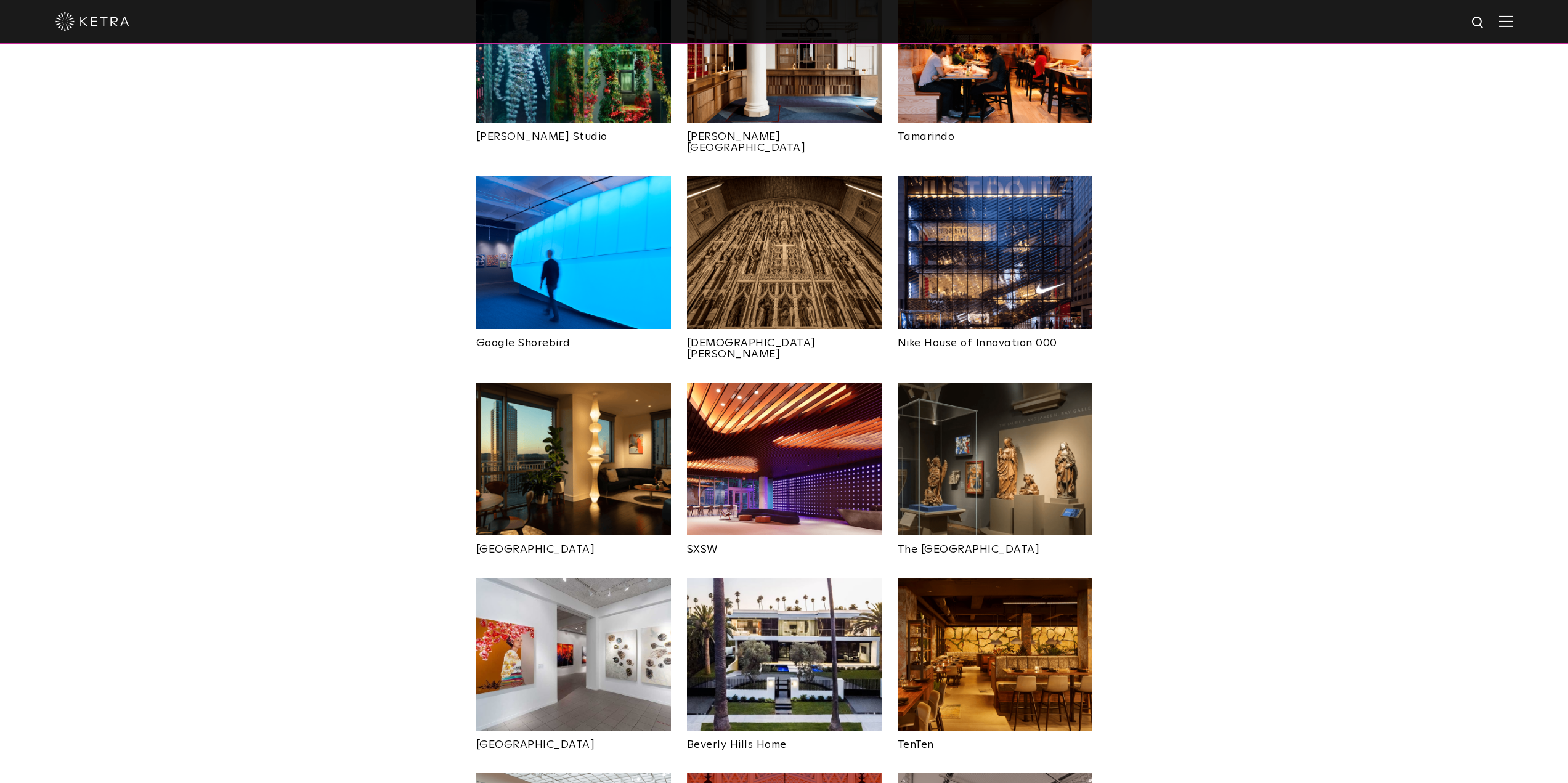
click at [786, 399] on img at bounding box center [784, 459] width 195 height 153
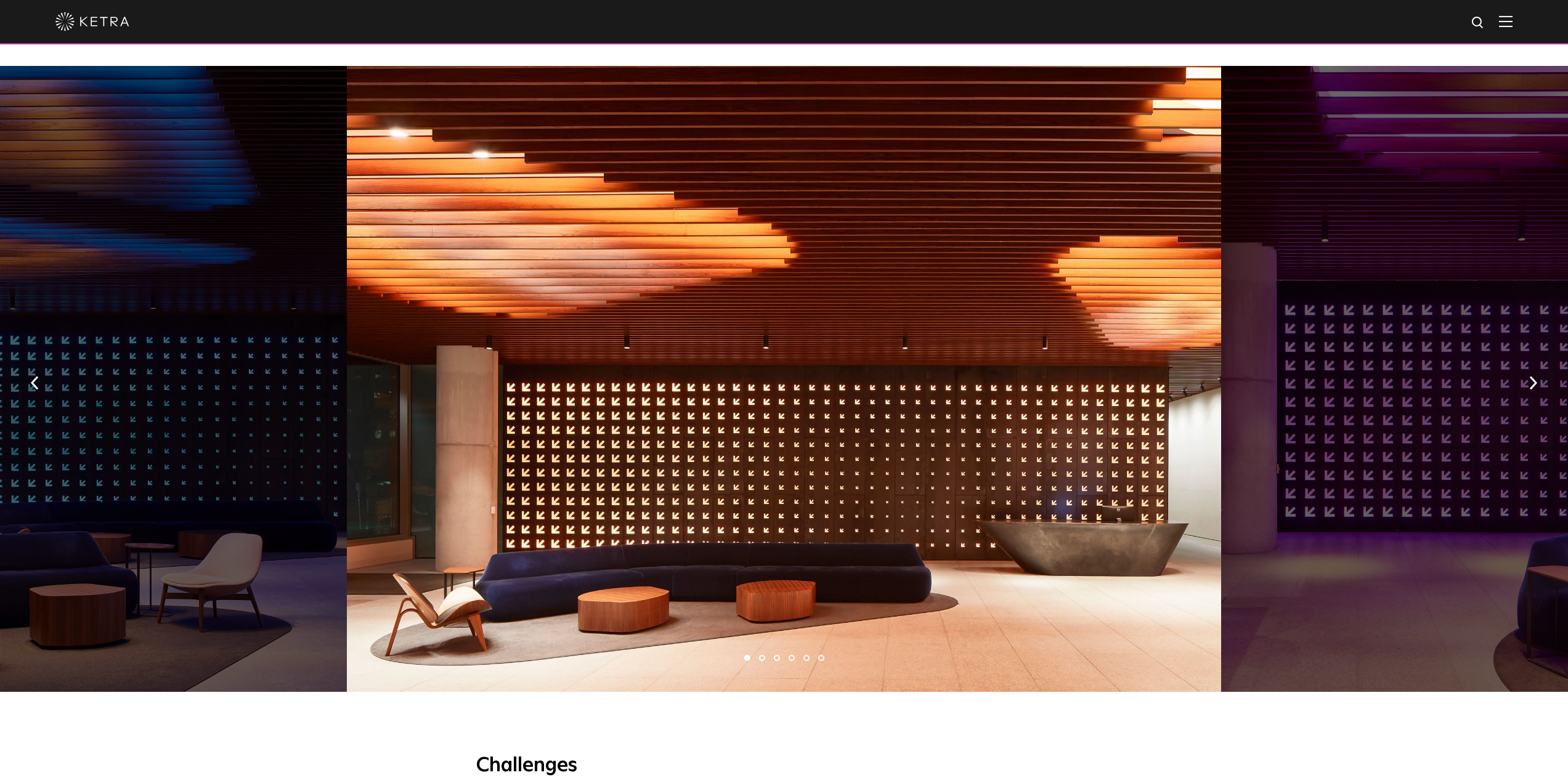
scroll to position [924, 0]
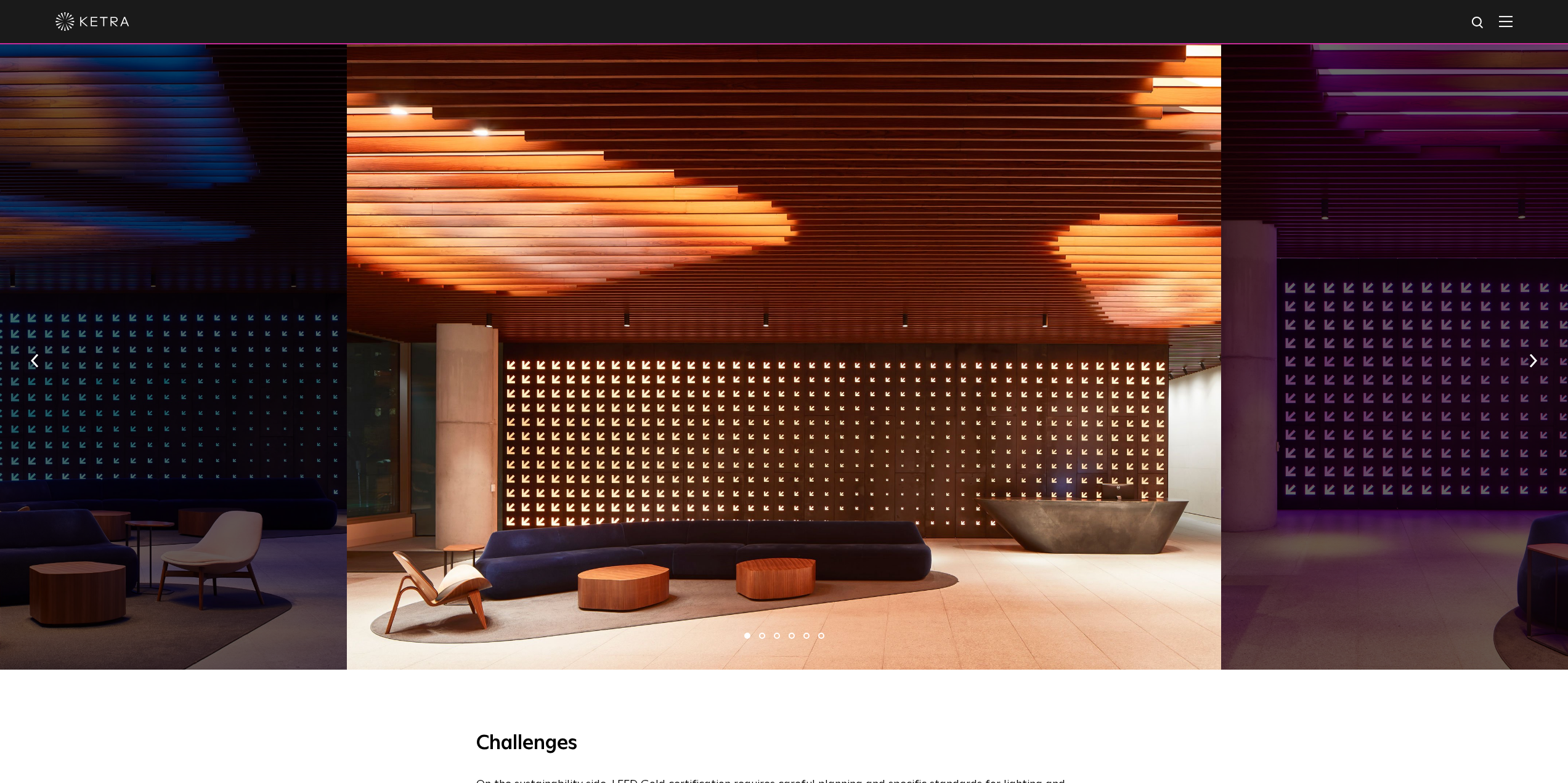
click at [761, 633] on li "2" at bounding box center [762, 636] width 6 height 6
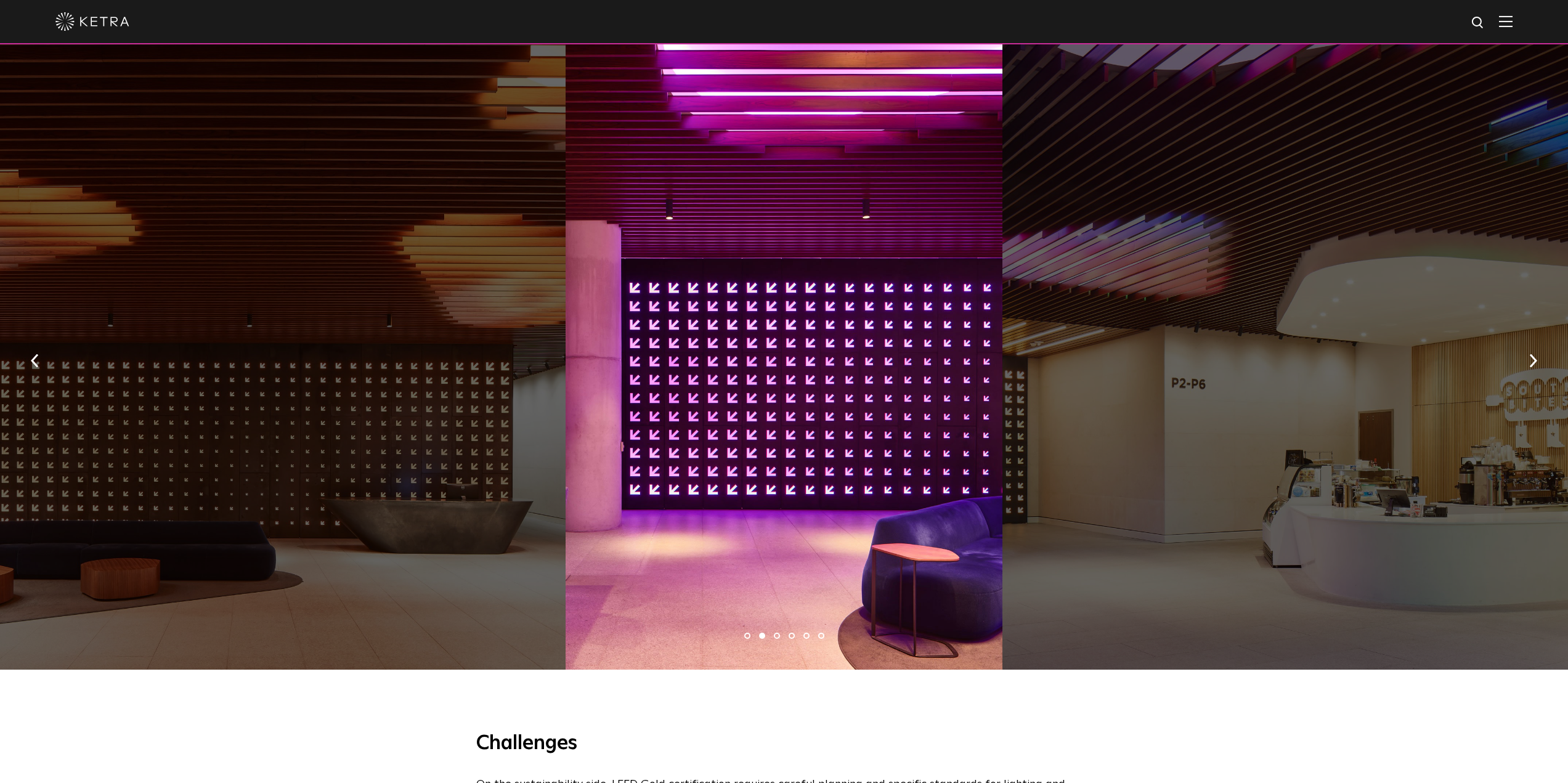
click at [777, 633] on li "3" at bounding box center [777, 636] width 6 height 6
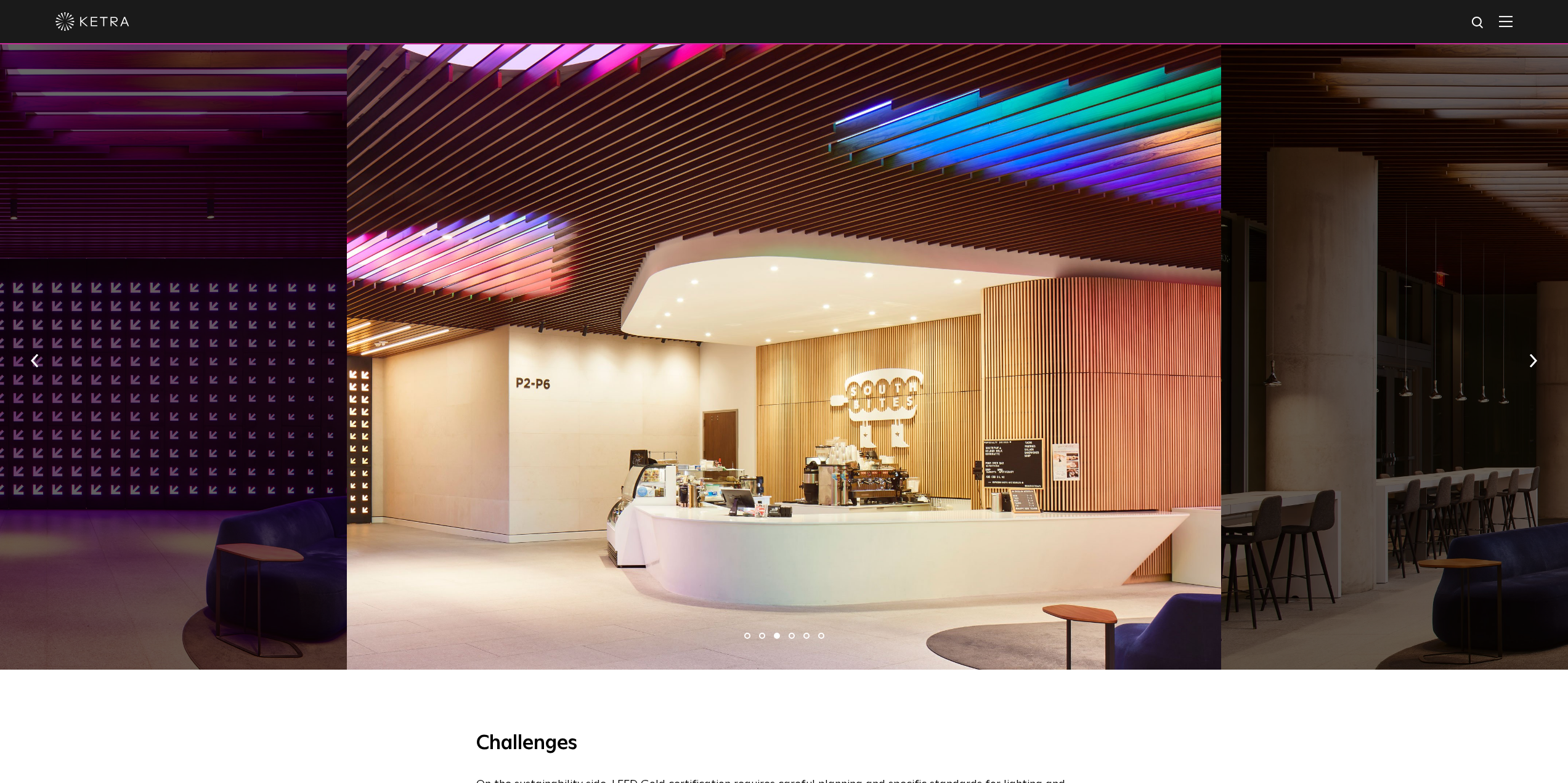
click at [789, 633] on li "4" at bounding box center [792, 636] width 6 height 6
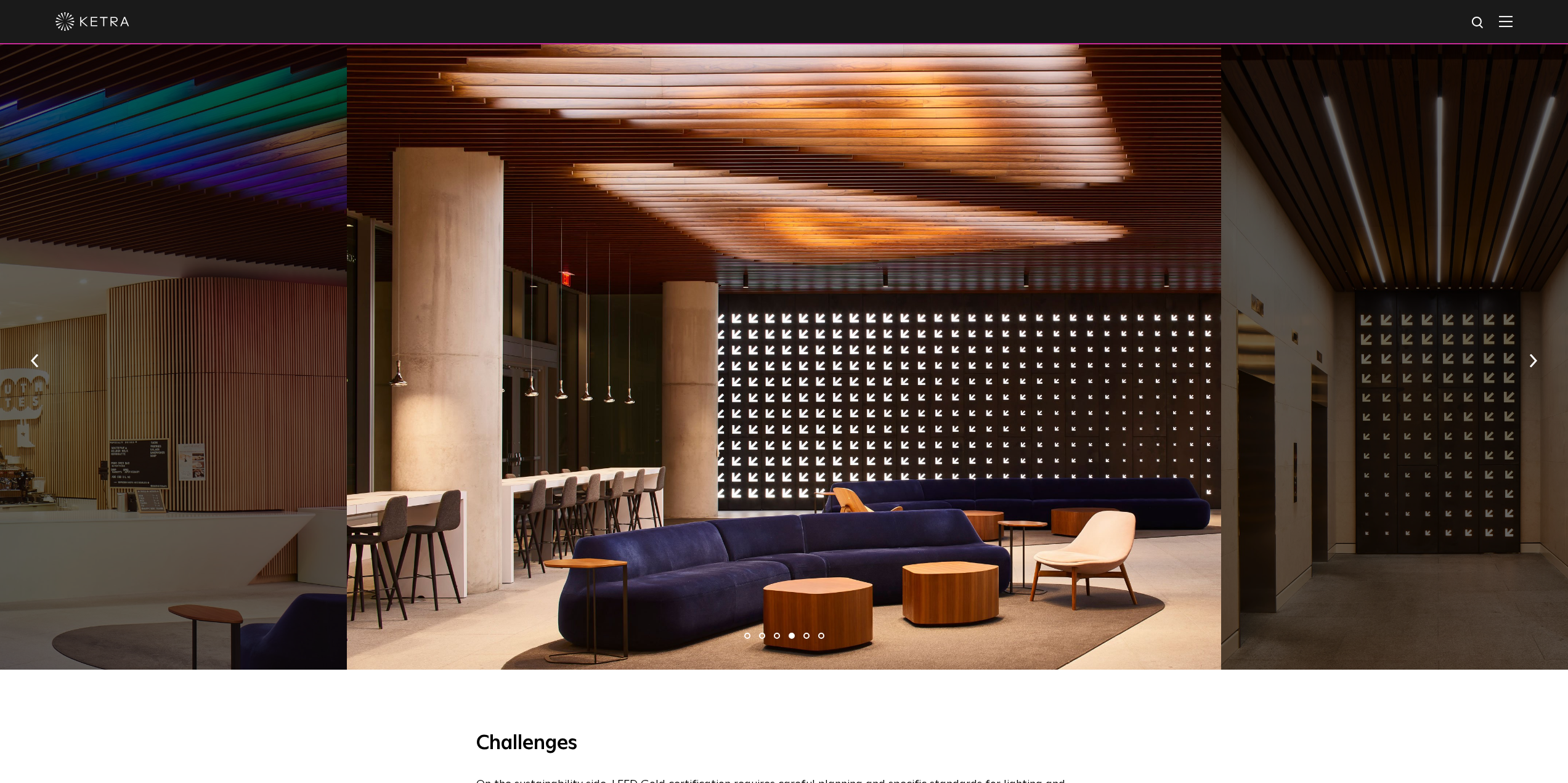
click at [805, 633] on li "5" at bounding box center [807, 636] width 6 height 6
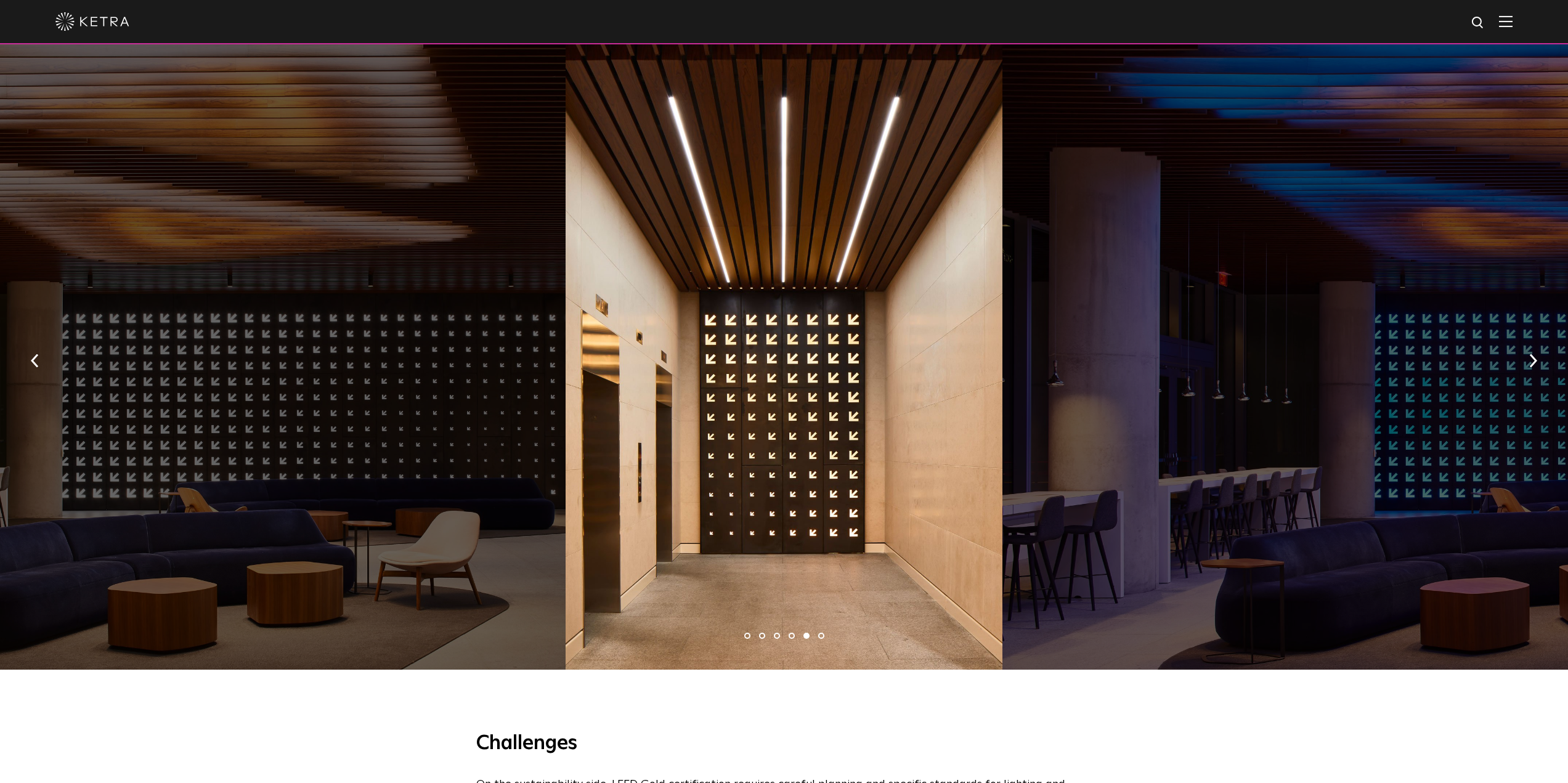
click at [820, 633] on li "6" at bounding box center [821, 636] width 6 height 6
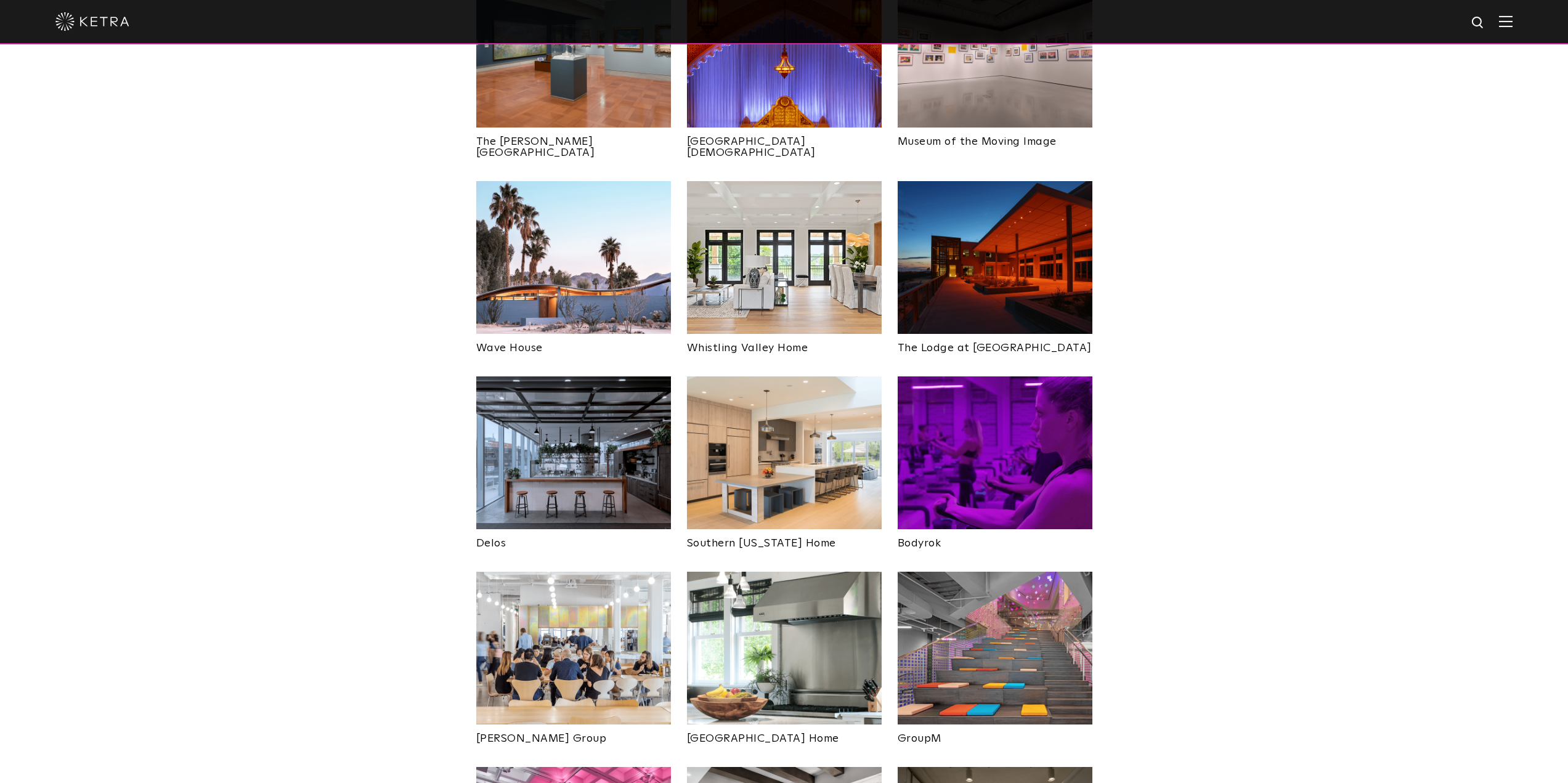
scroll to position [1601, 0]
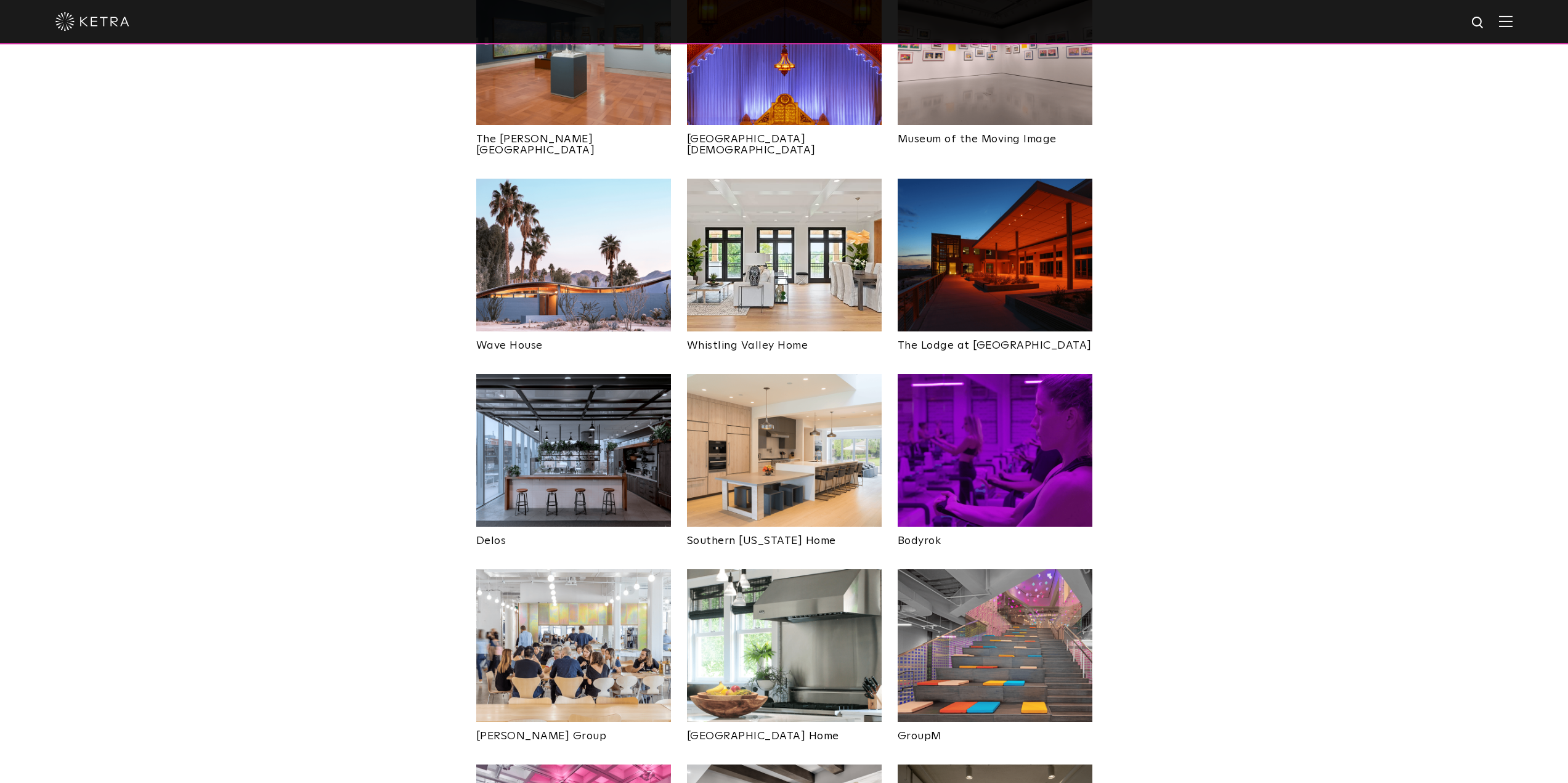
click at [983, 374] on img at bounding box center [995, 450] width 195 height 153
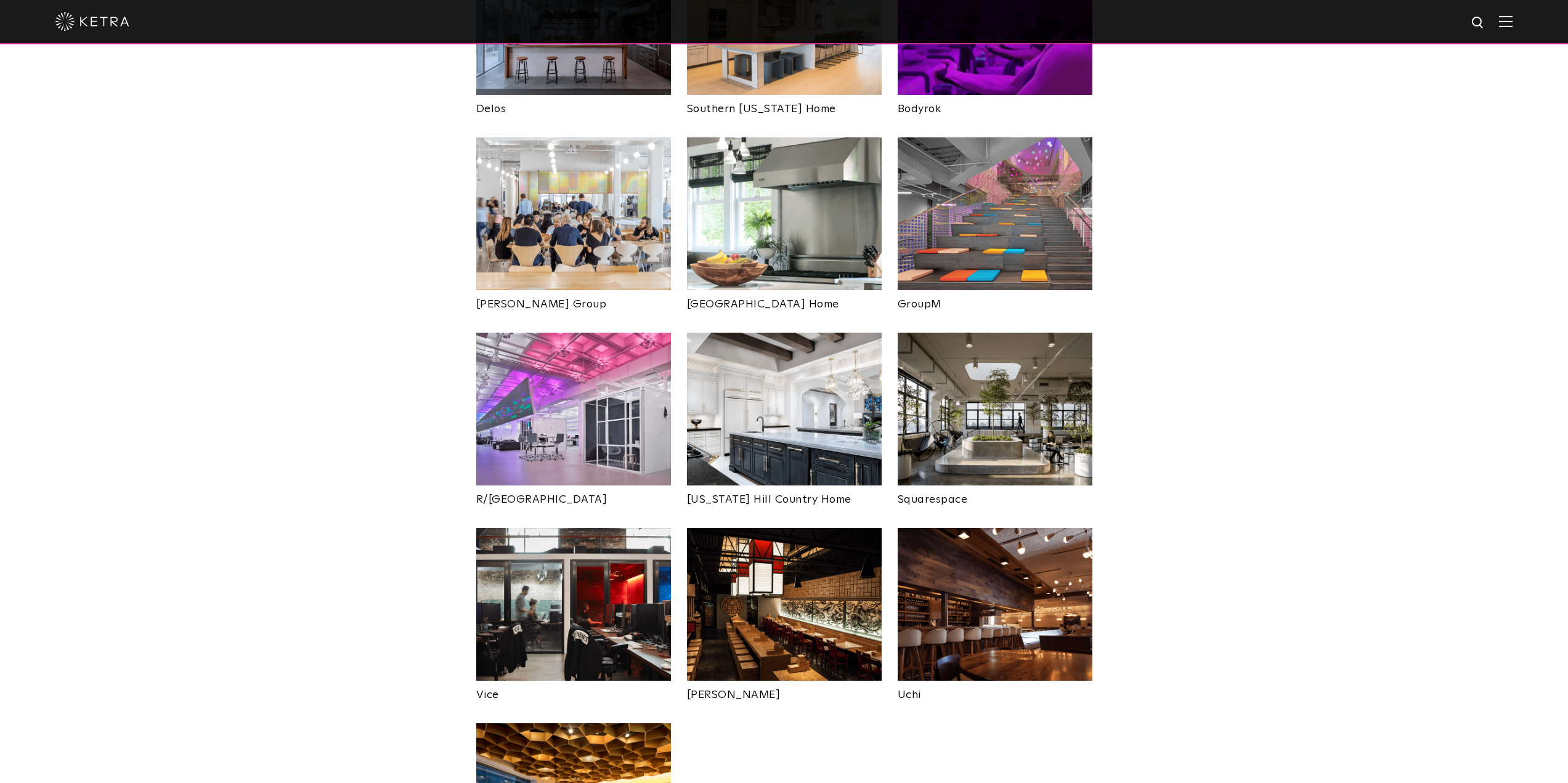
scroll to position [2094, 0]
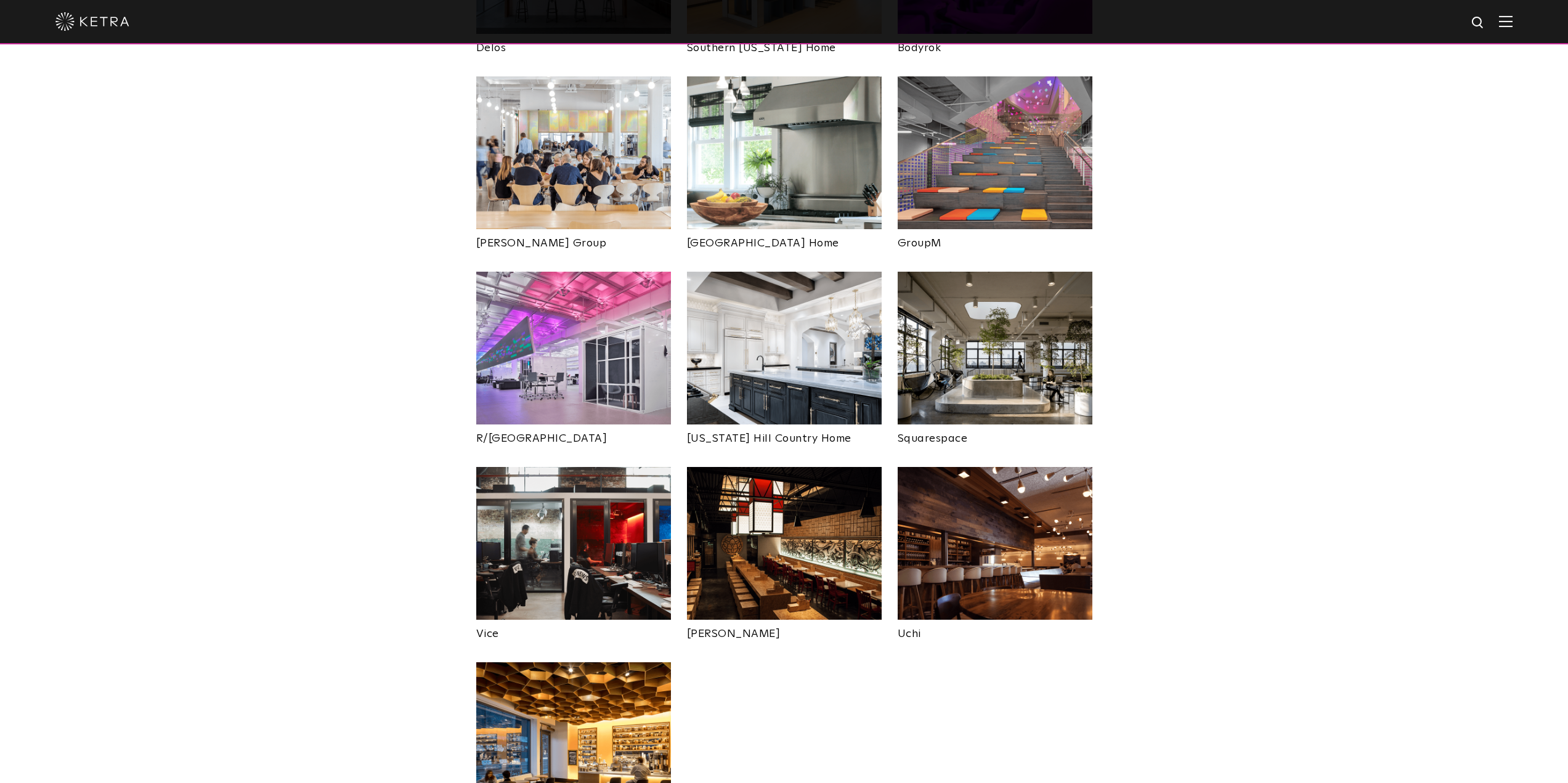
click at [600, 512] on img at bounding box center [573, 543] width 195 height 153
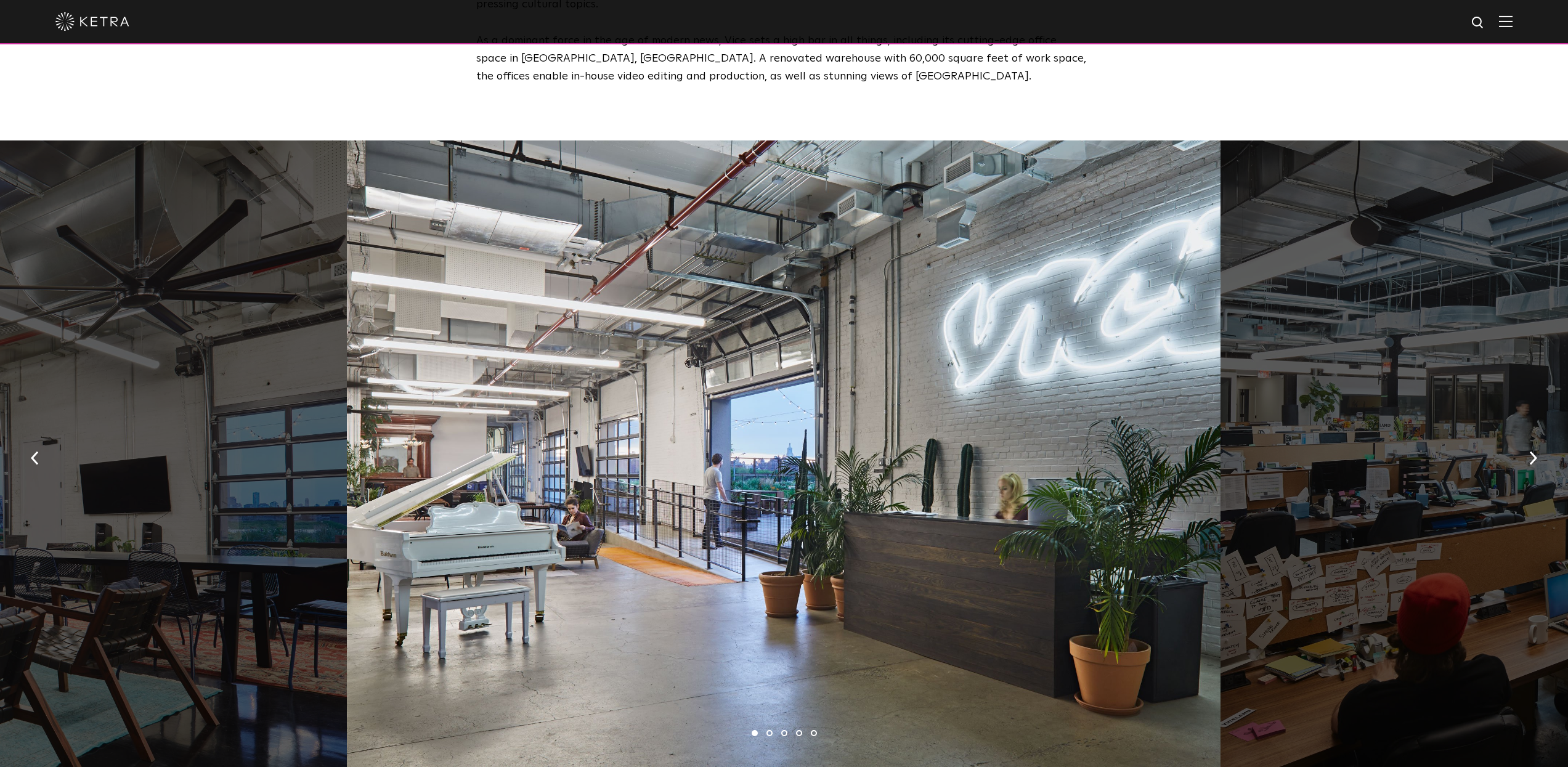
scroll to position [678, 0]
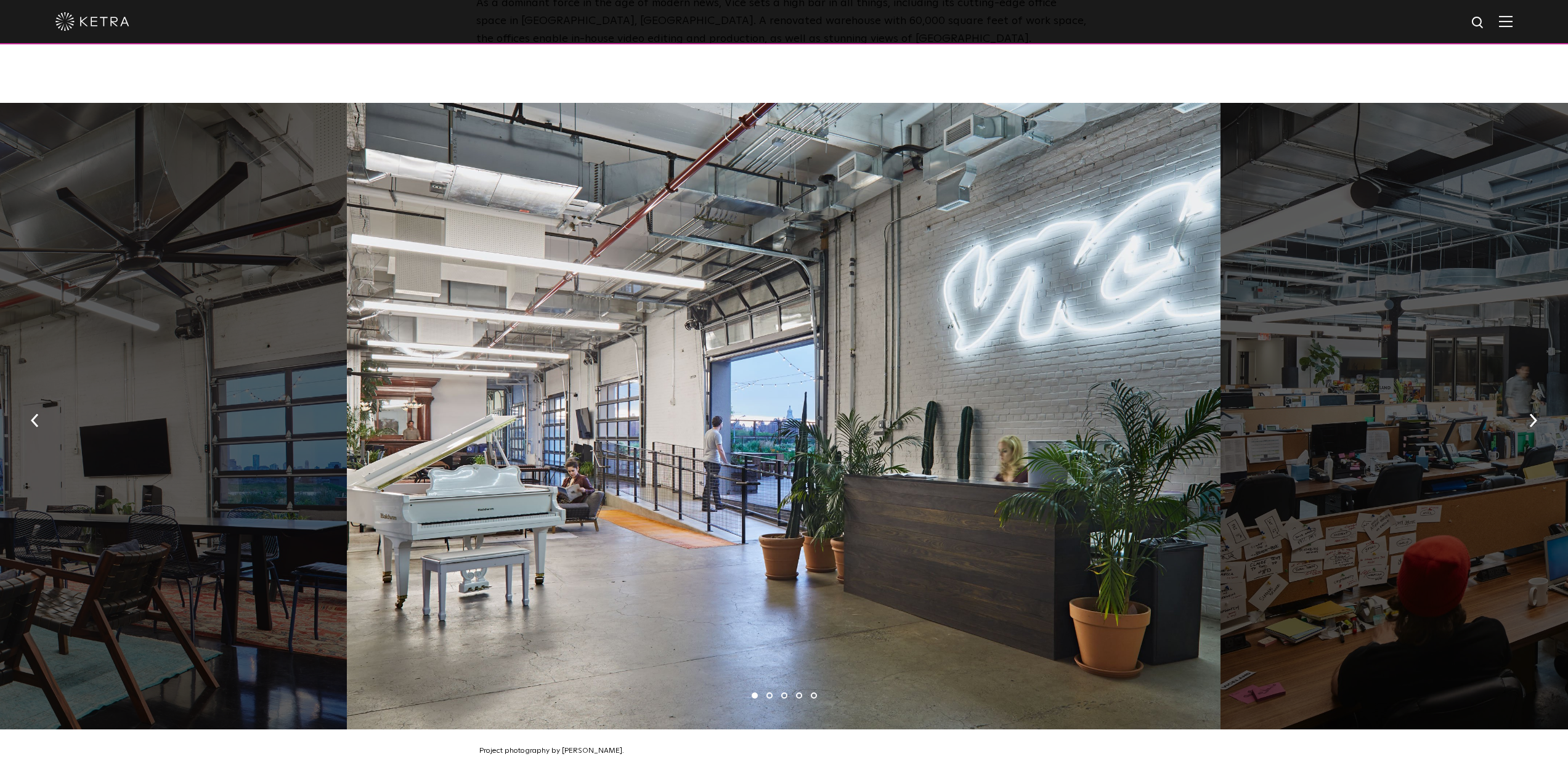
click at [768, 692] on li "2" at bounding box center [770, 695] width 6 height 6
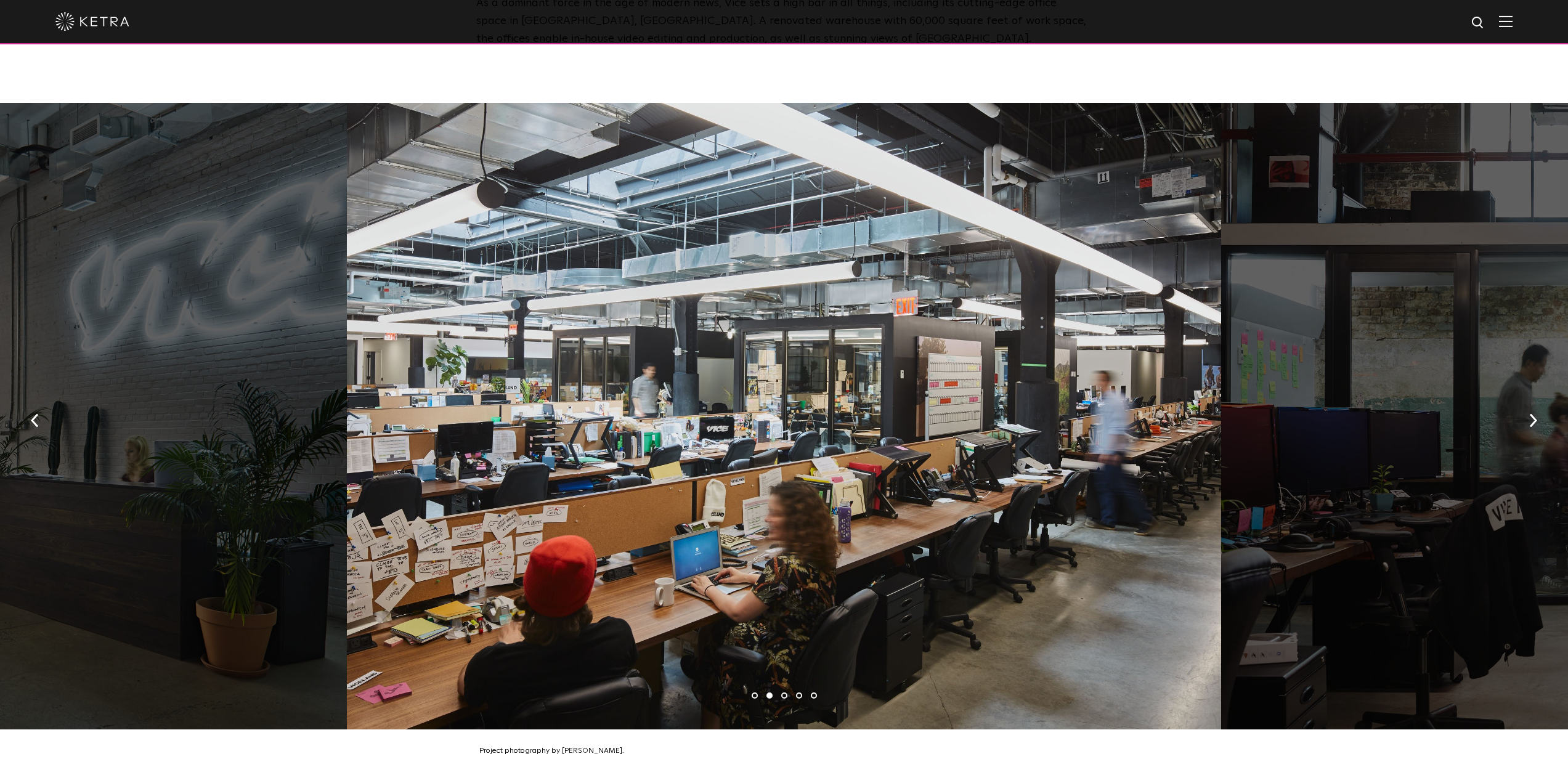
click at [783, 692] on li "3" at bounding box center [784, 695] width 6 height 6
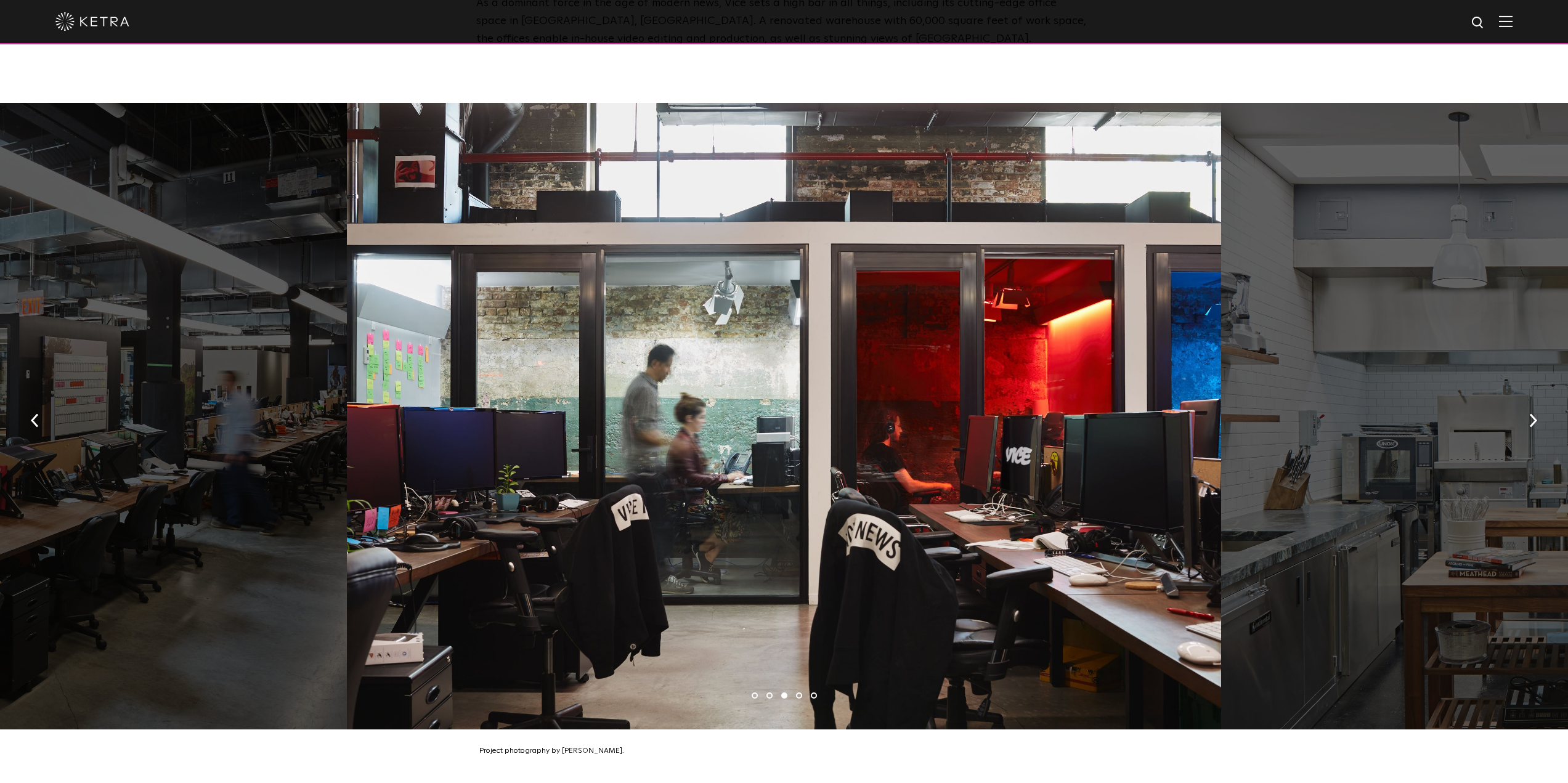
click at [799, 692] on li "4" at bounding box center [799, 695] width 6 height 6
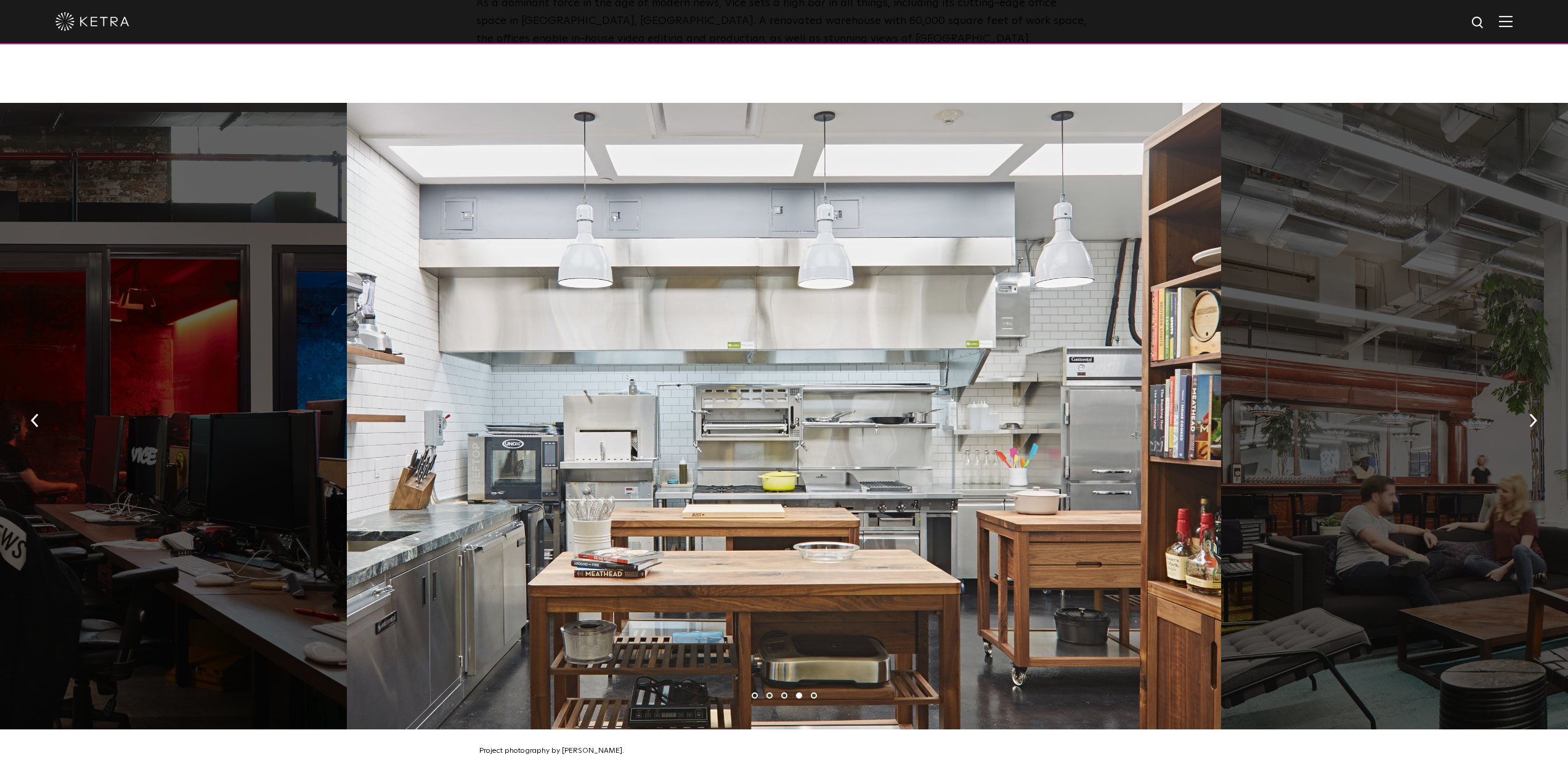
click at [812, 692] on li "5" at bounding box center [814, 695] width 6 height 6
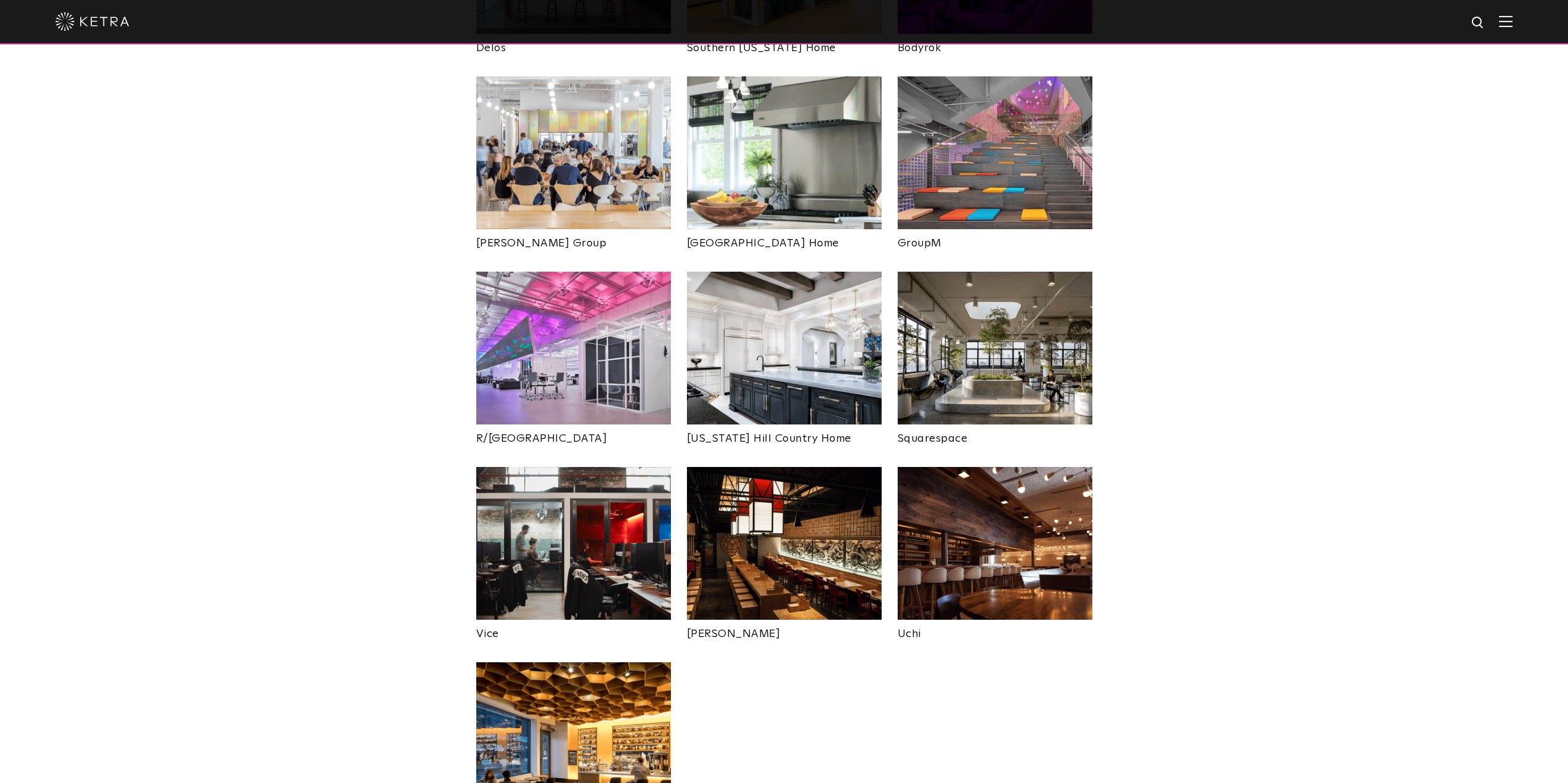
click at [638, 682] on img at bounding box center [573, 739] width 195 height 153
click at [753, 483] on img at bounding box center [784, 543] width 195 height 153
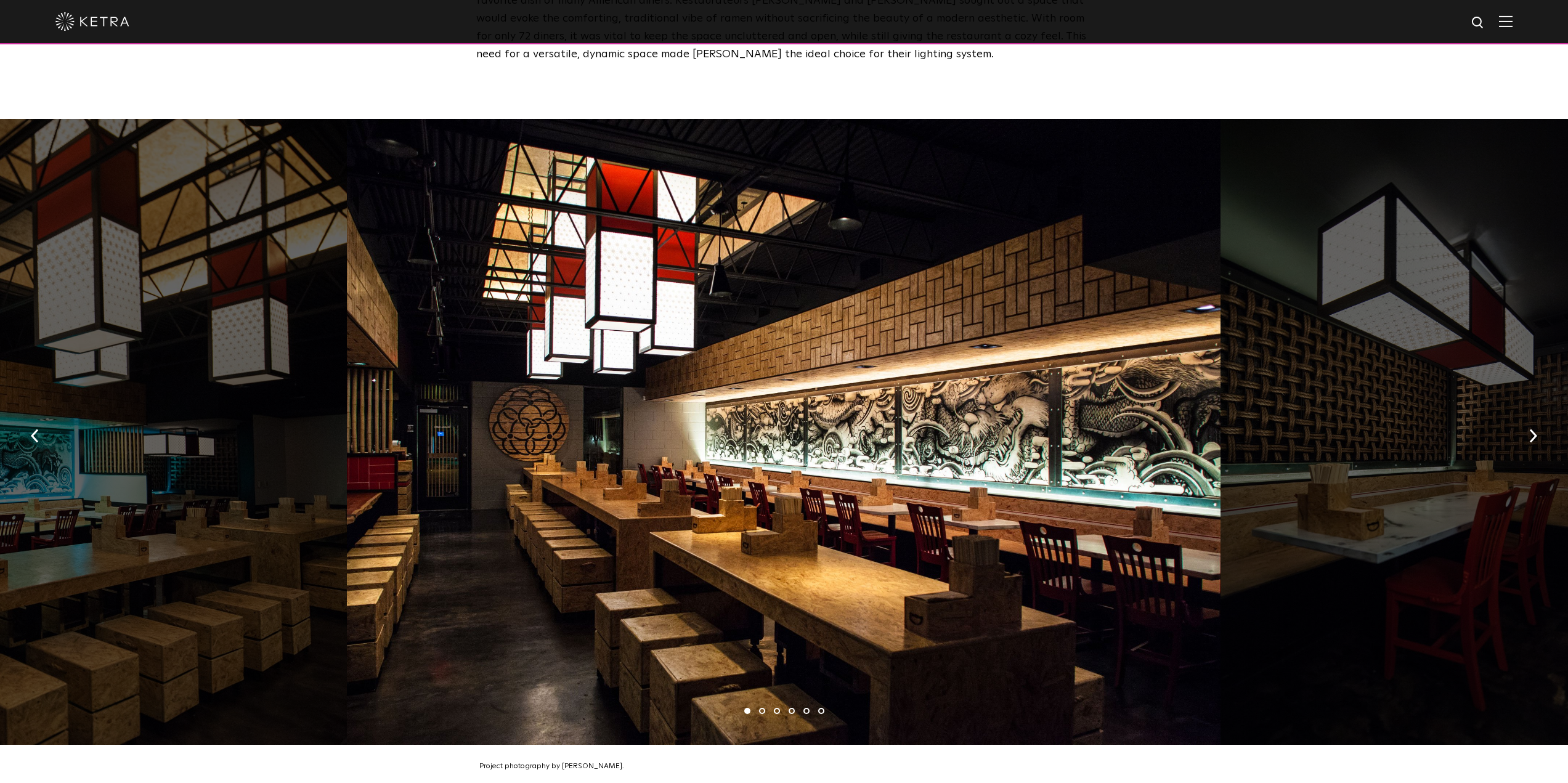
scroll to position [801, 0]
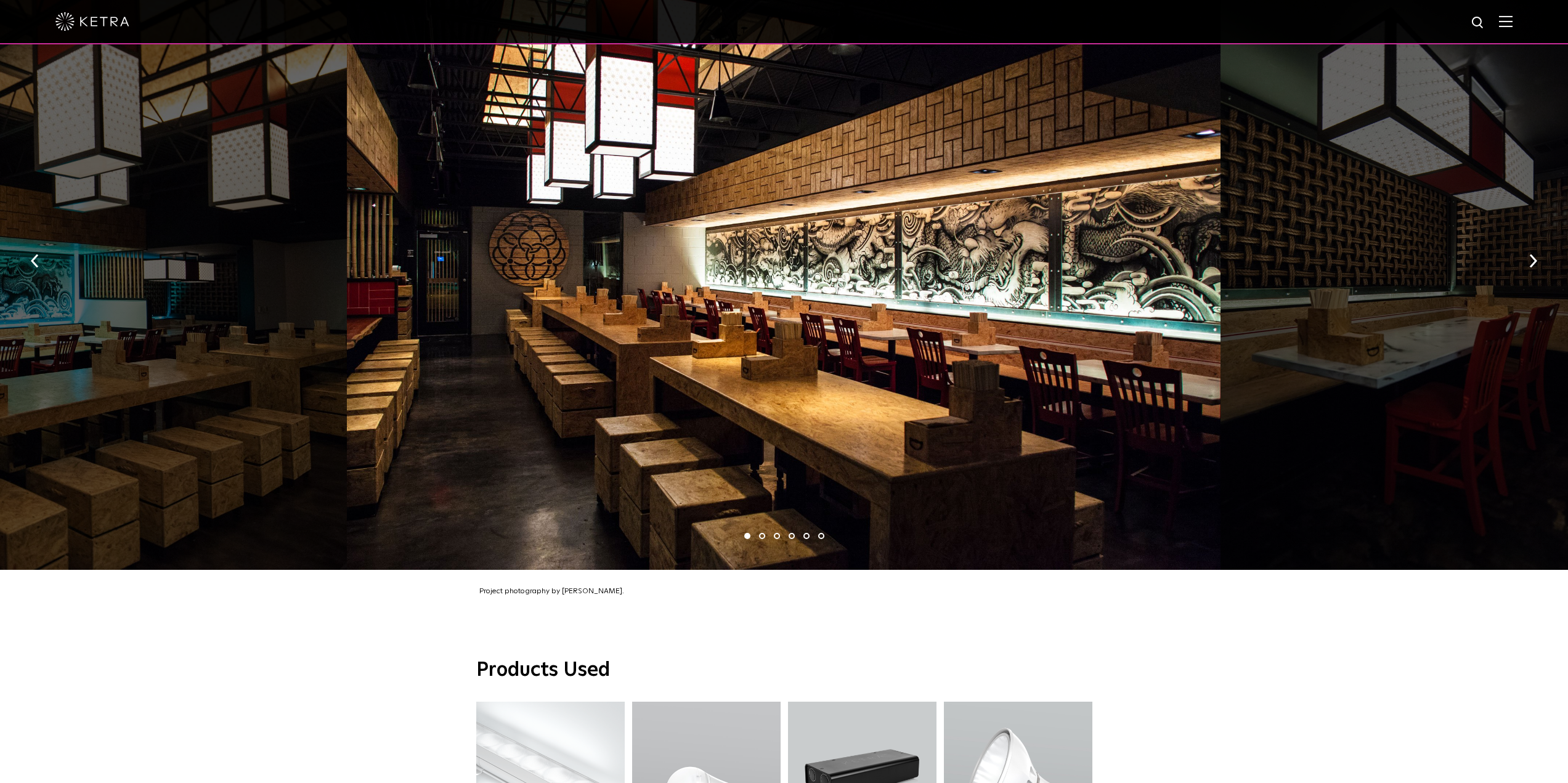
click at [762, 533] on li "2" at bounding box center [762, 536] width 6 height 6
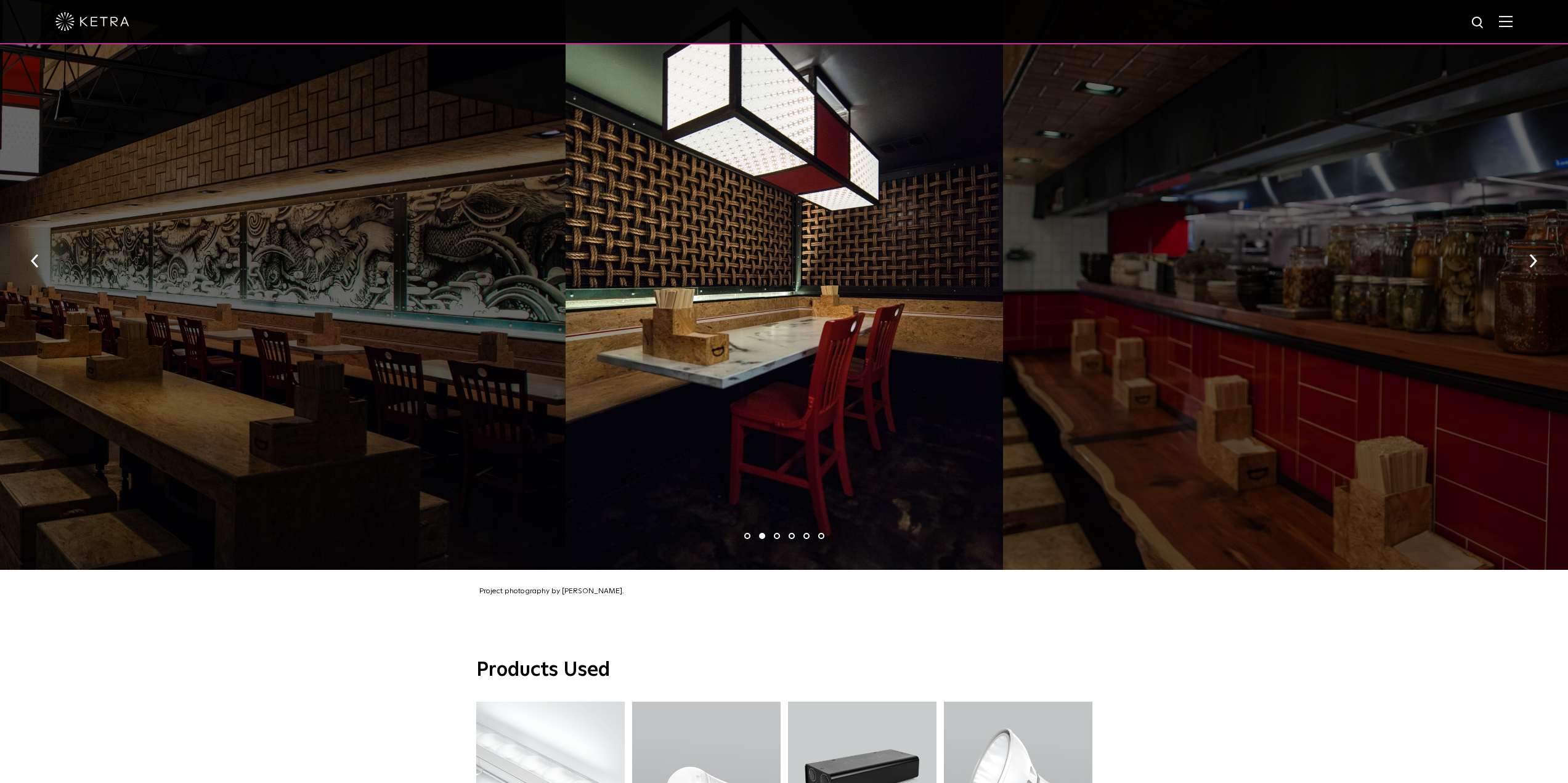
click at [778, 533] on li "3" at bounding box center [777, 536] width 6 height 6
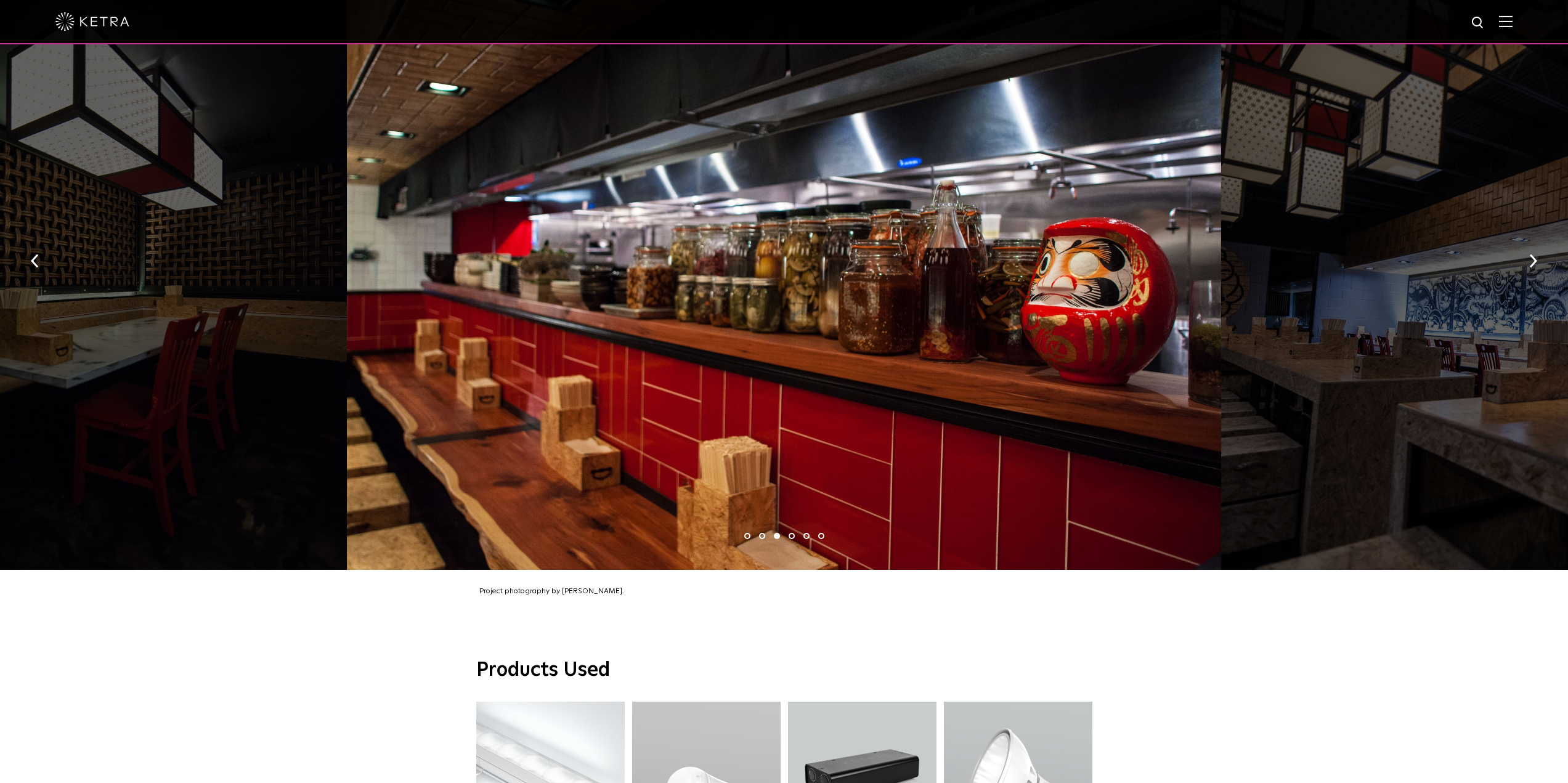
click at [787, 527] on ul "1 2 3 4 5 6" at bounding box center [784, 536] width 1568 height 18
click at [791, 533] on li "4" at bounding box center [792, 536] width 6 height 6
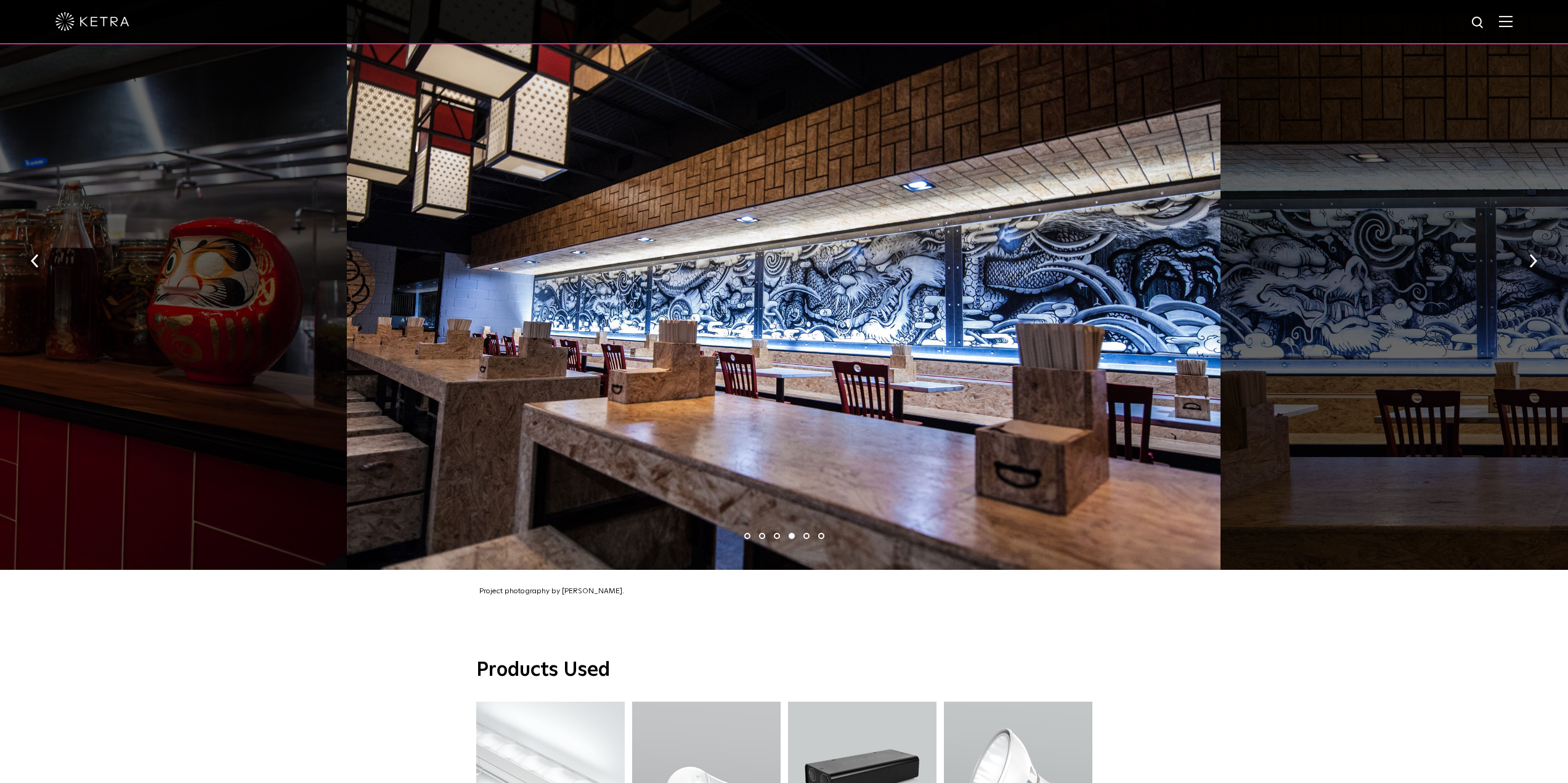
click at [806, 533] on li "5" at bounding box center [807, 536] width 6 height 6
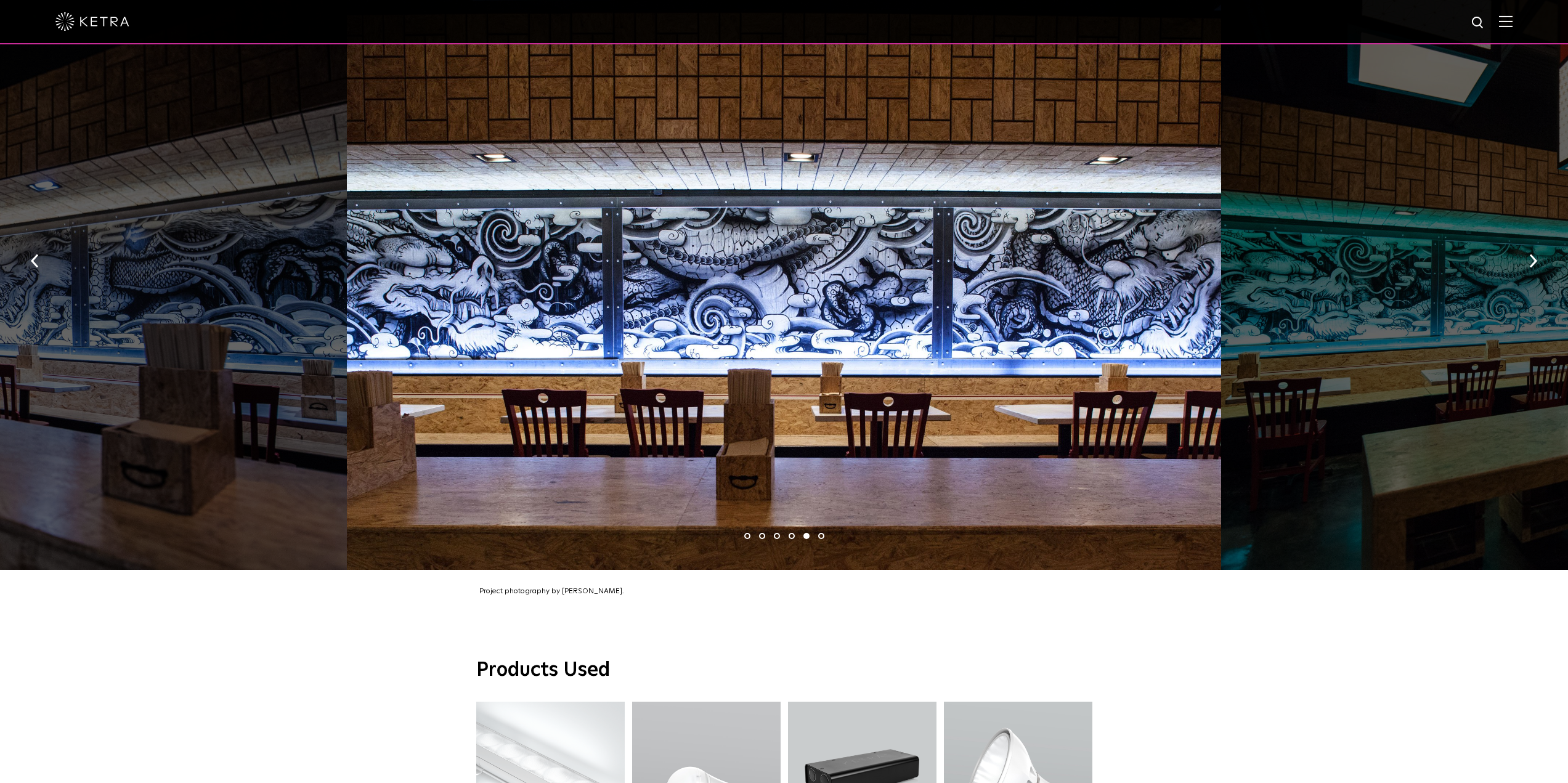
click at [820, 533] on li "6" at bounding box center [821, 536] width 6 height 6
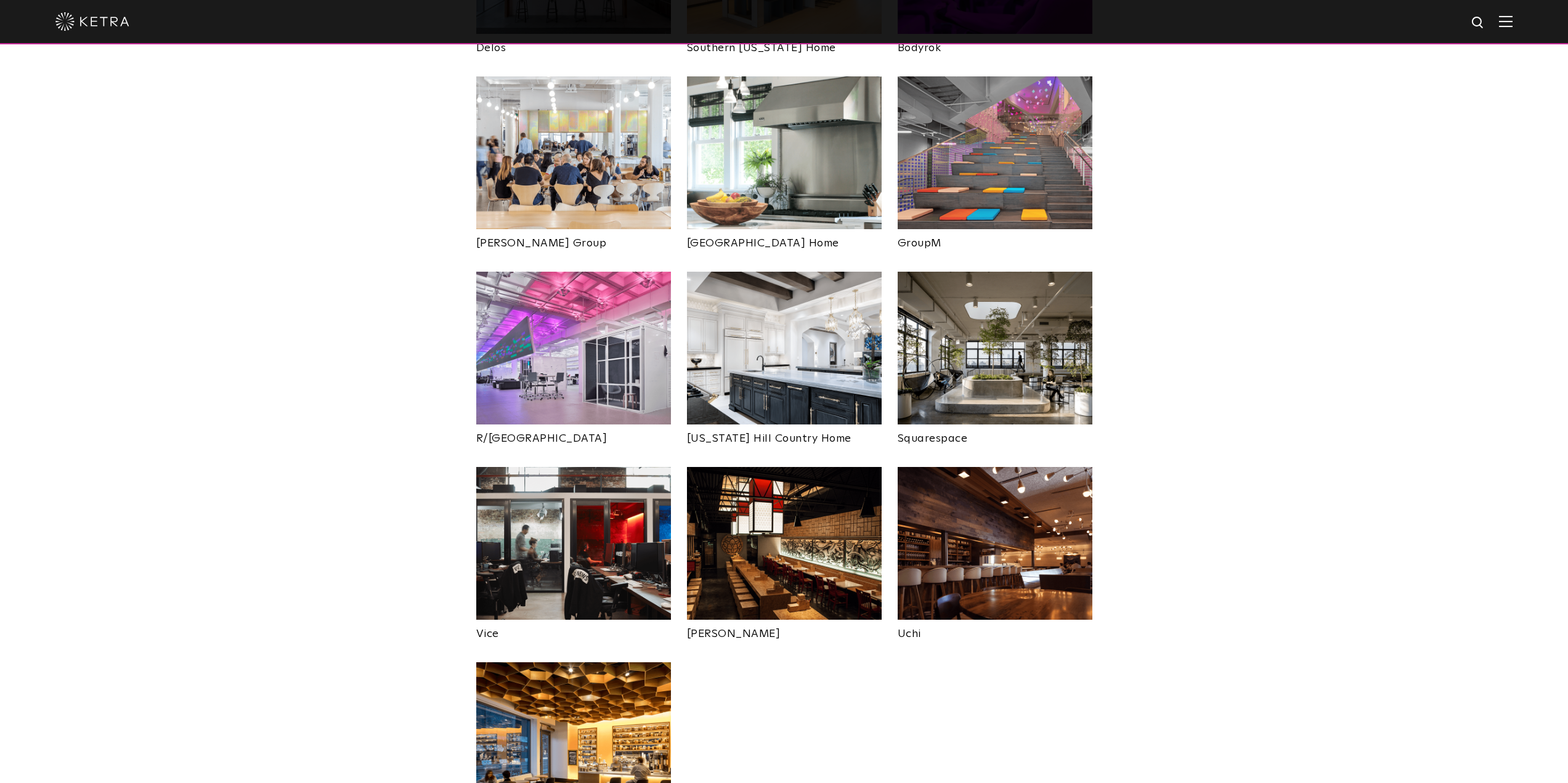
click at [1037, 489] on img at bounding box center [995, 543] width 195 height 153
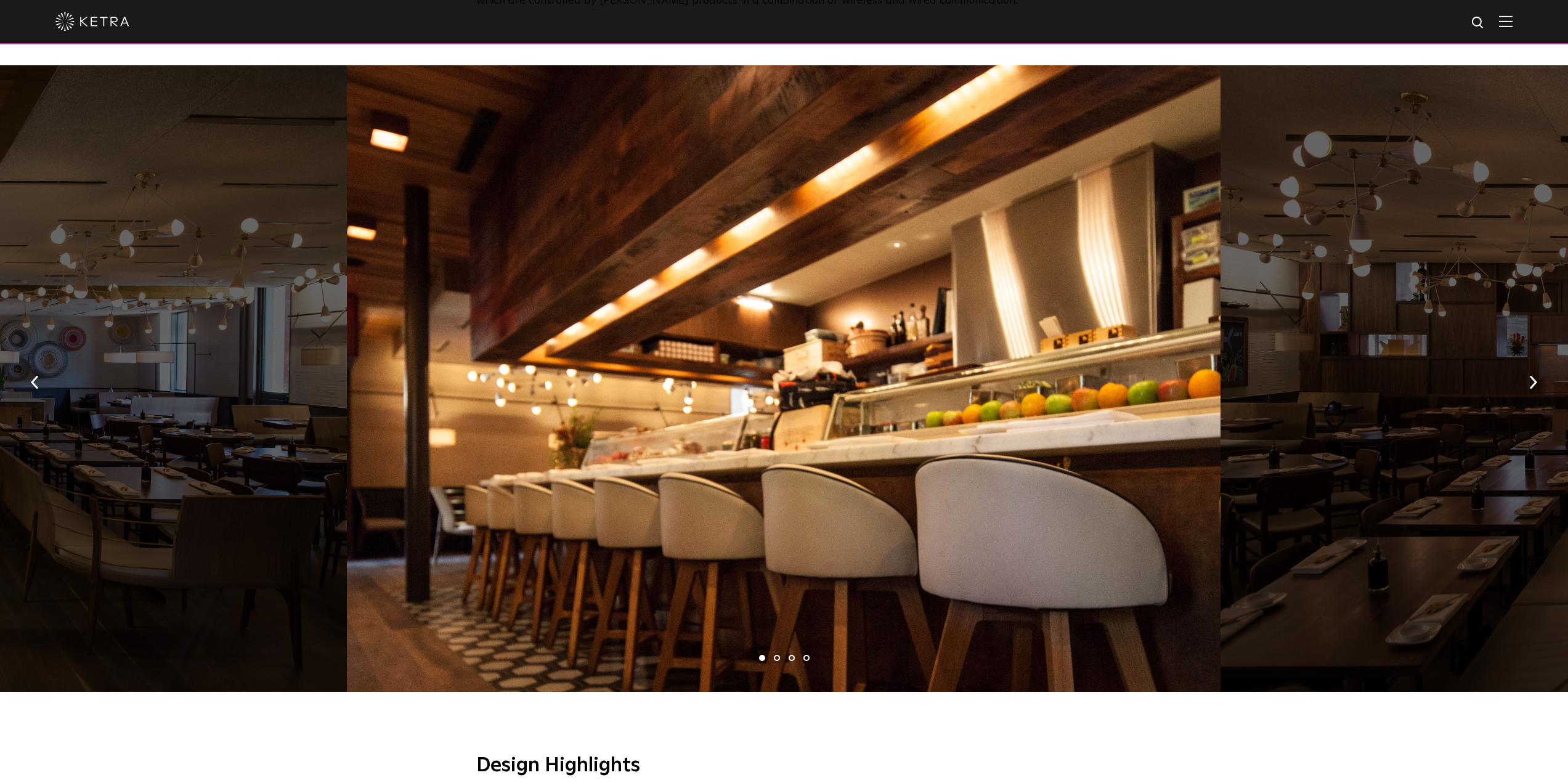
scroll to position [801, 0]
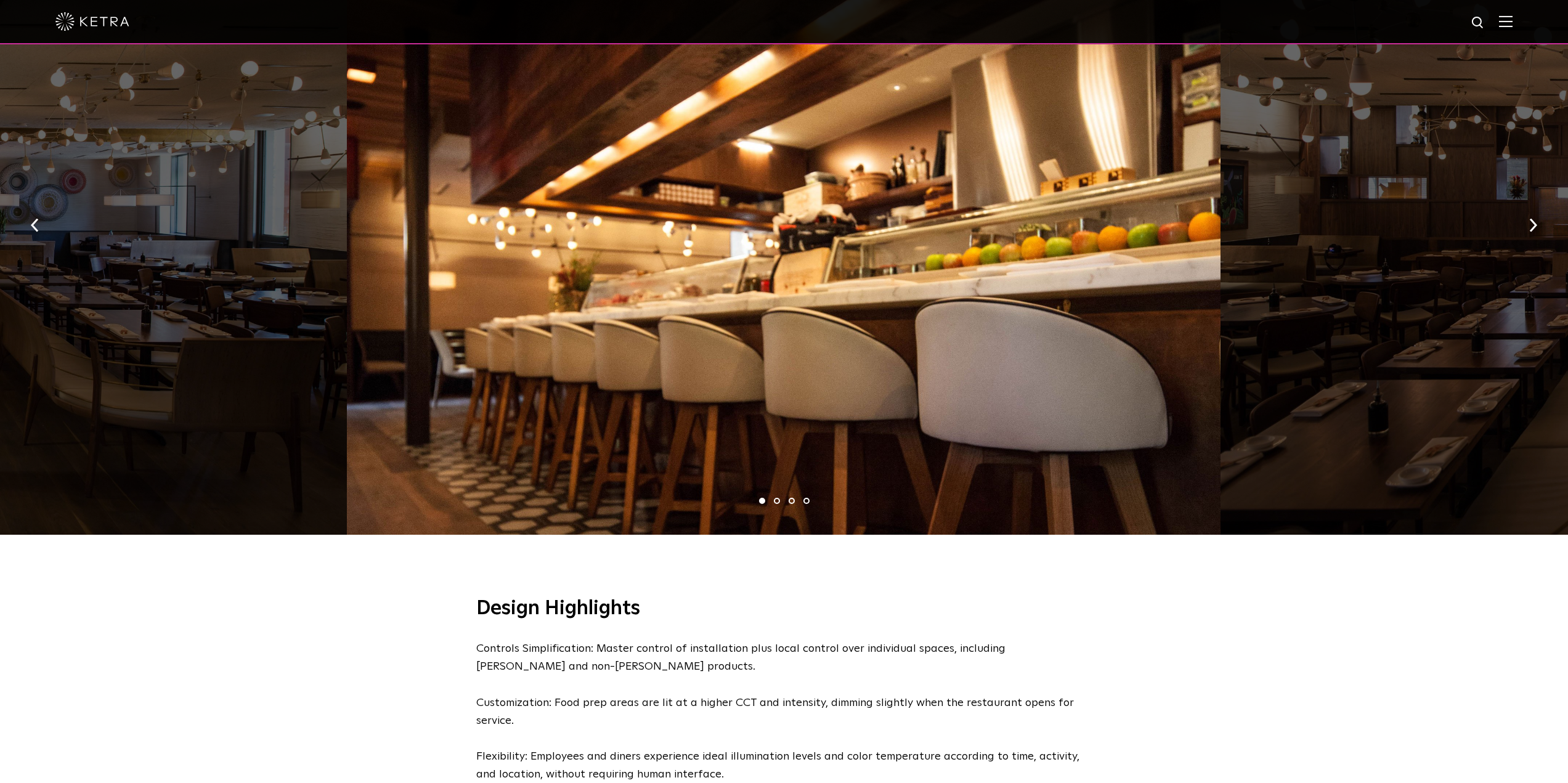
click at [775, 502] on li "2" at bounding box center [777, 501] width 6 height 6
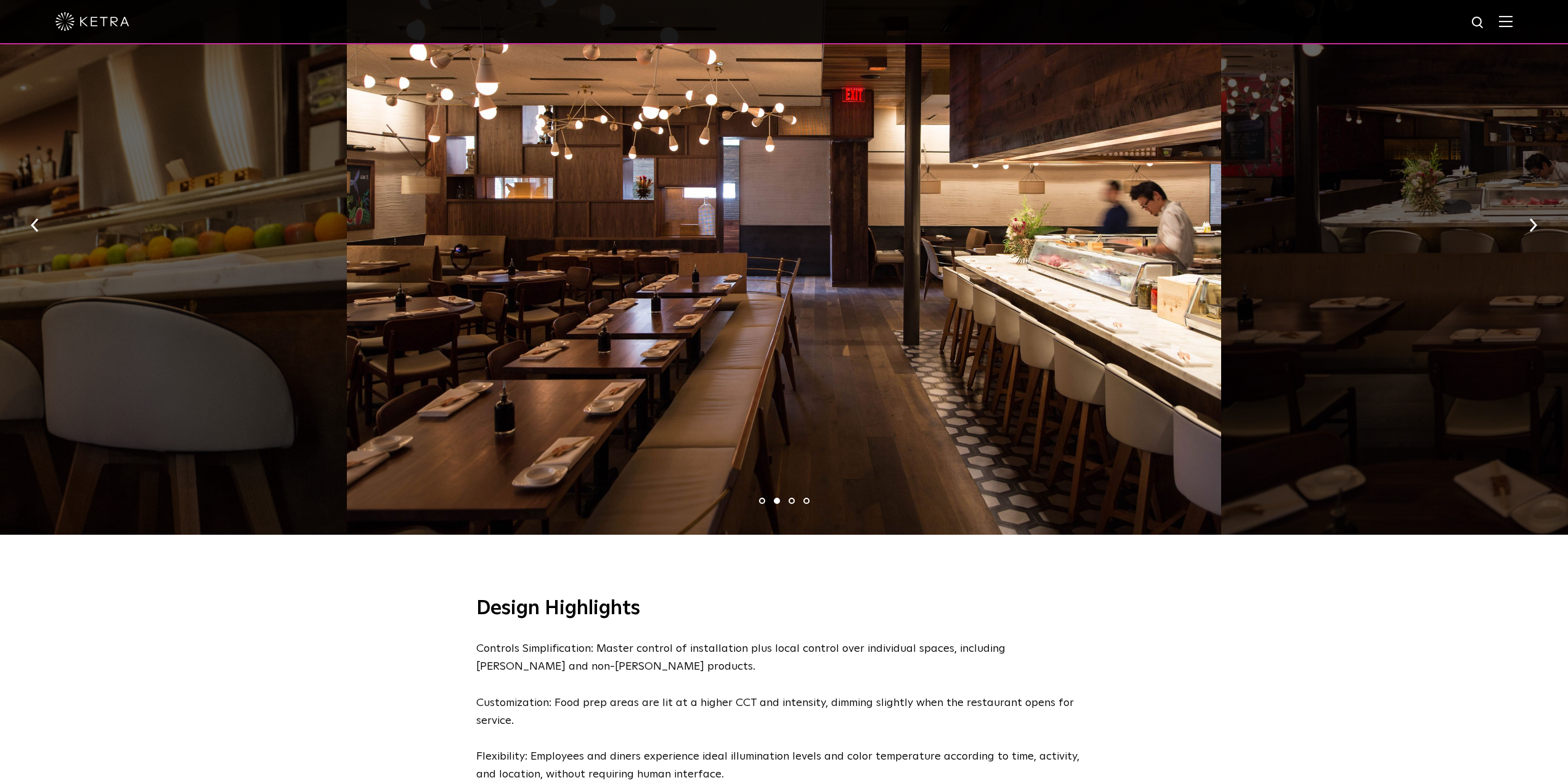
click at [793, 501] on li "3" at bounding box center [792, 501] width 6 height 6
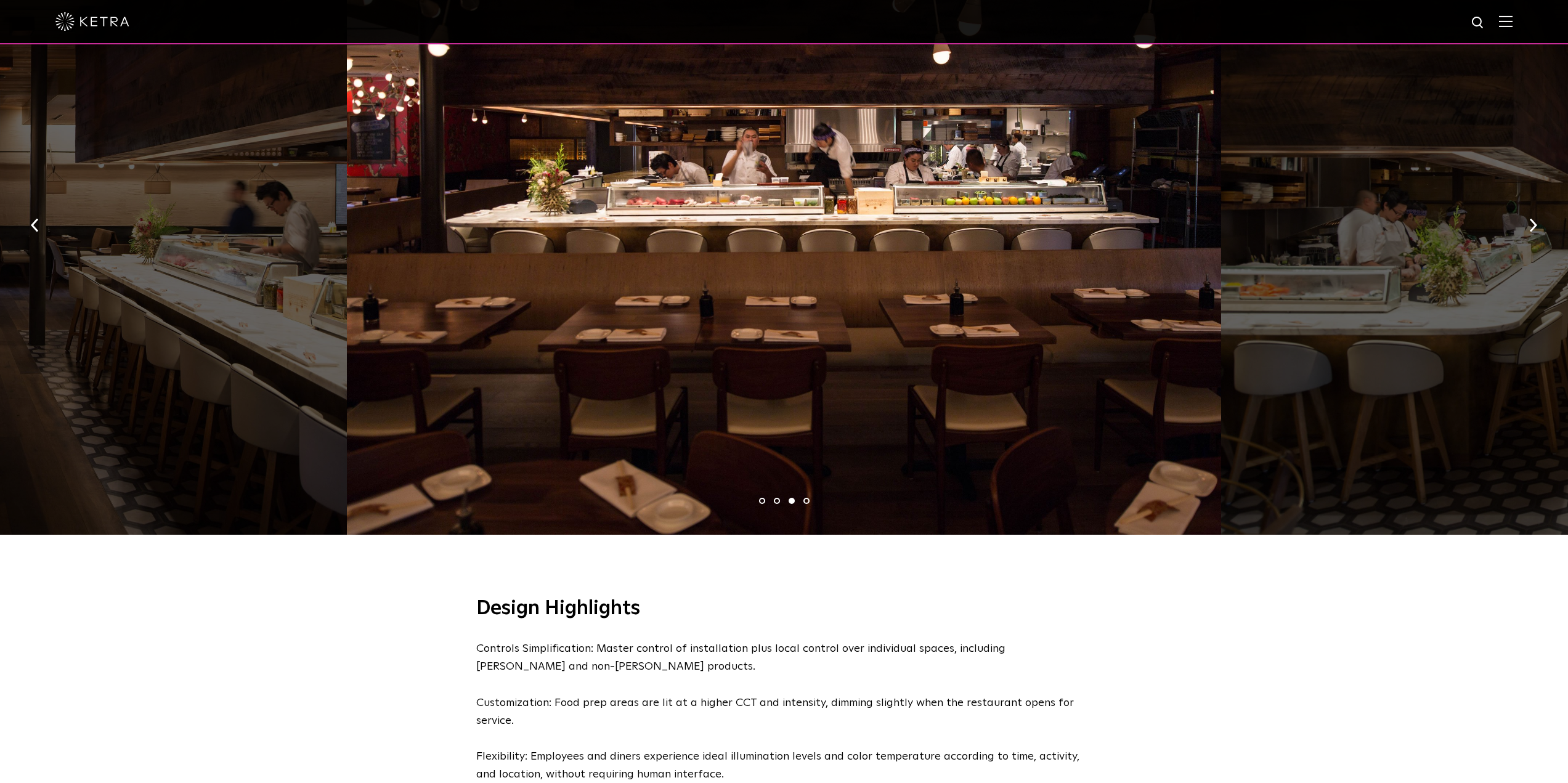
click at [807, 502] on li "4" at bounding box center [807, 501] width 6 height 6
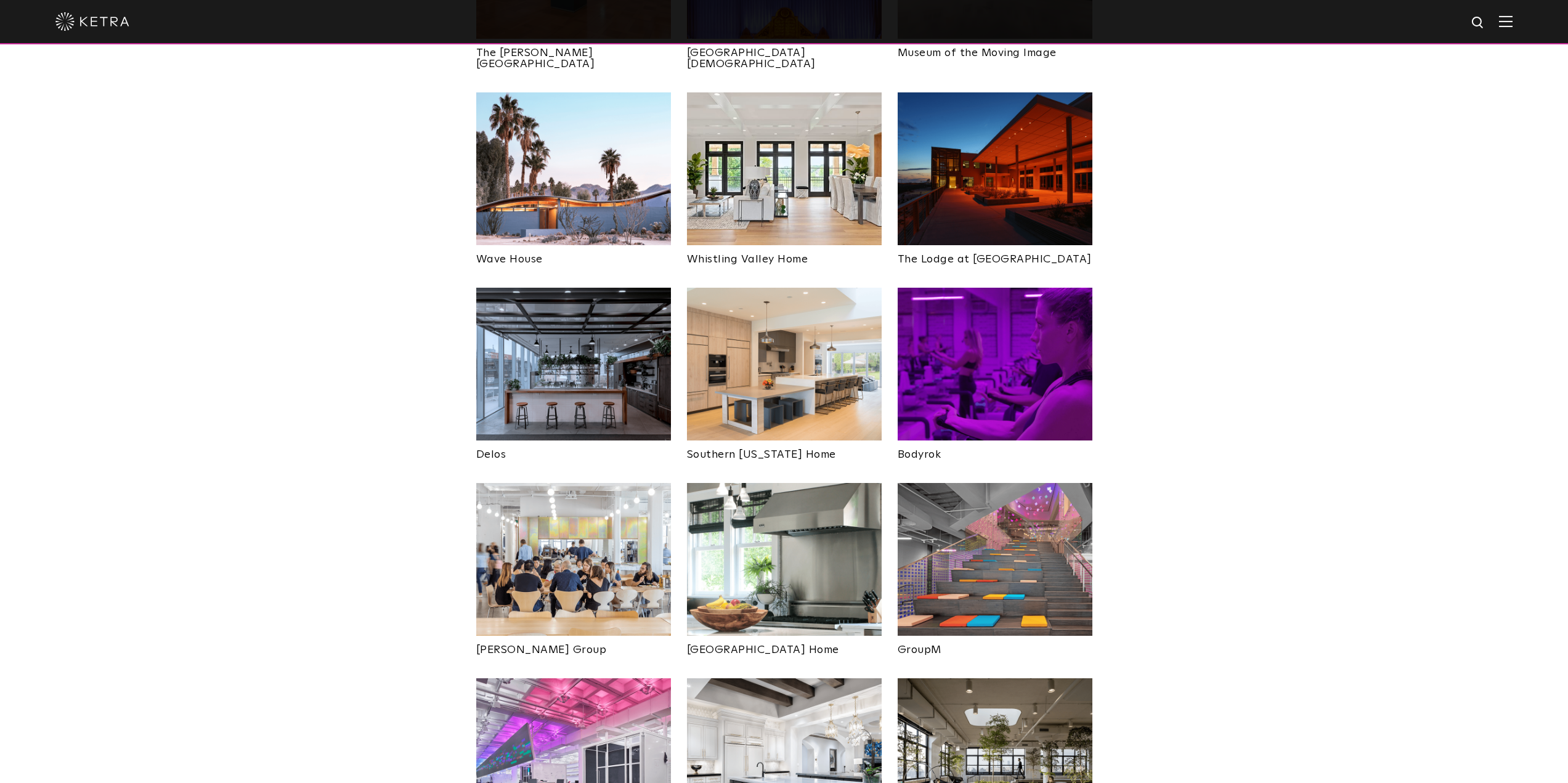
scroll to position [1662, 0]
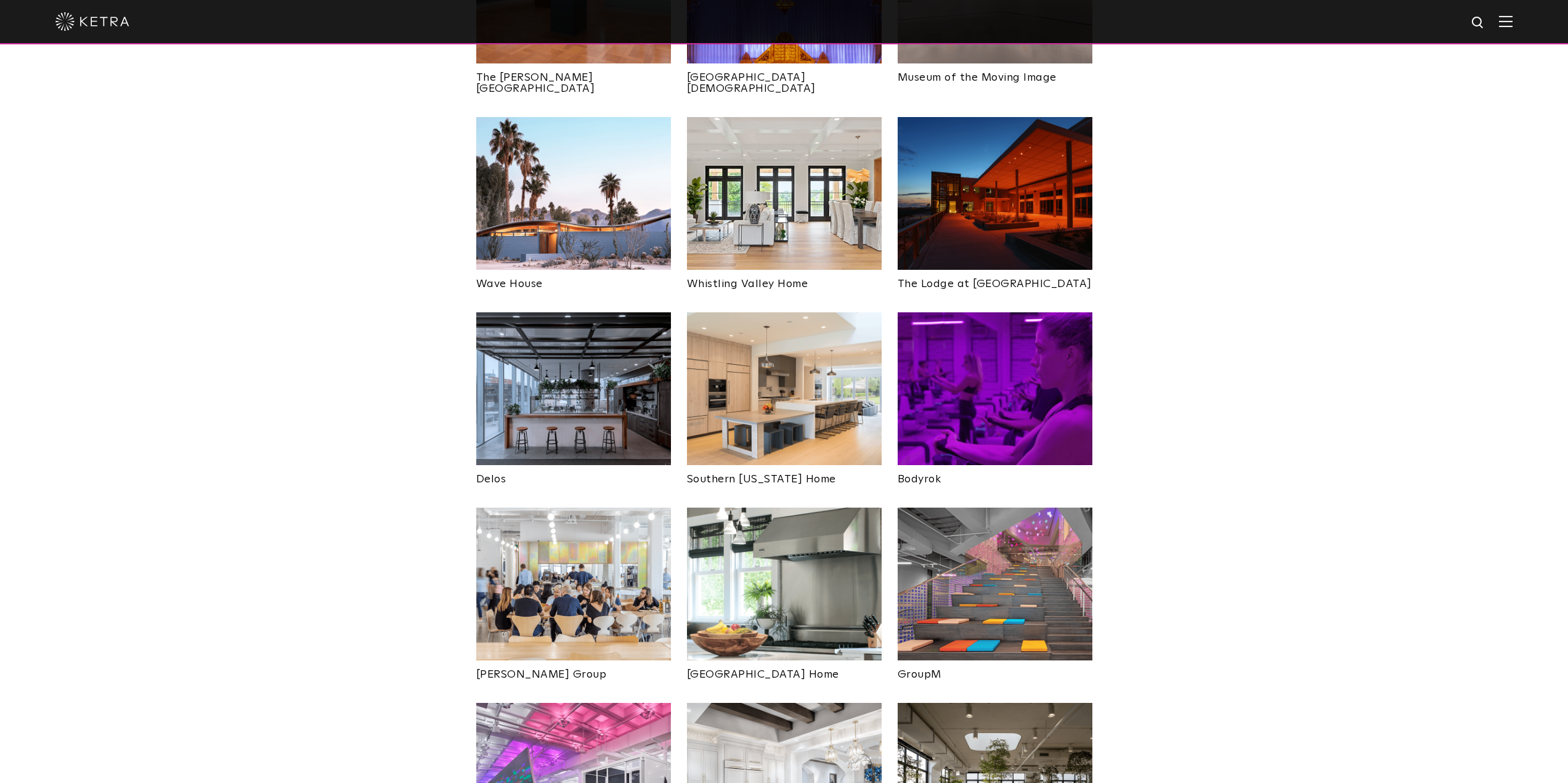
click at [591, 318] on img at bounding box center [573, 388] width 195 height 153
